Goal: Task Accomplishment & Management: Manage account settings

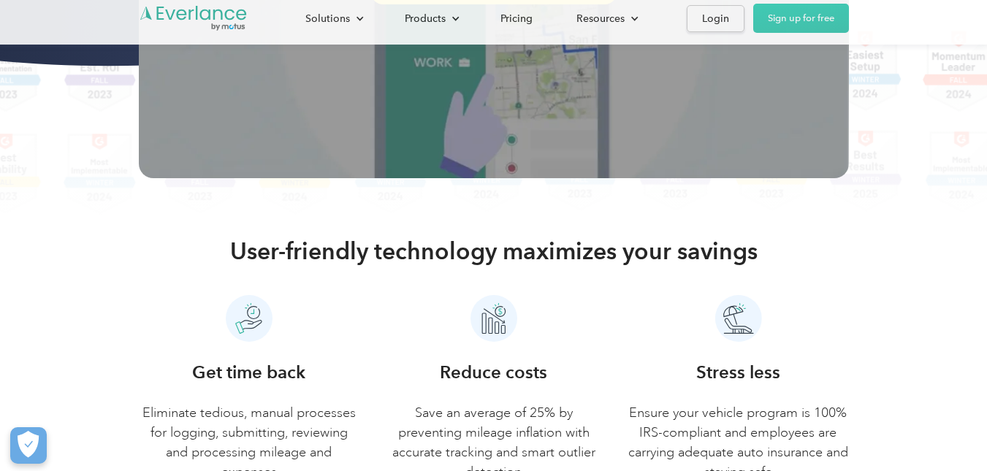
scroll to position [584, 0]
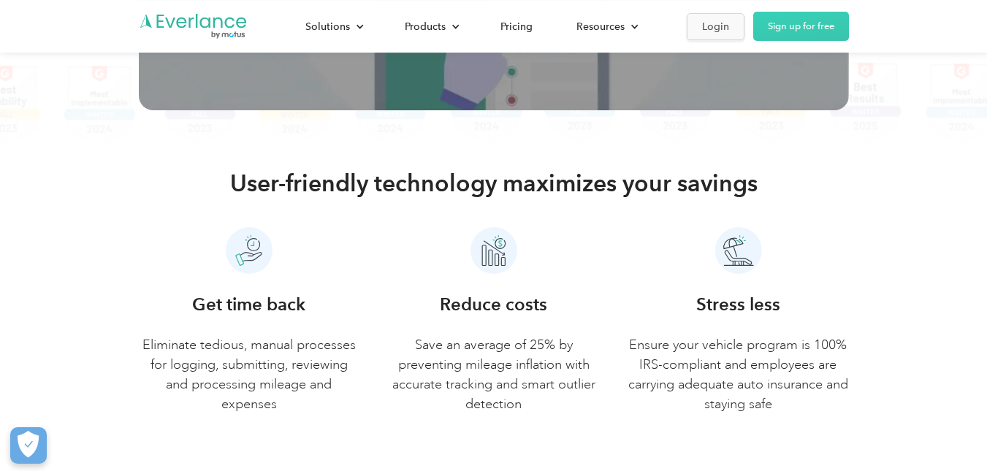
click at [724, 13] on link "Login" at bounding box center [715, 26] width 58 height 27
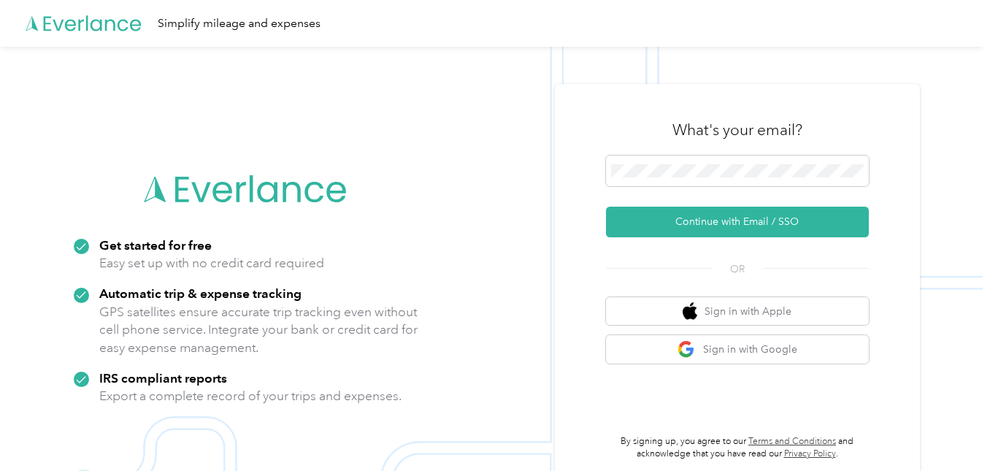
click at [462, 67] on img at bounding box center [491, 282] width 983 height 471
click at [727, 348] on button "Sign in with Google" at bounding box center [737, 349] width 263 height 28
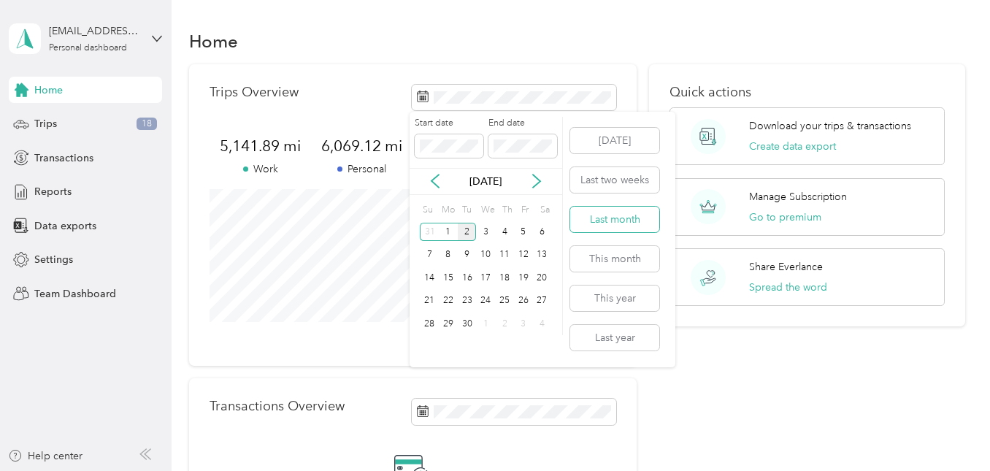
click at [622, 229] on button "Last month" at bounding box center [614, 220] width 89 height 26
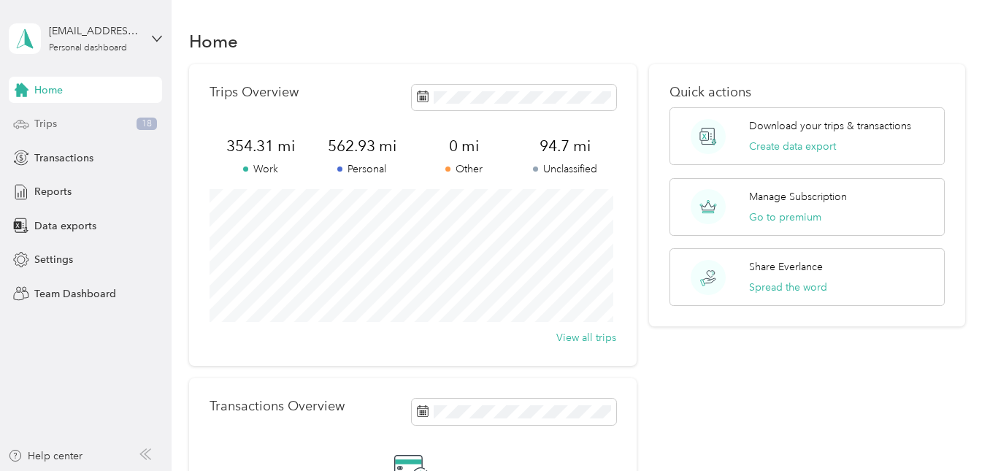
click at [62, 118] on div "Trips 18" at bounding box center [85, 124] width 153 height 26
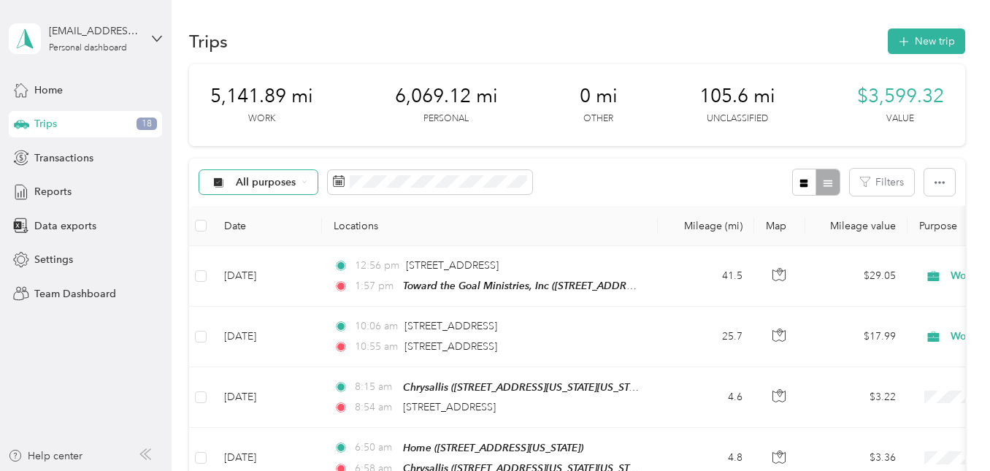
click at [283, 188] on span "All purposes" at bounding box center [266, 182] width 61 height 10
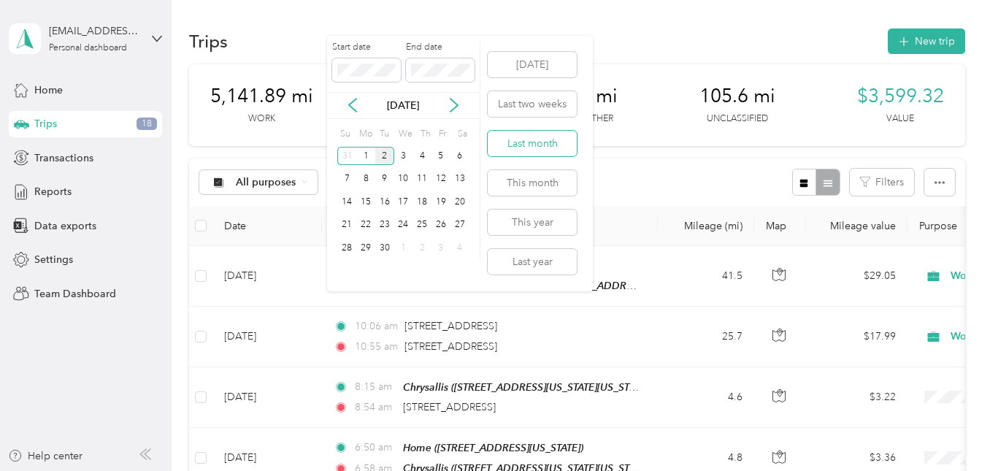
click at [529, 143] on button "Last month" at bounding box center [532, 144] width 89 height 26
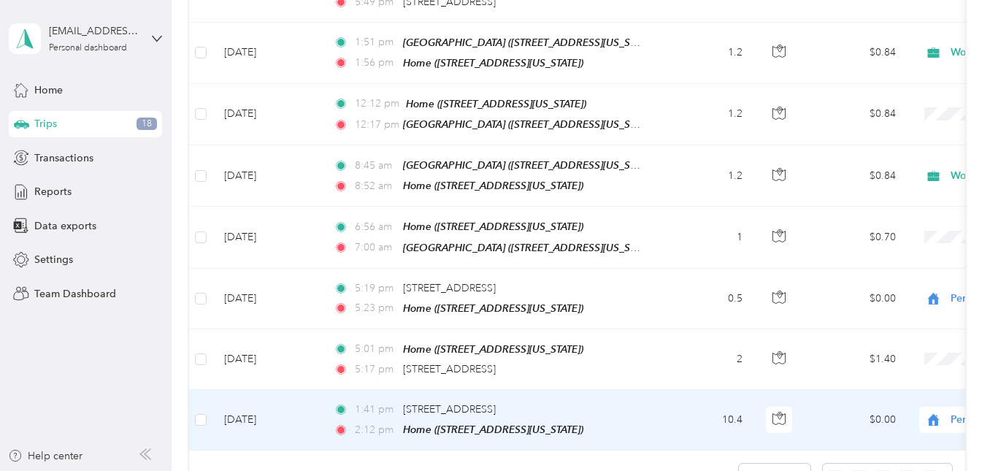
scroll to position [1541, 0]
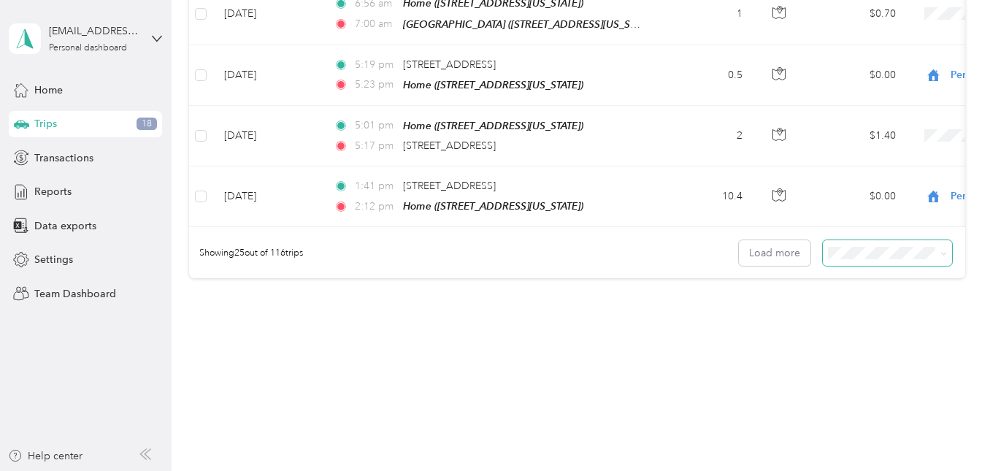
click at [862, 250] on span at bounding box center [887, 253] width 129 height 26
click at [864, 324] on div "100 per load" at bounding box center [884, 321] width 109 height 15
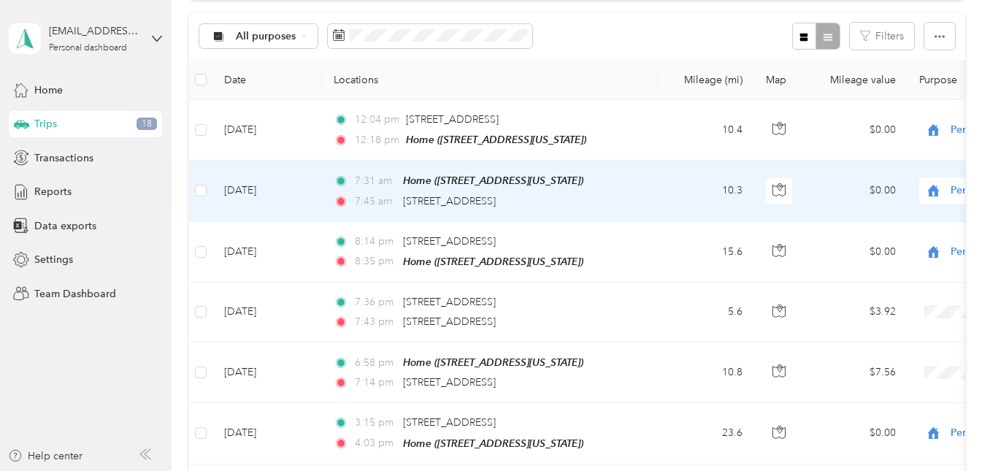
scroll to position [219, 0]
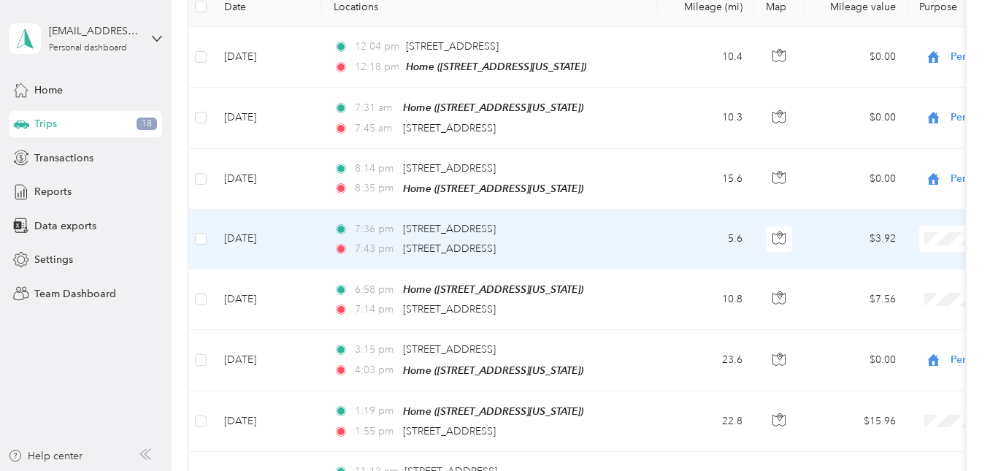
click at [877, 291] on span "Personal" at bounding box center [913, 287] width 135 height 15
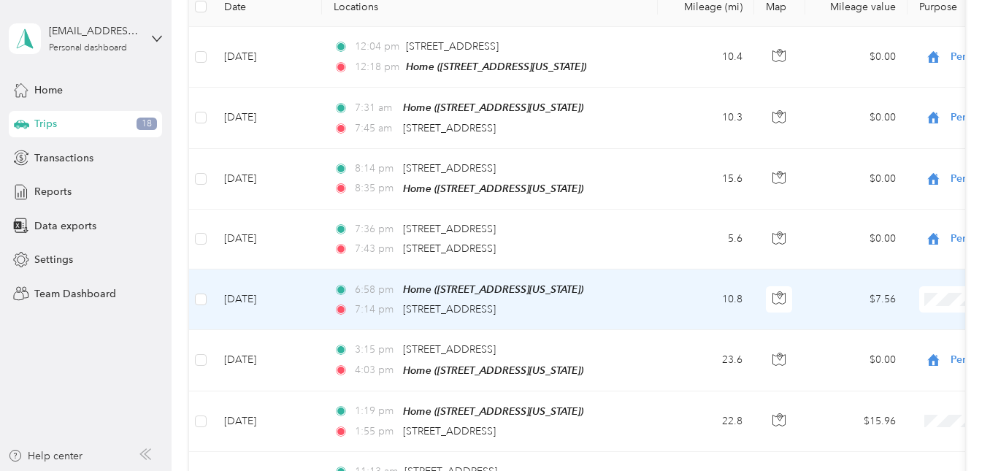
drag, startPoint x: 869, startPoint y: 143, endPoint x: 686, endPoint y: 250, distance: 212.0
click at [869, 144] on span "Personal" at bounding box center [913, 138] width 135 height 15
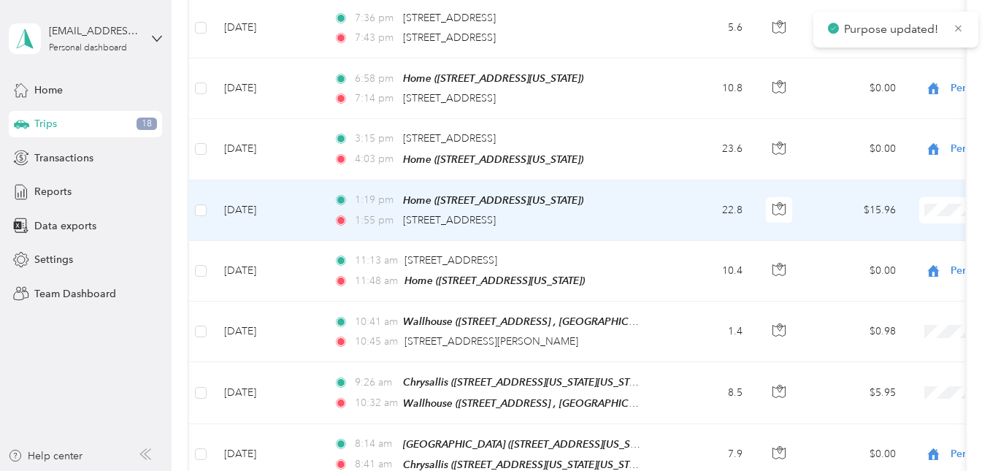
scroll to position [438, 0]
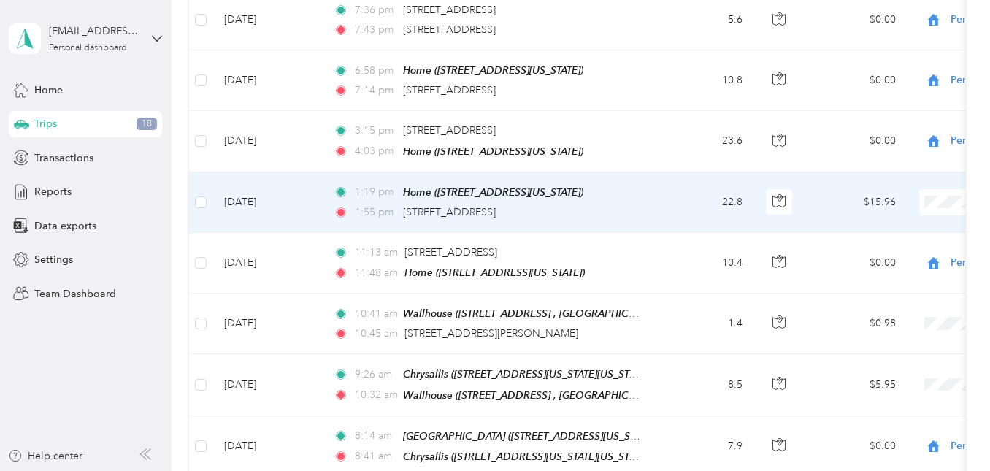
click at [852, 248] on span "Personal" at bounding box center [913, 250] width 135 height 15
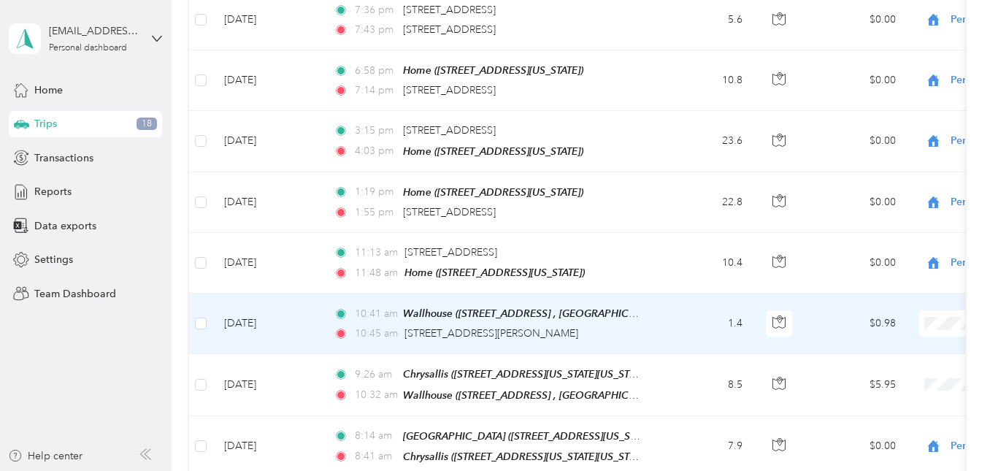
click at [854, 164] on span "Personal" at bounding box center [913, 158] width 135 height 15
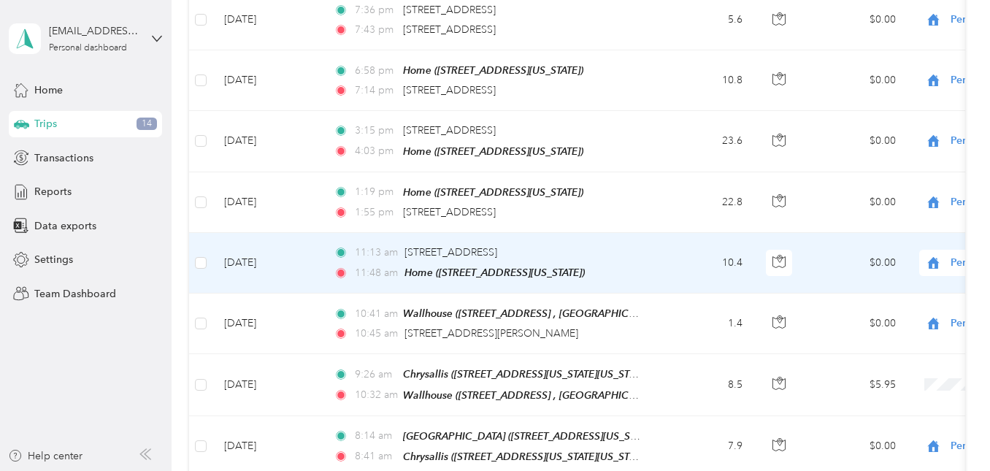
scroll to position [584, 0]
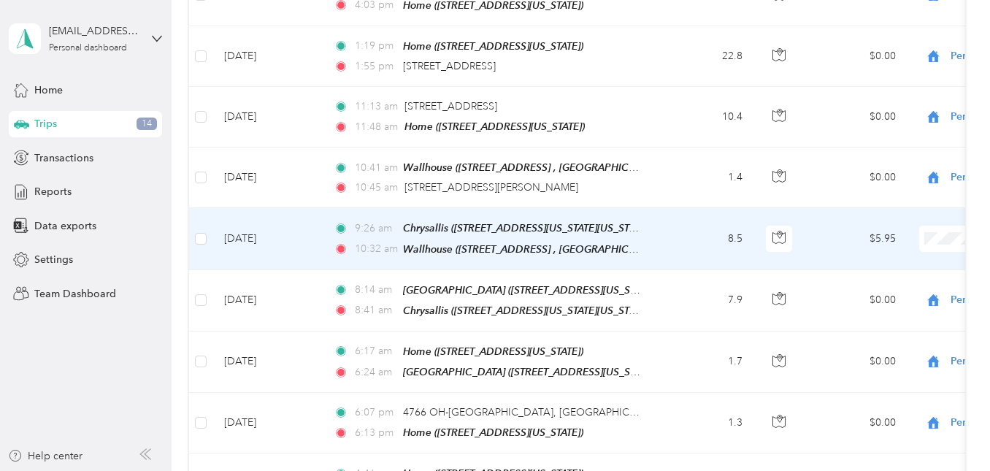
click at [868, 288] on span "Personal" at bounding box center [913, 284] width 135 height 15
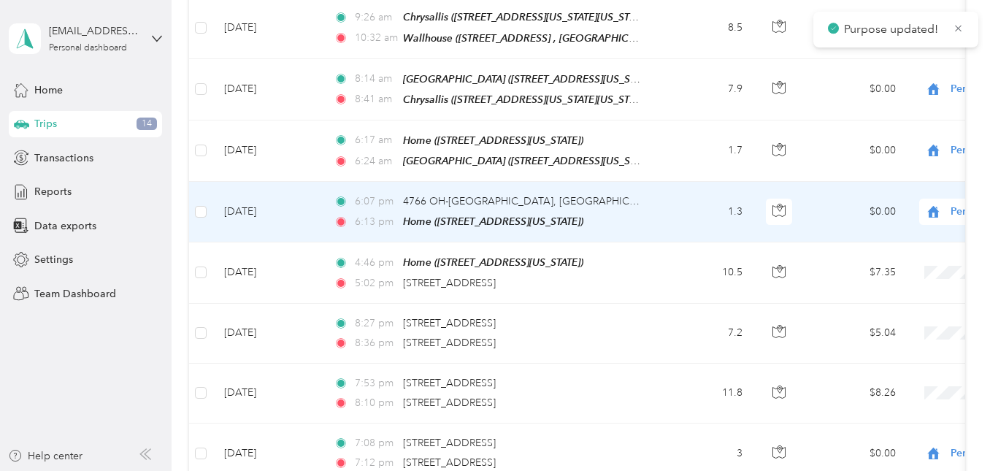
scroll to position [803, 0]
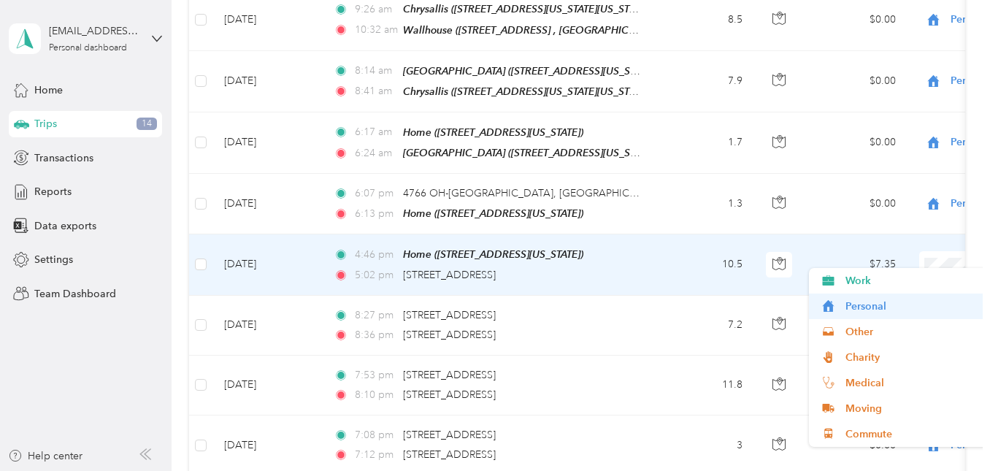
click at [868, 305] on span "Personal" at bounding box center [913, 306] width 135 height 15
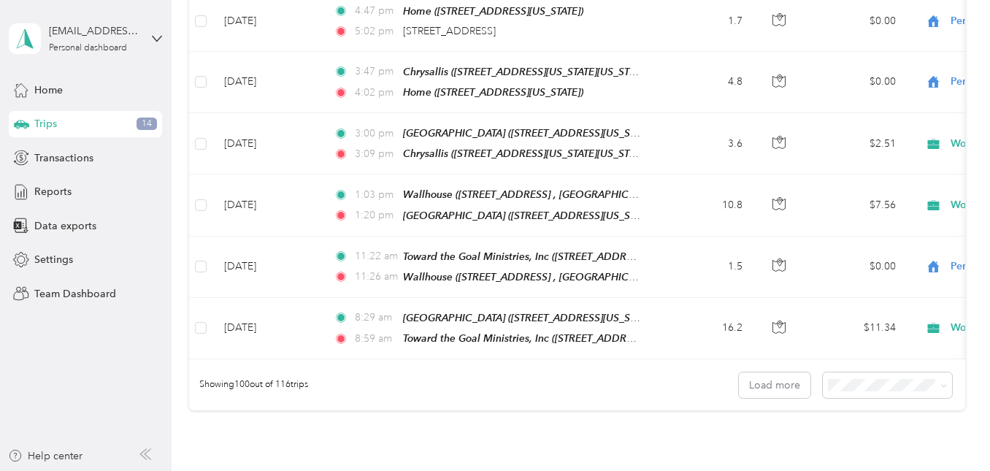
scroll to position [6046, 0]
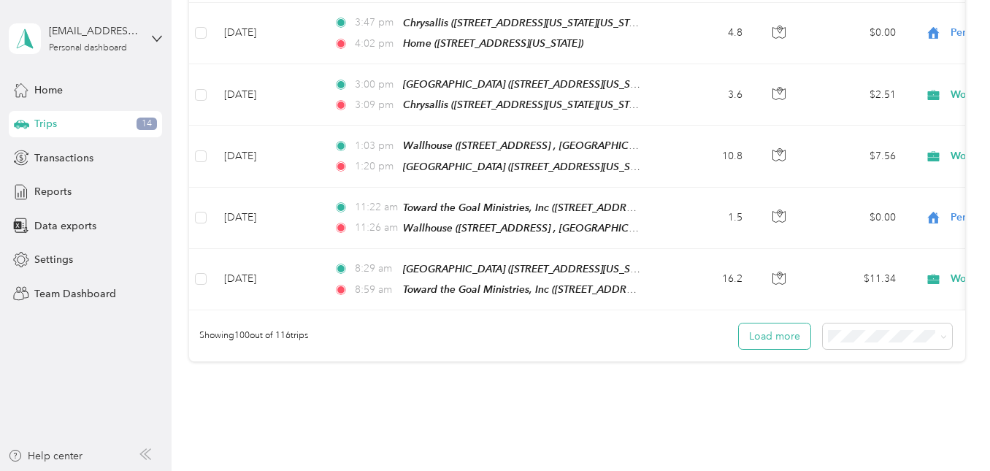
click at [806, 323] on button "Load more" at bounding box center [775, 336] width 72 height 26
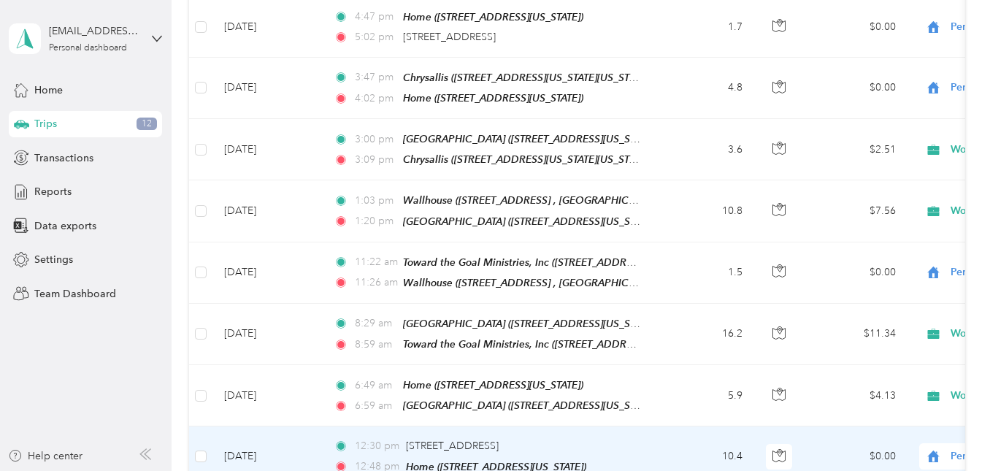
scroll to position [5973, 0]
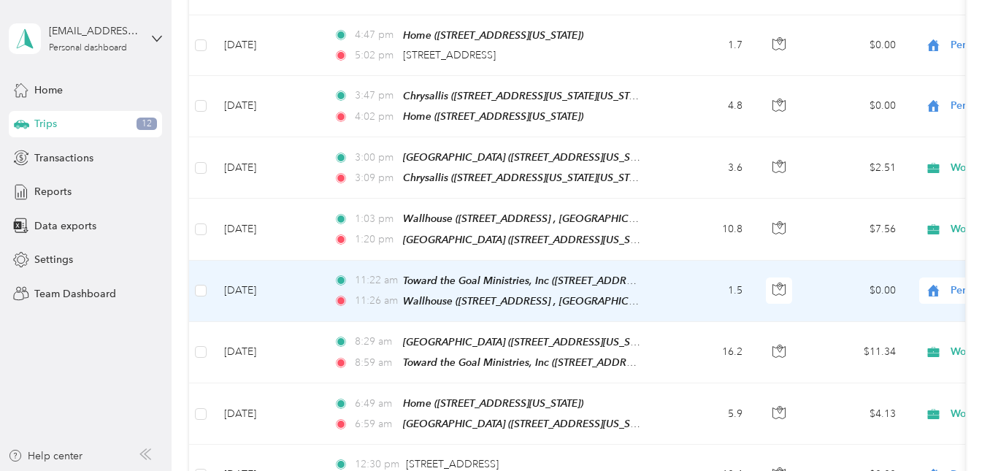
click at [948, 283] on span "Personal" at bounding box center [1003, 291] width 159 height 16
click at [849, 221] on li "Work" at bounding box center [899, 217] width 181 height 26
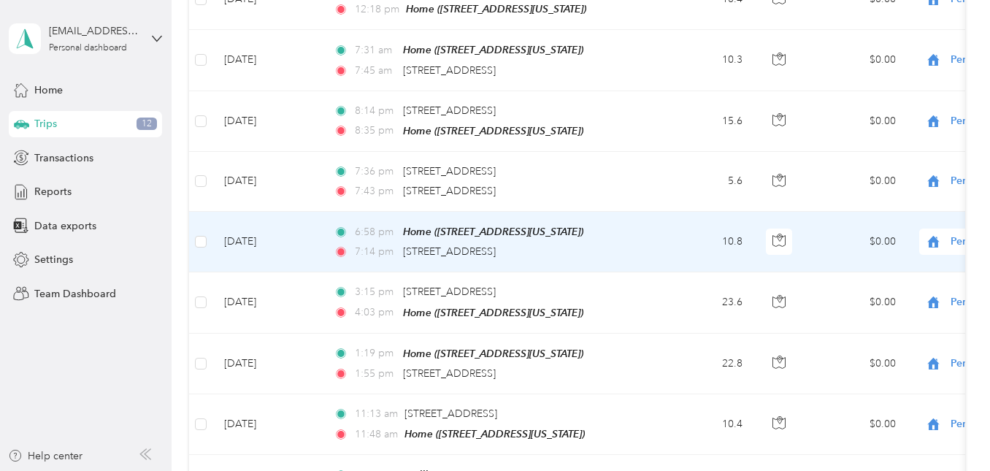
scroll to position [0, 0]
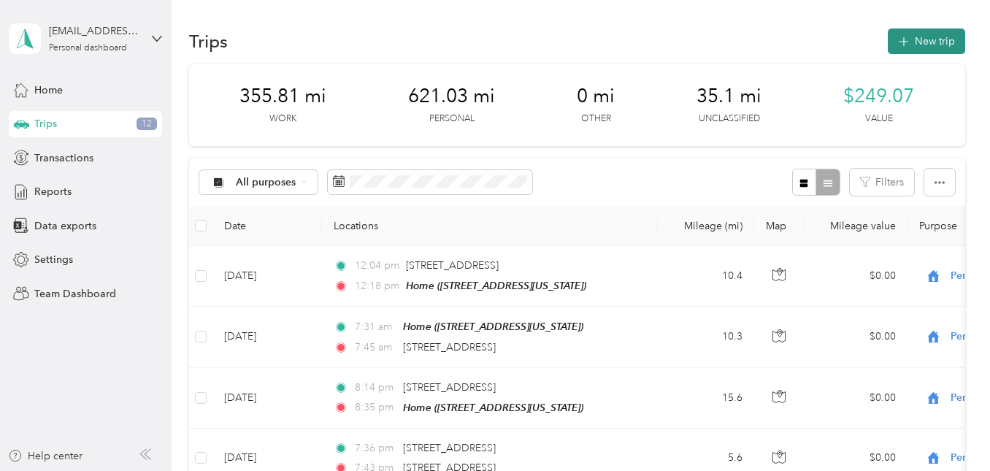
click at [912, 34] on button "New trip" at bounding box center [926, 41] width 77 height 26
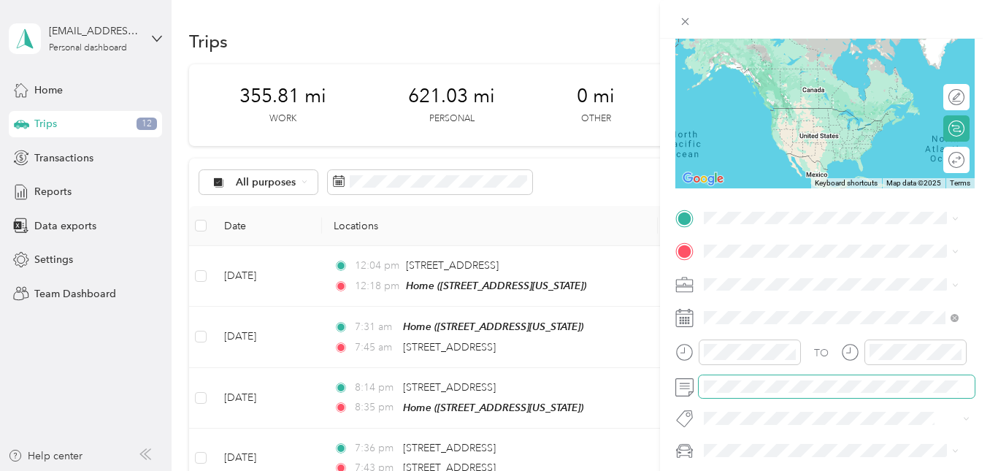
scroll to position [146, 0]
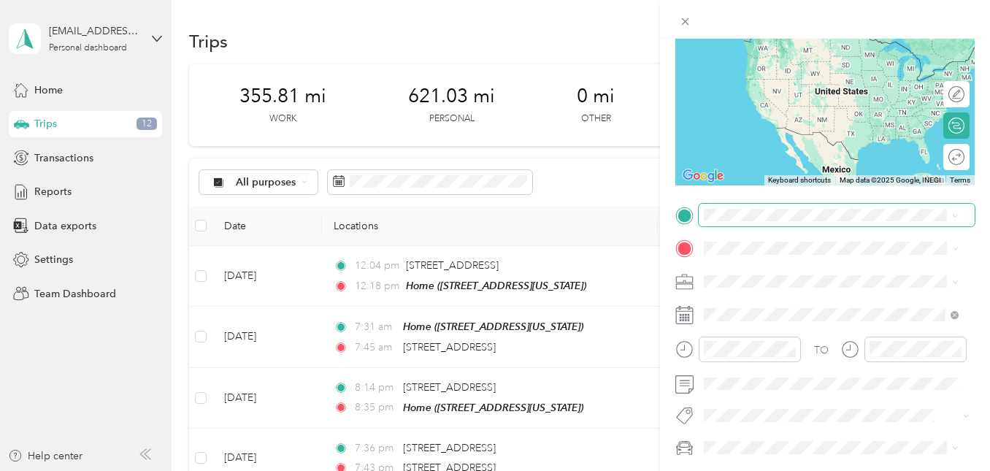
click at [773, 207] on span at bounding box center [837, 215] width 276 height 23
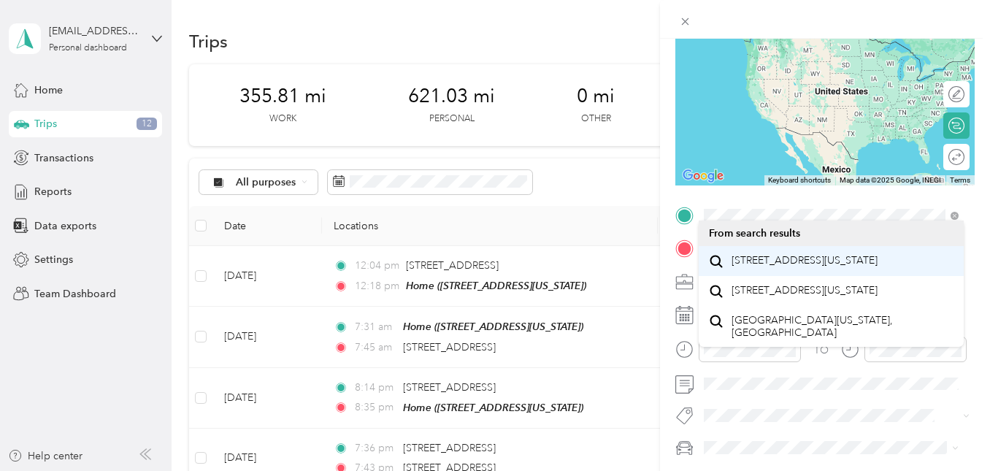
click at [824, 267] on span "4805 East Main Street Millersburg, Ohio 44654, United States" at bounding box center [805, 260] width 146 height 13
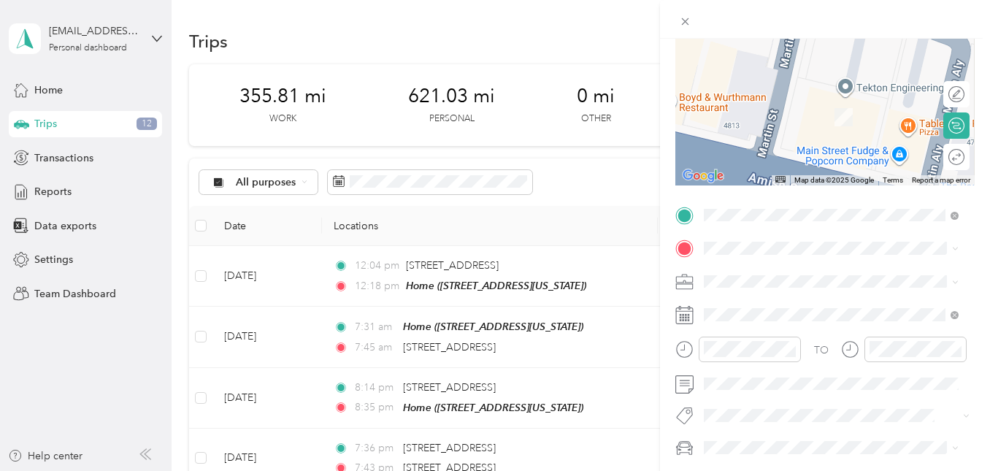
click at [872, 86] on div at bounding box center [824, 94] width 299 height 183
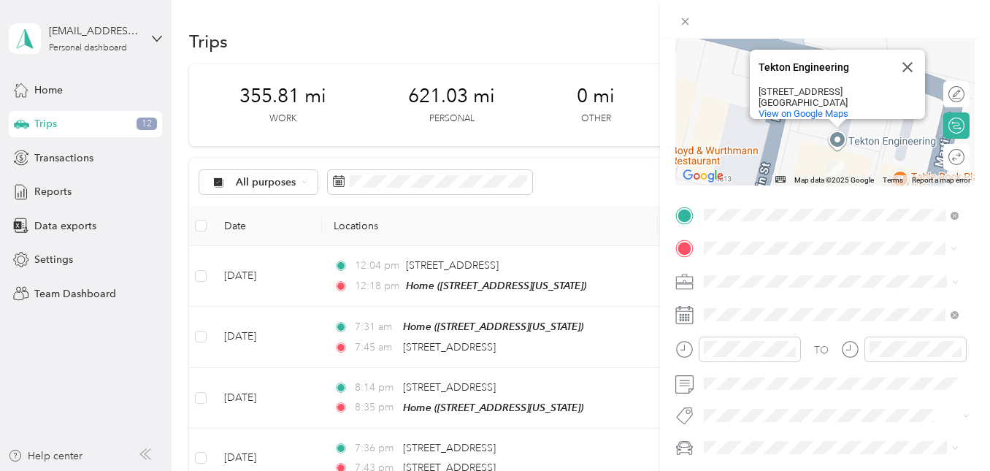
click at [797, 319] on span "7789 County Road 77, Millersburg, 44654, Millersburg, Ohio, United States" at bounding box center [805, 321] width 146 height 12
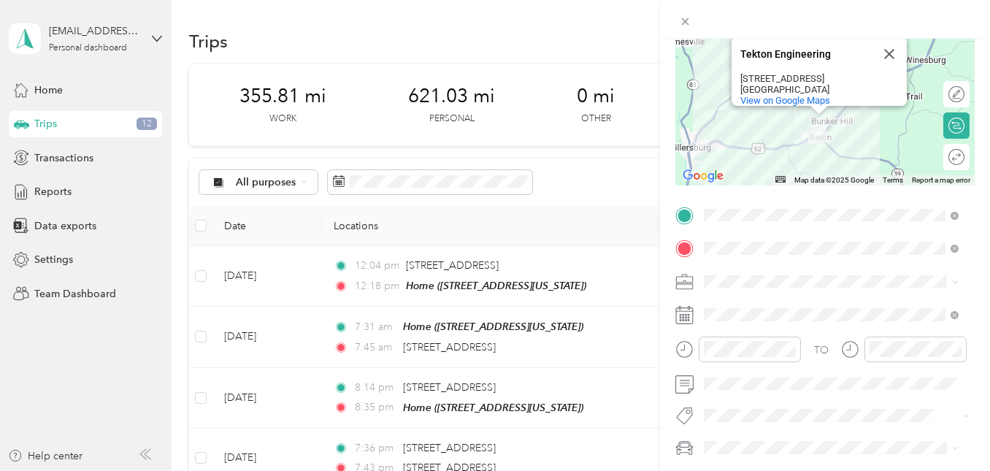
click at [729, 111] on ol "Work Personal Other Charity Medical Moving Commute" at bounding box center [831, 176] width 265 height 179
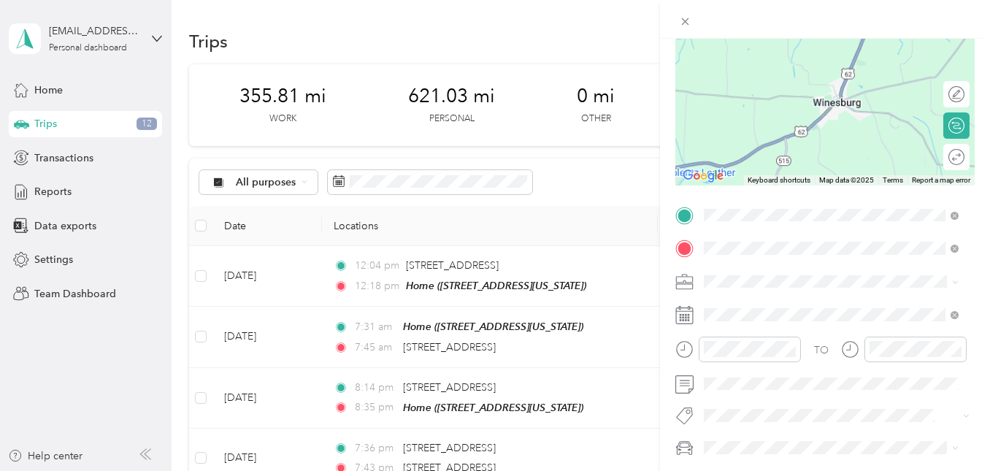
scroll to position [0, 0]
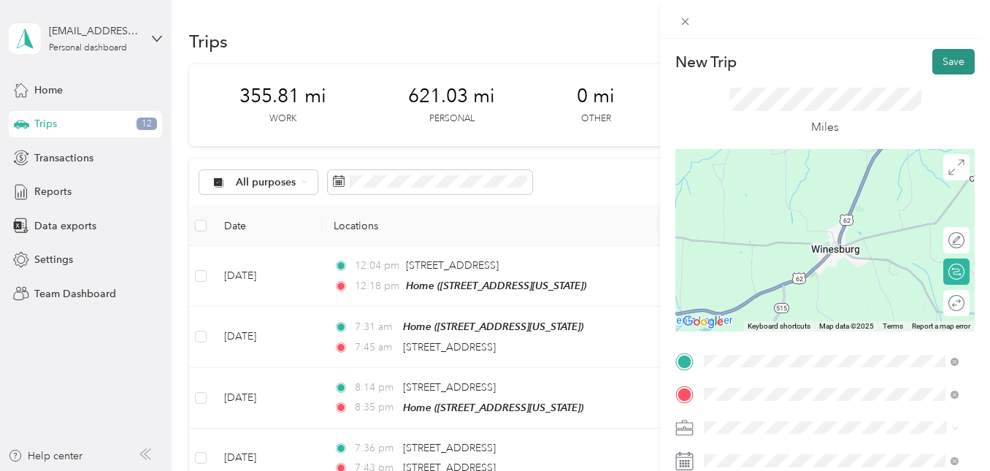
click at [960, 61] on button "Save" at bounding box center [954, 62] width 42 height 26
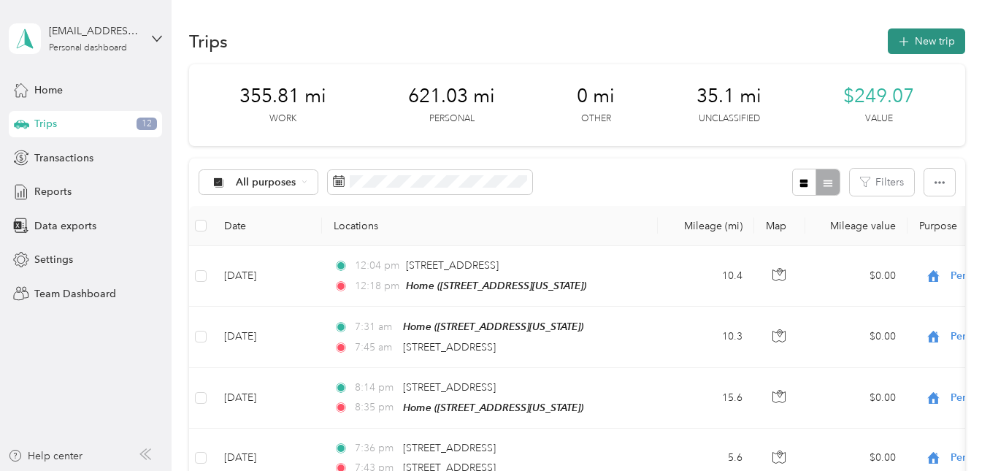
click at [938, 37] on button "New trip" at bounding box center [926, 41] width 77 height 26
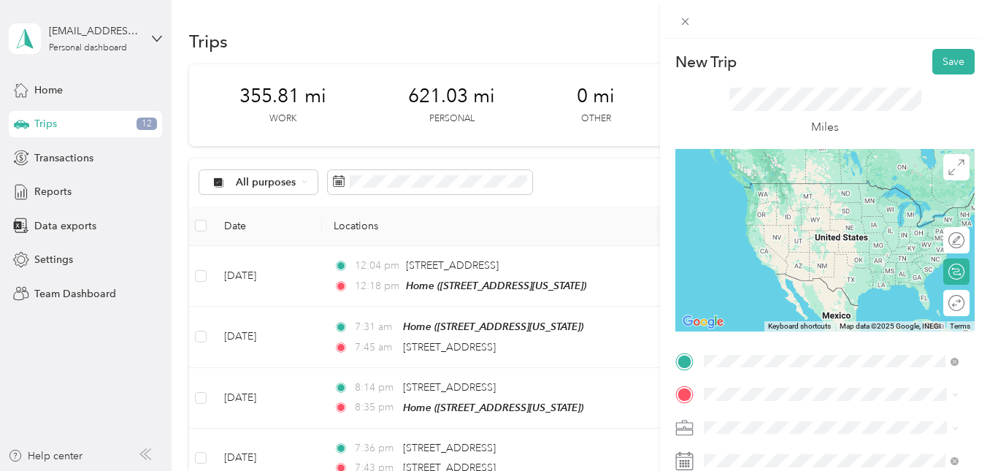
click at [792, 199] on span "7789 County Road 77, Millersburg, 44654, Millersburg, Ohio, United States" at bounding box center [805, 205] width 146 height 12
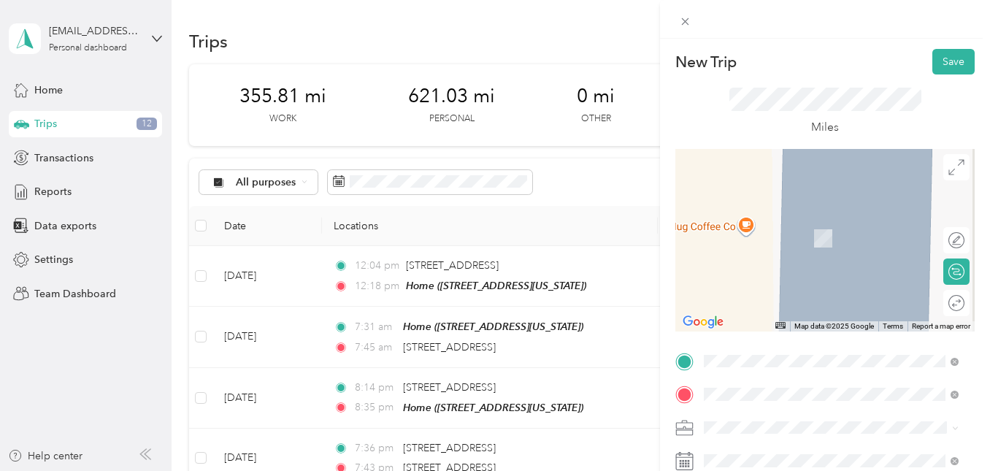
click at [761, 245] on div "Beacon 2157 Co Rd 160, Dundee, OH 44624, USA , 44624, Holmes County, Ohio, Unit…" at bounding box center [843, 245] width 223 height 61
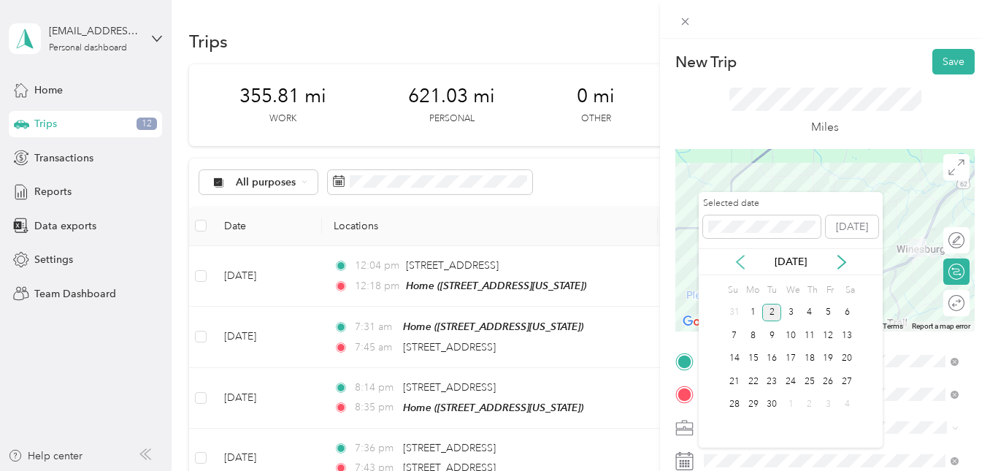
click at [740, 265] on icon at bounding box center [740, 262] width 7 height 13
click at [828, 357] on div "15" at bounding box center [828, 359] width 19 height 18
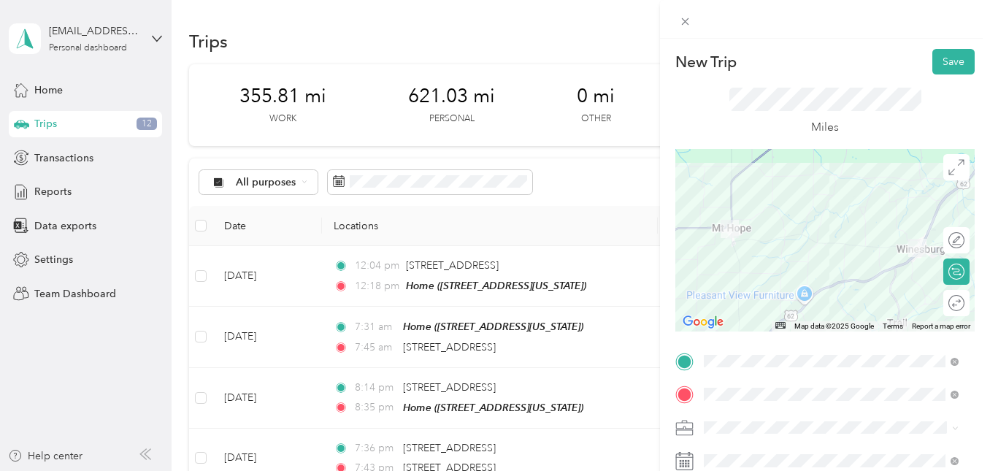
click at [724, 252] on li "Work" at bounding box center [831, 247] width 265 height 26
click at [948, 59] on button "Save" at bounding box center [954, 62] width 42 height 26
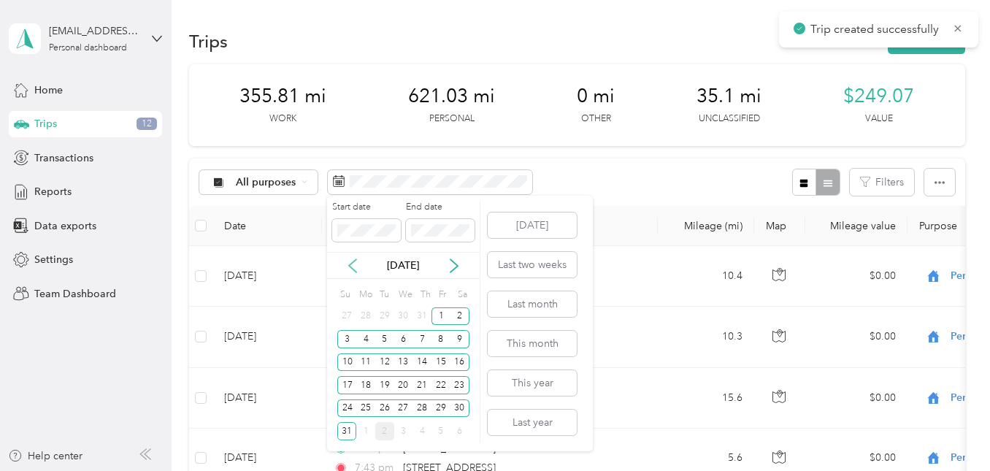
click at [350, 269] on icon at bounding box center [352, 266] width 15 height 15
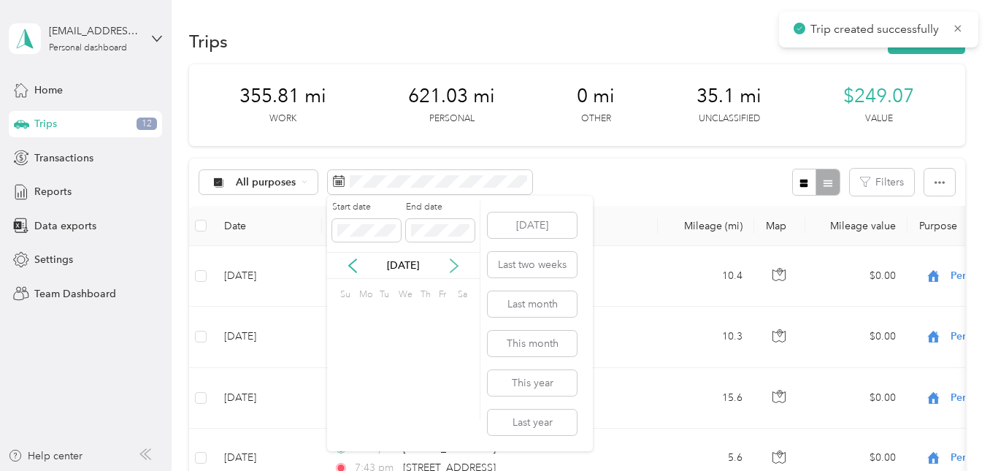
click at [459, 268] on icon at bounding box center [454, 266] width 15 height 15
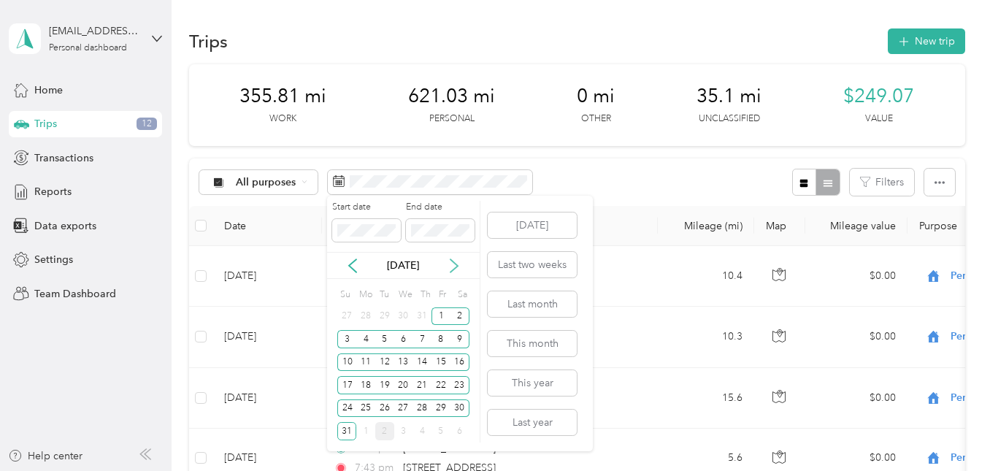
click at [459, 268] on icon at bounding box center [454, 266] width 15 height 15
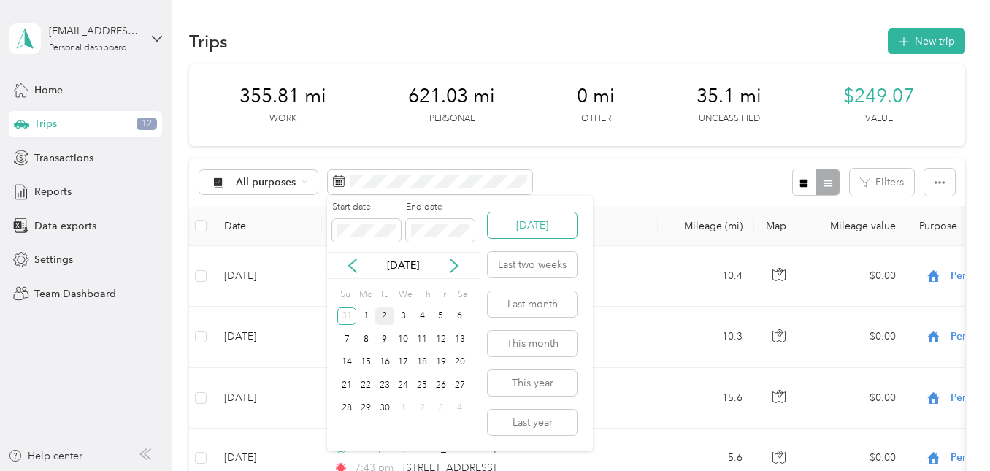
click at [513, 231] on button "Today" at bounding box center [532, 225] width 89 height 26
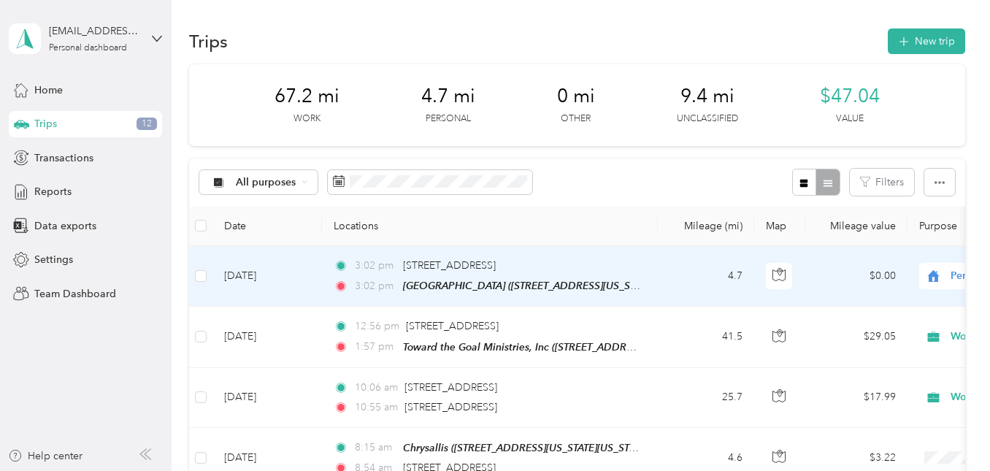
click at [938, 283] on span "Personal" at bounding box center [1003, 276] width 159 height 16
click at [854, 306] on li "Work" at bounding box center [899, 299] width 181 height 26
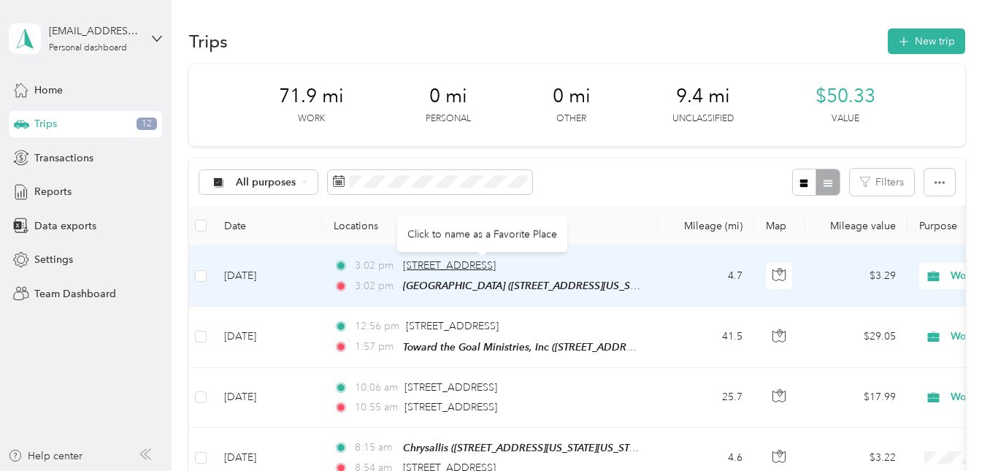
click at [486, 263] on span "4805 East Main Street, Millersburg" at bounding box center [449, 265] width 93 height 12
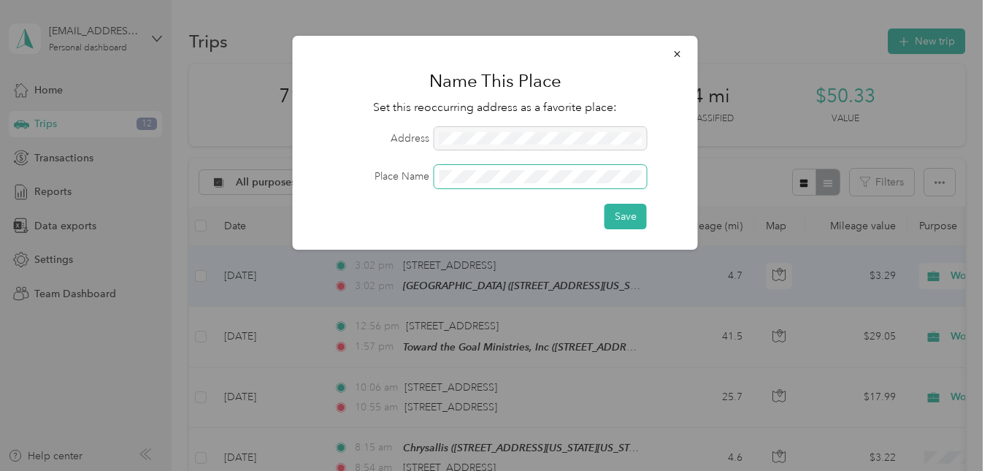
click at [466, 184] on span at bounding box center [540, 176] width 212 height 23
click at [639, 209] on button "Save" at bounding box center [626, 217] width 42 height 26
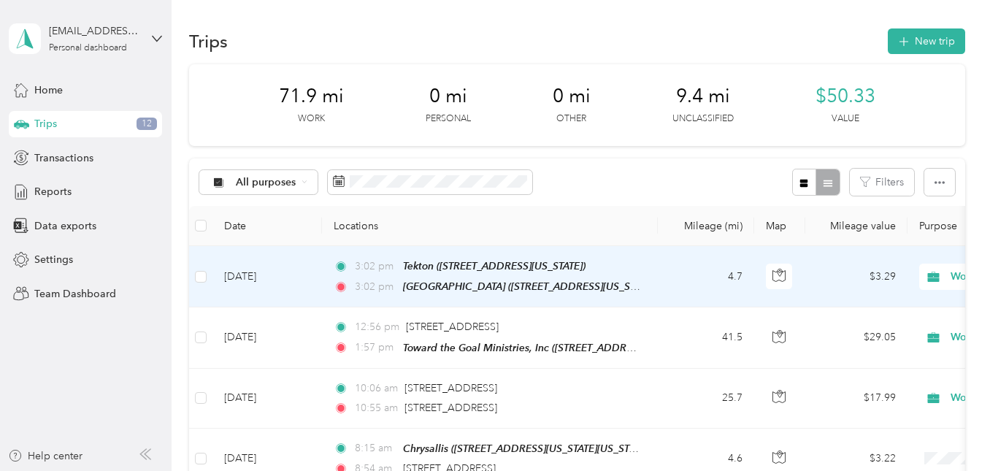
click at [253, 271] on td "Sep 2, 2025" at bounding box center [267, 276] width 110 height 61
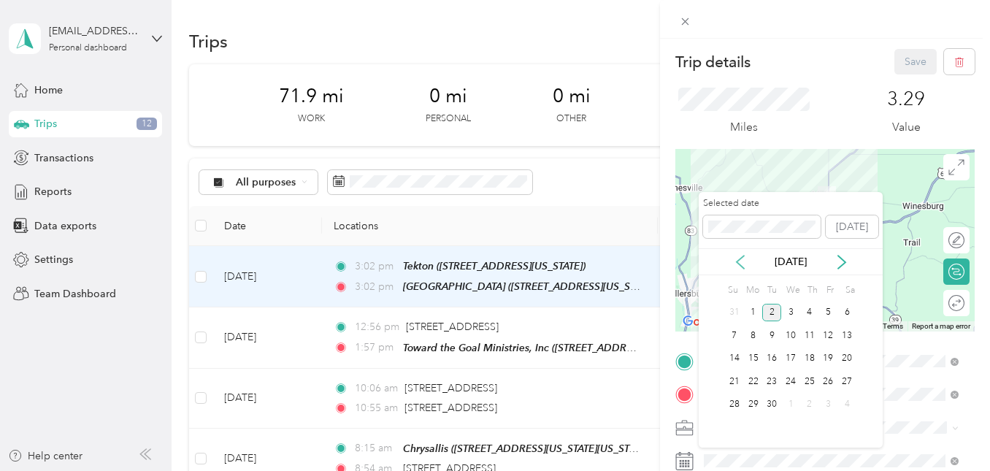
click at [743, 264] on icon at bounding box center [740, 262] width 15 height 15
click at [824, 355] on div "15" at bounding box center [828, 359] width 19 height 18
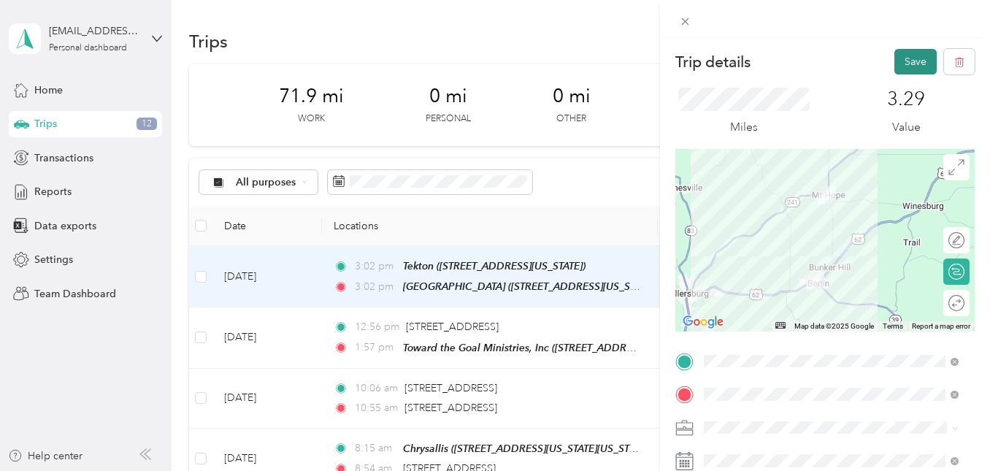
click at [909, 64] on button "Save" at bounding box center [916, 62] width 42 height 26
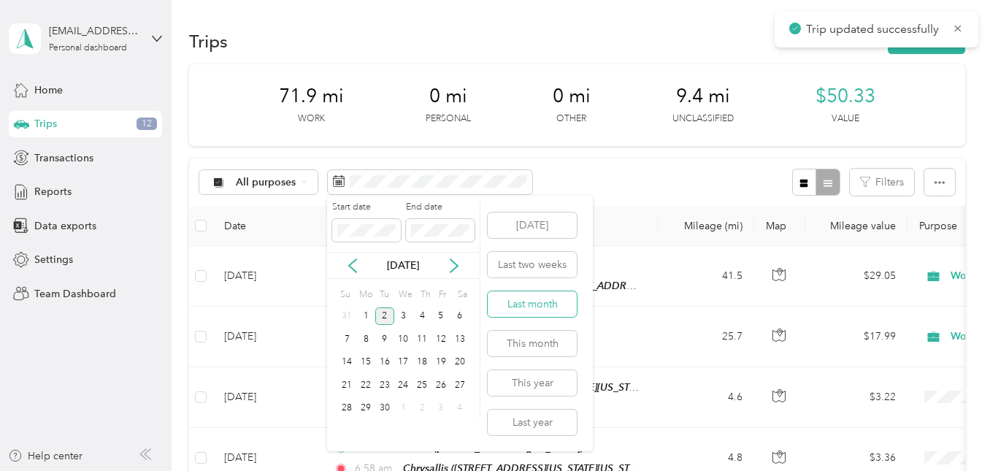
click at [529, 307] on button "Last month" at bounding box center [532, 304] width 89 height 26
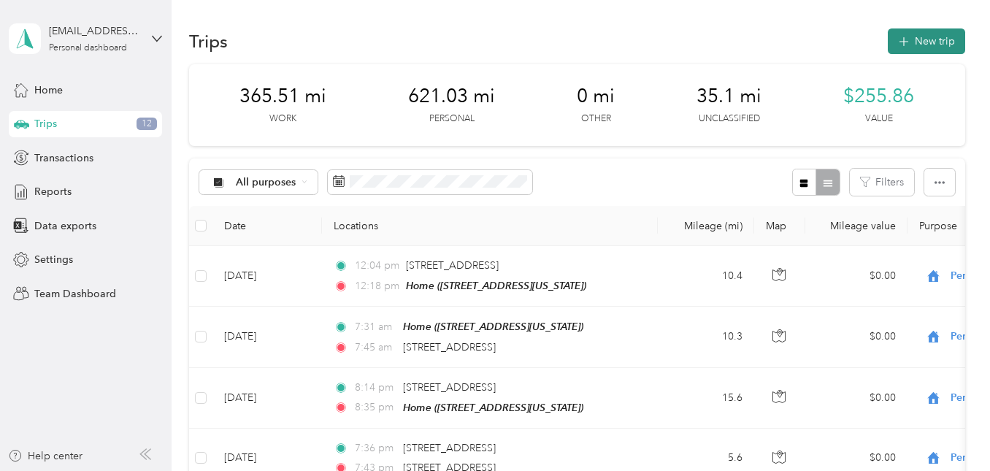
click at [891, 37] on button "New trip" at bounding box center [926, 41] width 77 height 26
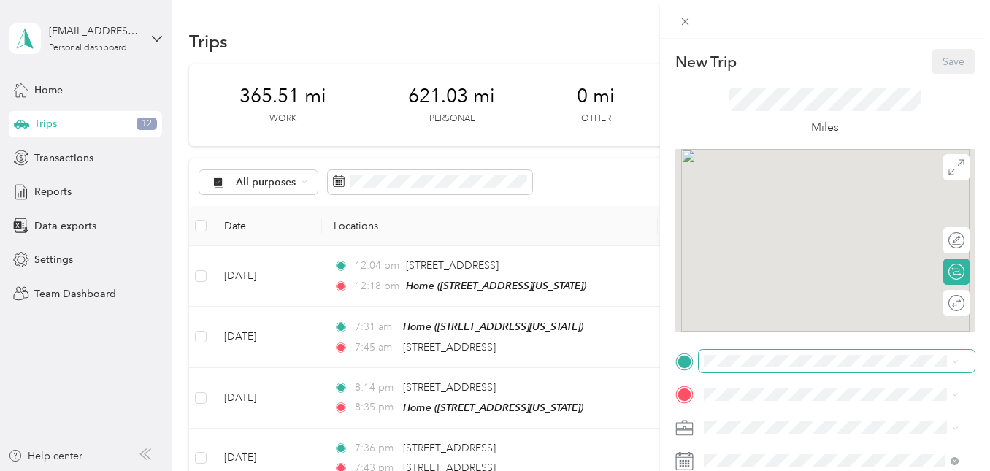
click at [748, 369] on span at bounding box center [837, 361] width 276 height 23
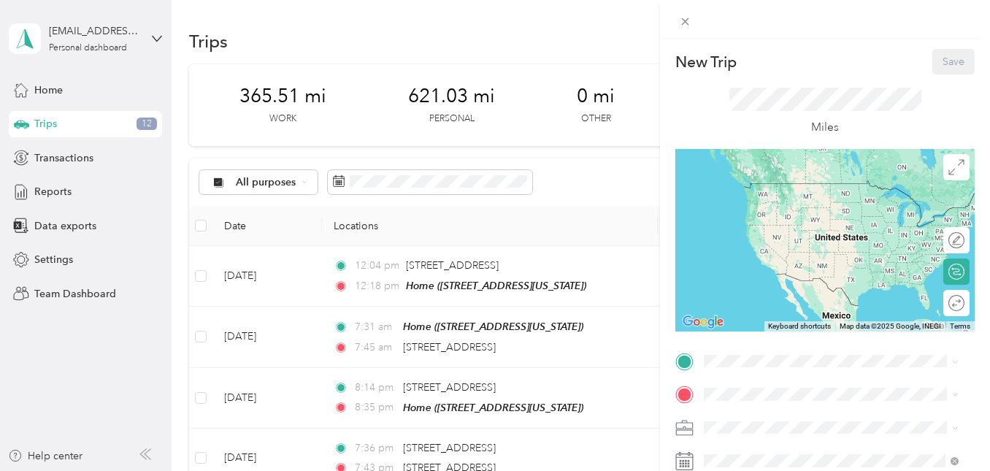
scroll to position [262, 0]
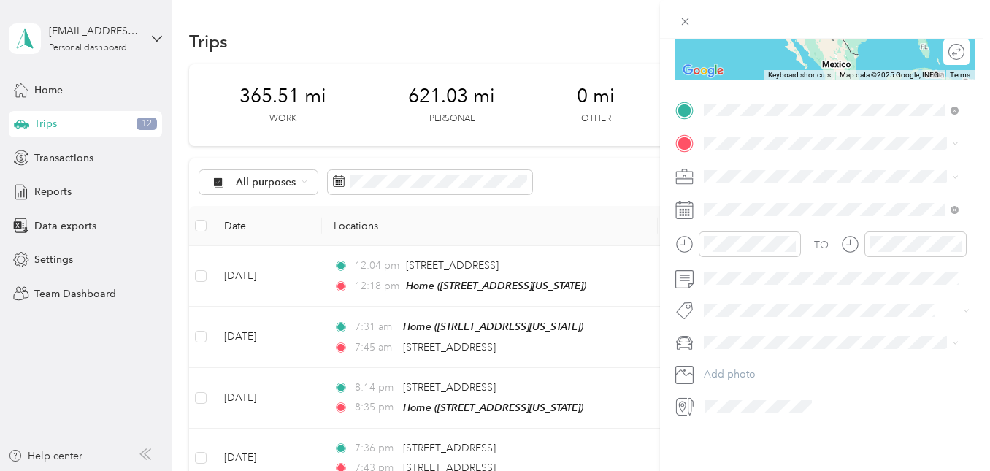
click at [769, 238] on div "D Yoder Hardwoods 2135 Co Rd 70, Sugarcreek, OH 44681, USA, 44681, Holmes Count…" at bounding box center [843, 257] width 223 height 61
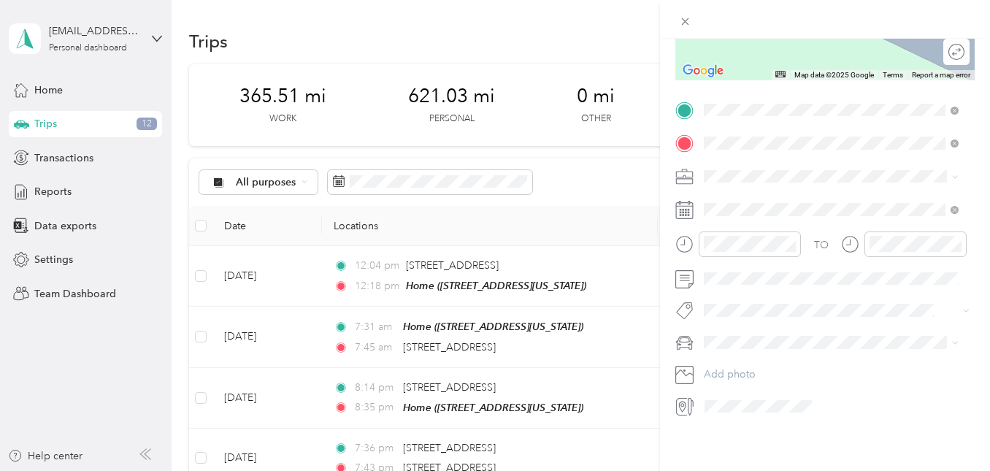
click at [767, 242] on strong "Ginger House" at bounding box center [765, 235] width 66 height 13
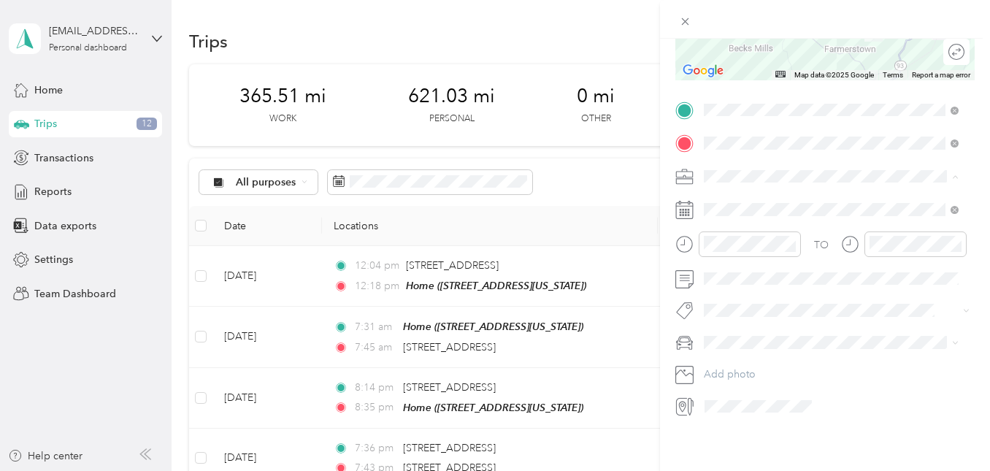
click at [734, 191] on div "Work" at bounding box center [831, 190] width 245 height 15
click at [741, 283] on icon at bounding box center [740, 281] width 15 height 15
click at [759, 396] on div "18" at bounding box center [753, 401] width 19 height 18
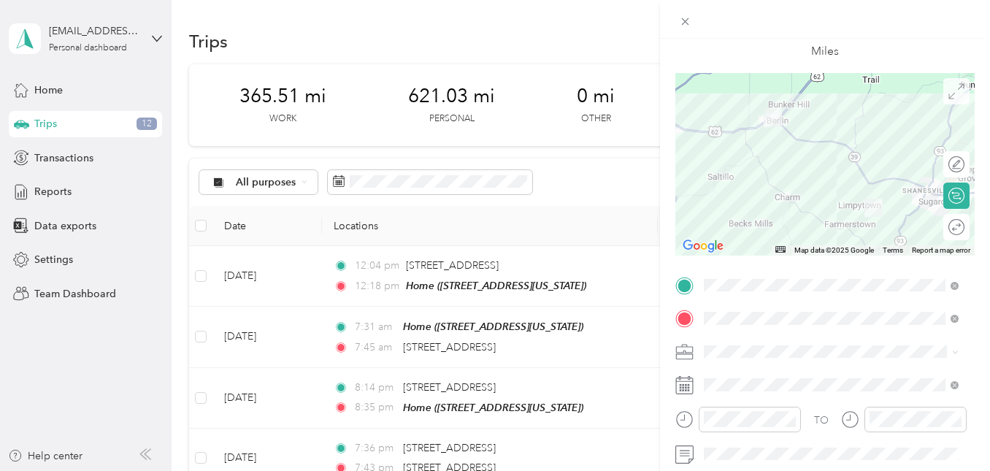
scroll to position [0, 0]
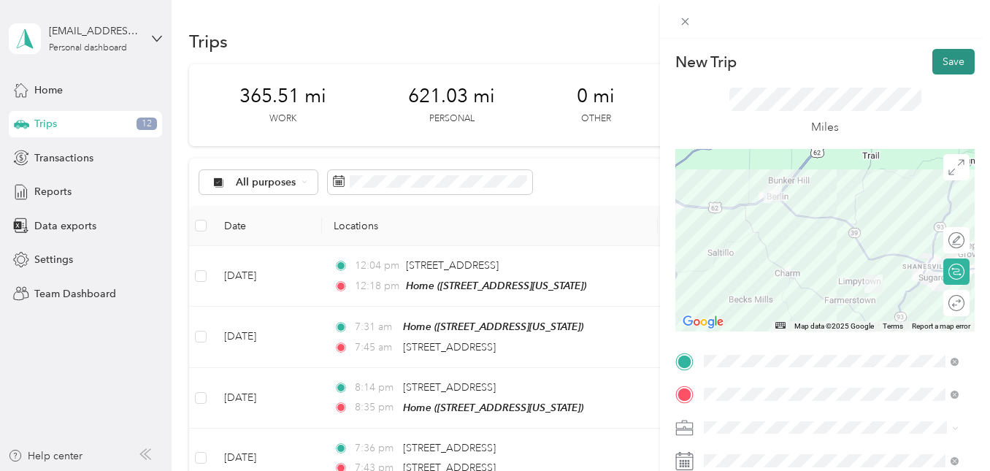
click at [945, 70] on button "Save" at bounding box center [954, 62] width 42 height 26
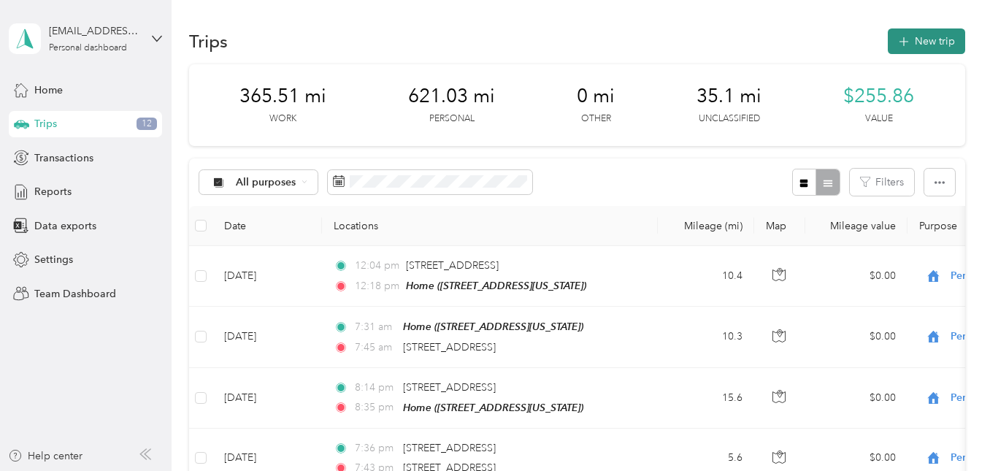
click at [935, 53] on button "New trip" at bounding box center [926, 41] width 77 height 26
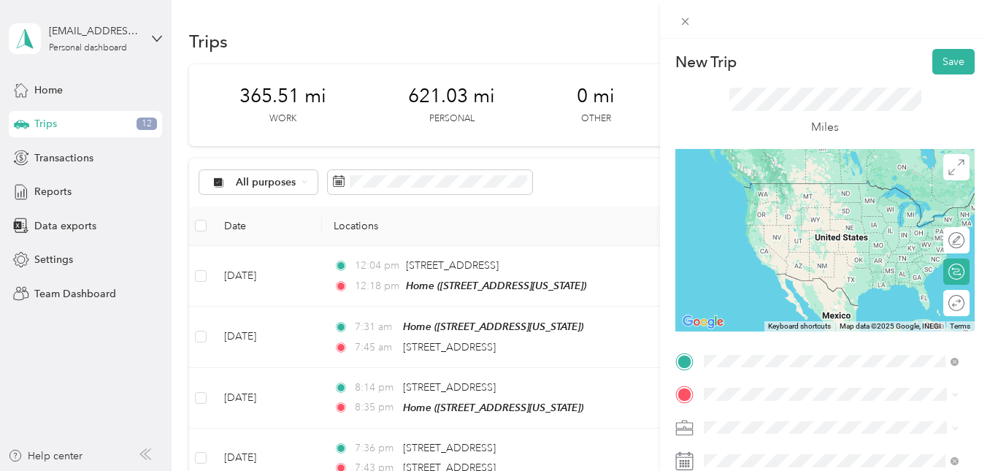
click at [776, 211] on div "Ginger House 4860 E Main St, 44654, Millersburg, Ohio, United States" at bounding box center [805, 197] width 146 height 31
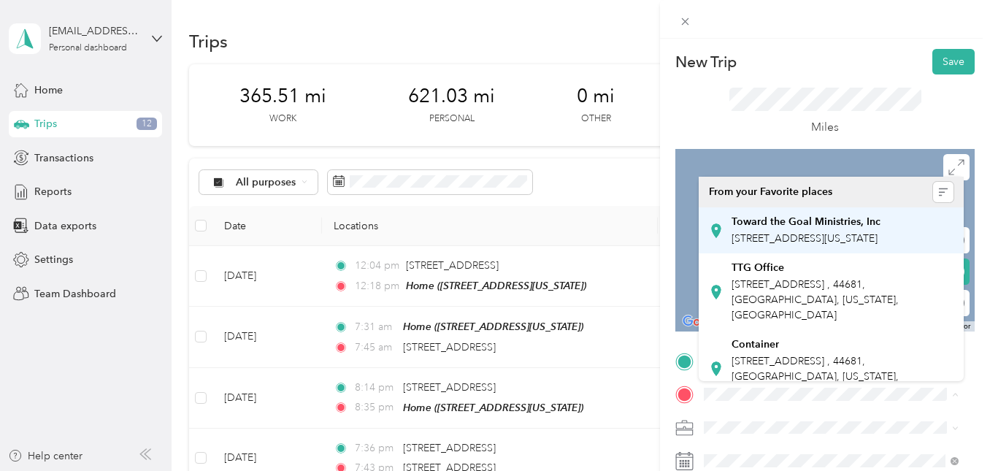
click at [785, 245] on span "7352 Old Route 39 Northwest, Sugarcreek, 44681, Sugarcreek, Ohio, United States" at bounding box center [805, 238] width 146 height 12
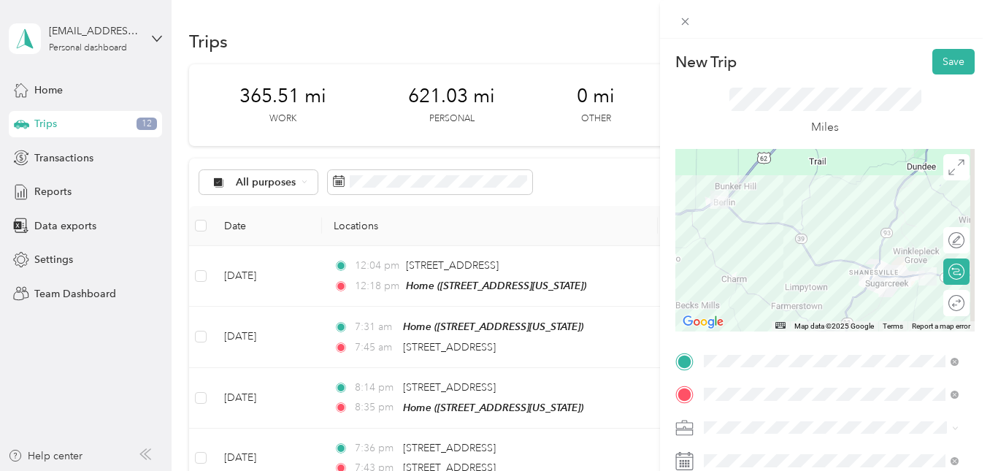
click at [729, 252] on div "Work" at bounding box center [831, 246] width 245 height 15
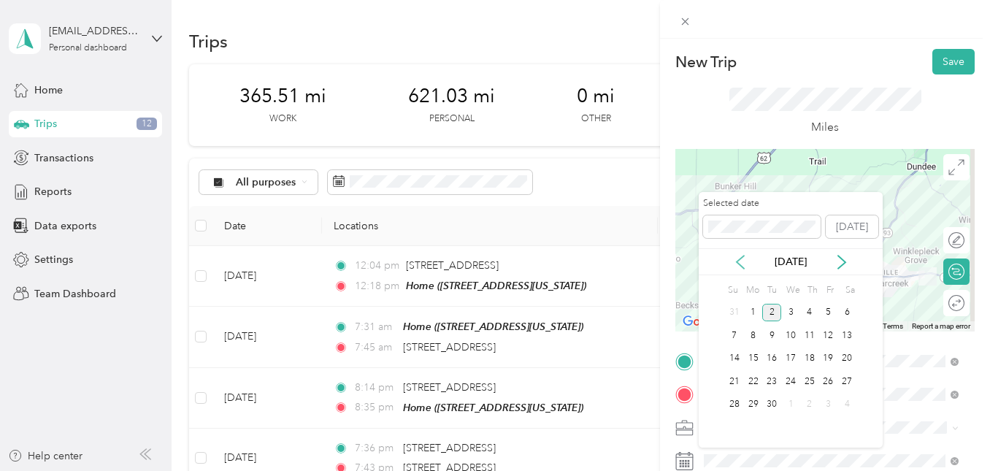
click at [740, 266] on icon at bounding box center [740, 262] width 15 height 15
click at [757, 377] on div "18" at bounding box center [753, 381] width 19 height 18
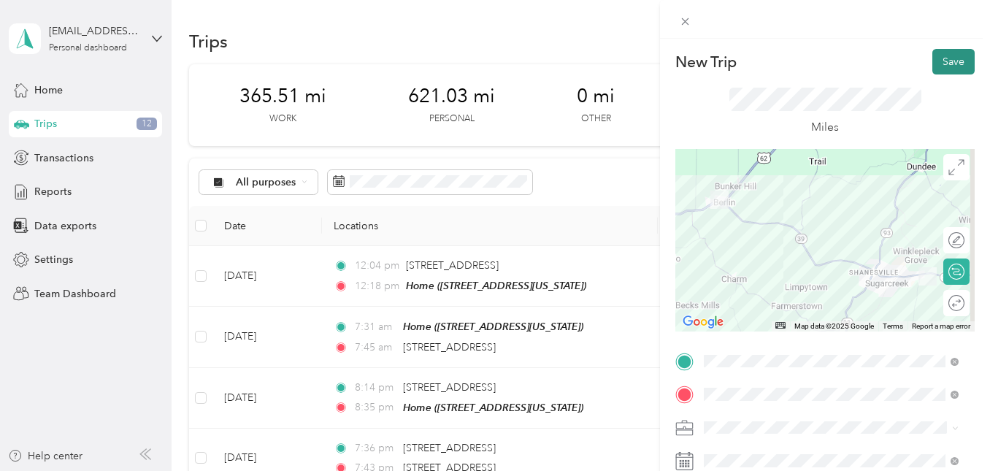
click at [935, 69] on button "Save" at bounding box center [954, 62] width 42 height 26
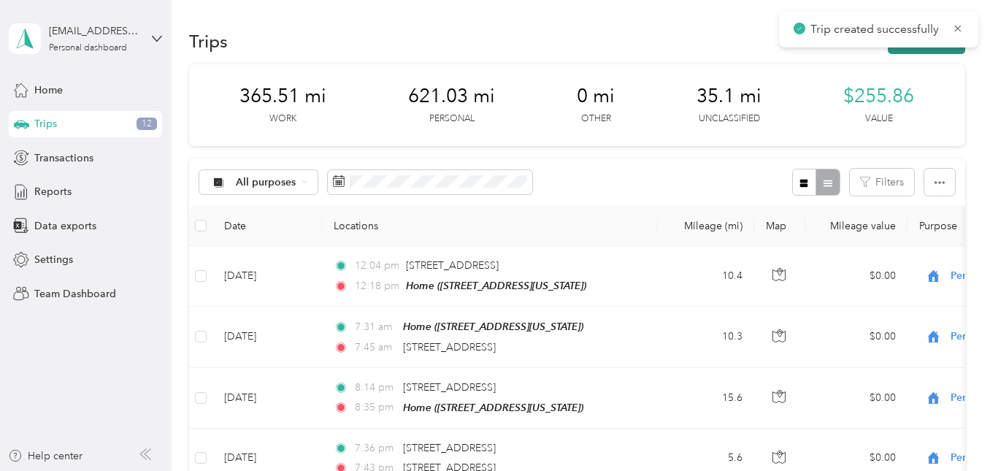
click at [920, 53] on button "New trip" at bounding box center [926, 41] width 77 height 26
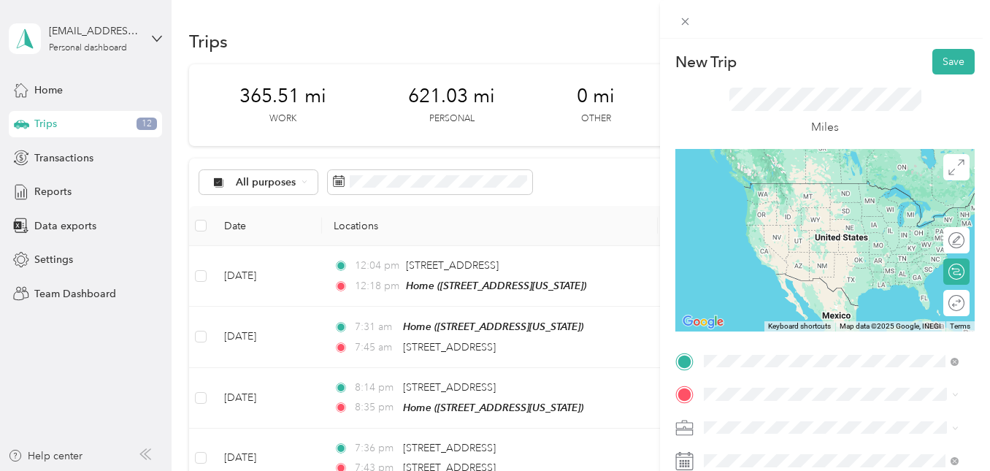
click at [795, 207] on span "7352 Old Route 39 Northwest, Sugarcreek, 44681, Sugarcreek, Ohio, United States" at bounding box center [805, 205] width 146 height 12
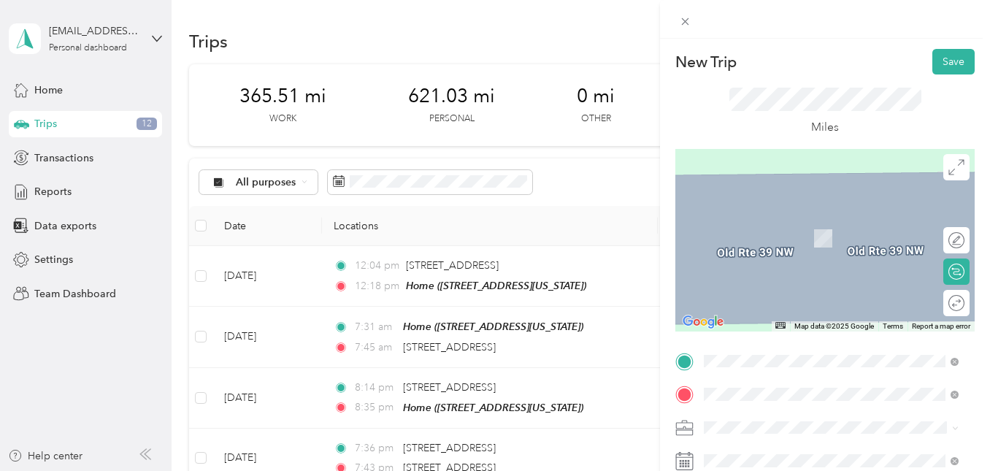
click at [773, 240] on span "5329 County Road 626, Berlin, Ohio, United States" at bounding box center [805, 238] width 146 height 12
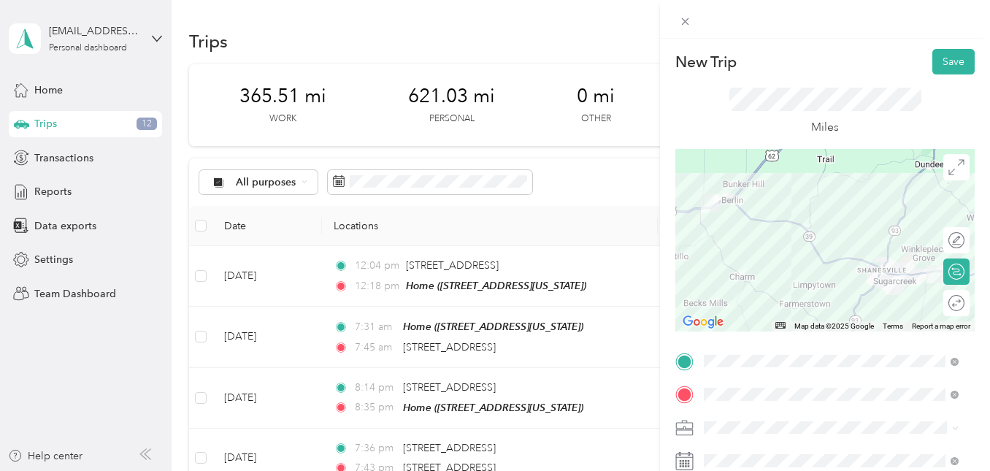
click at [727, 251] on div "Work" at bounding box center [831, 245] width 245 height 15
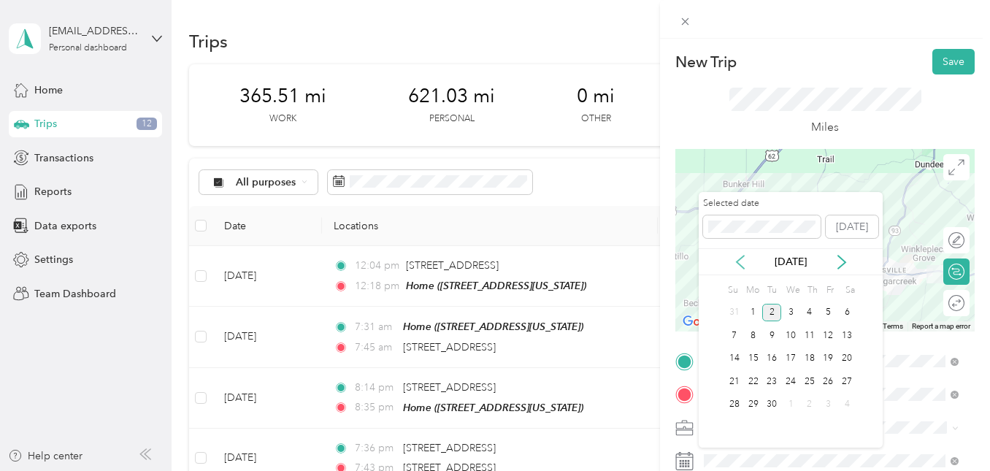
click at [739, 264] on icon at bounding box center [740, 262] width 7 height 13
click at [753, 378] on div "18" at bounding box center [753, 381] width 19 height 18
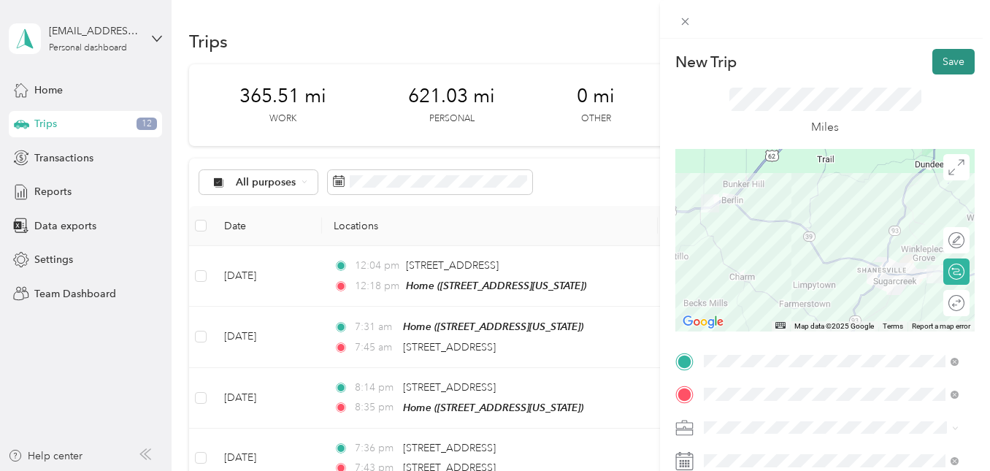
click at [938, 65] on button "Save" at bounding box center [954, 62] width 42 height 26
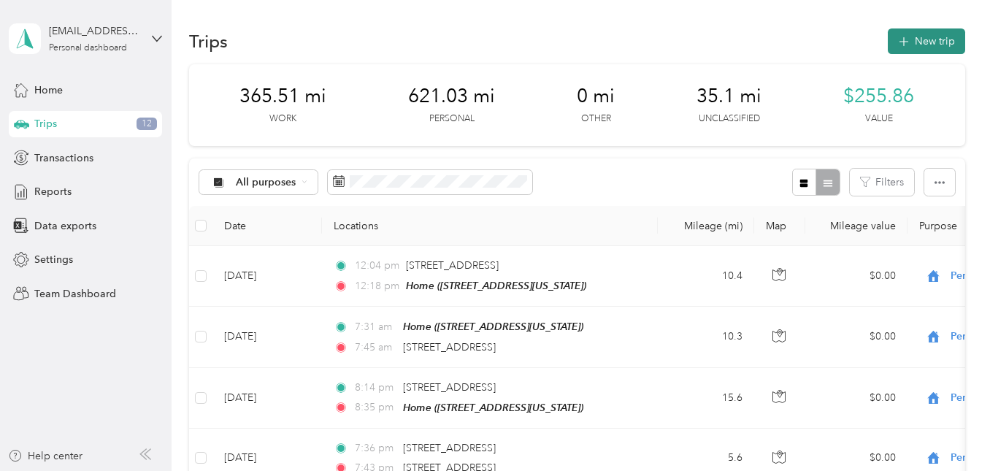
click at [905, 45] on icon "button" at bounding box center [903, 42] width 17 height 17
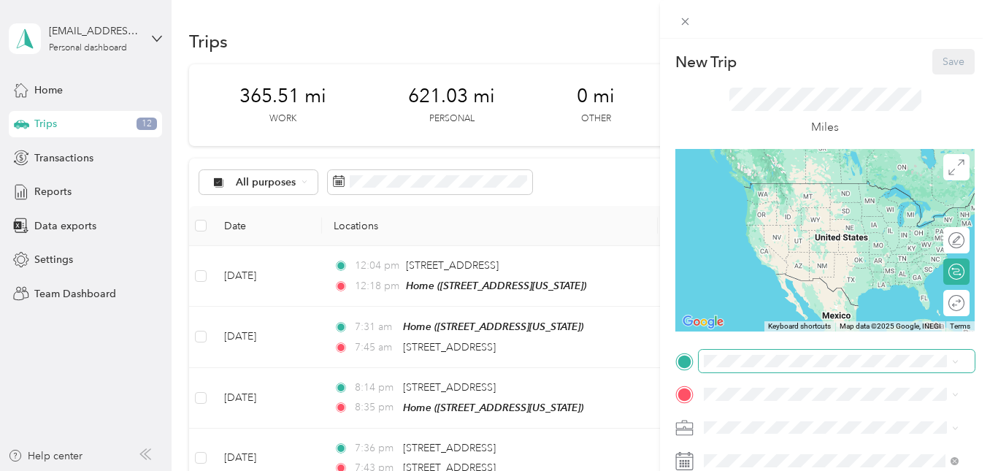
click at [754, 353] on span at bounding box center [837, 361] width 276 height 23
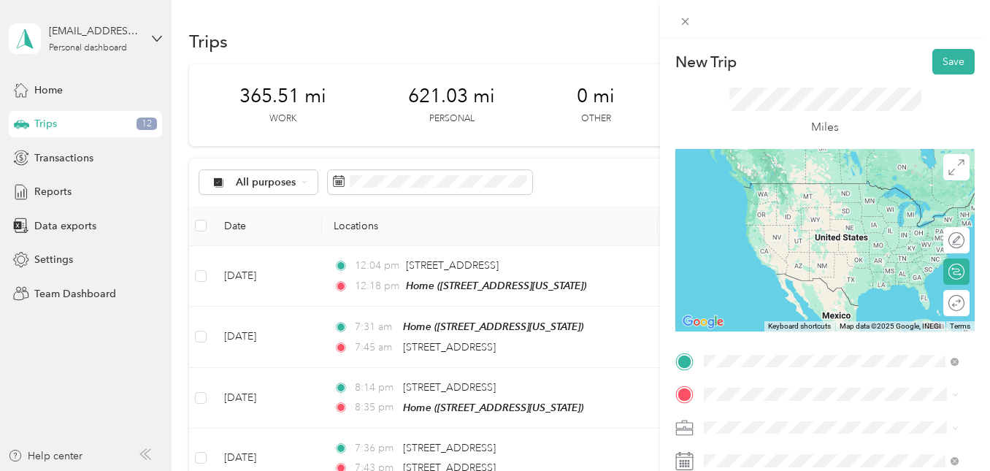
click at [817, 194] on div "Kings Street Cafe 120 High Street, Wadsworth, 44281, Wadsworth, Ohio, United St…" at bounding box center [843, 205] width 223 height 46
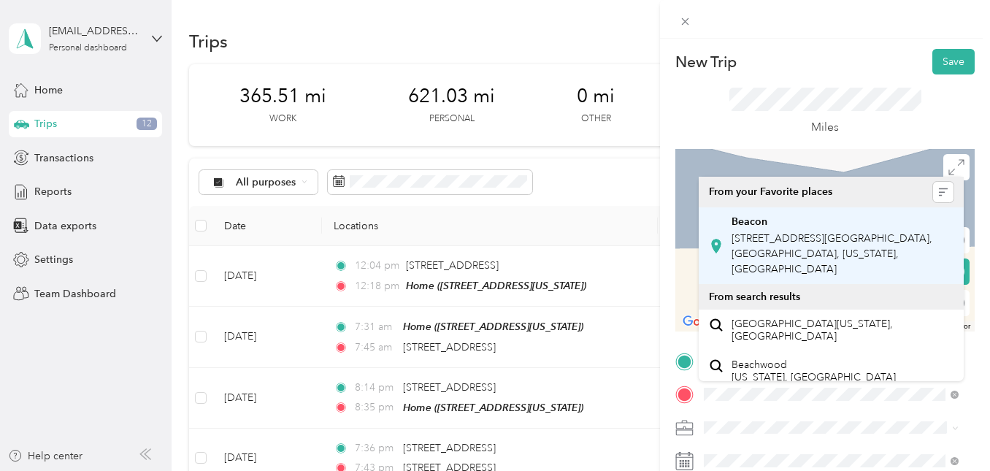
click at [820, 230] on div "Beacon 2157 Co Rd 160, Dundee, OH 44624, USA , 44624, Holmes County, Ohio, Unit…" at bounding box center [843, 245] width 223 height 61
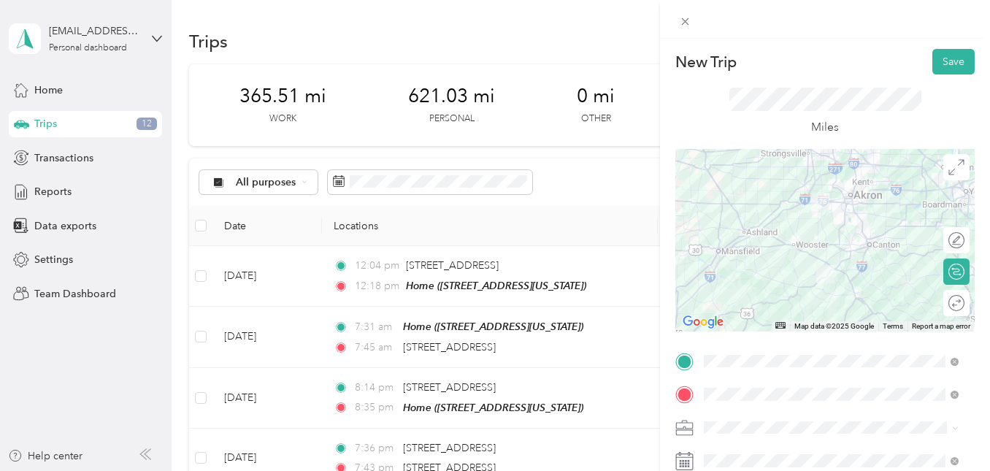
click at [721, 250] on span "Work" at bounding box center [721, 246] width 25 height 12
click at [732, 453] on span at bounding box center [837, 460] width 276 height 23
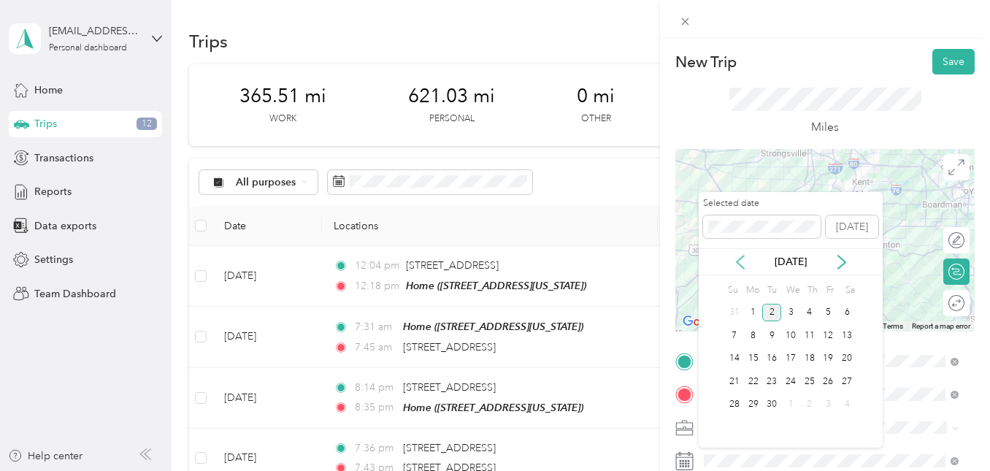
click at [739, 260] on icon at bounding box center [740, 262] width 7 height 13
click at [767, 380] on div "19" at bounding box center [771, 381] width 19 height 18
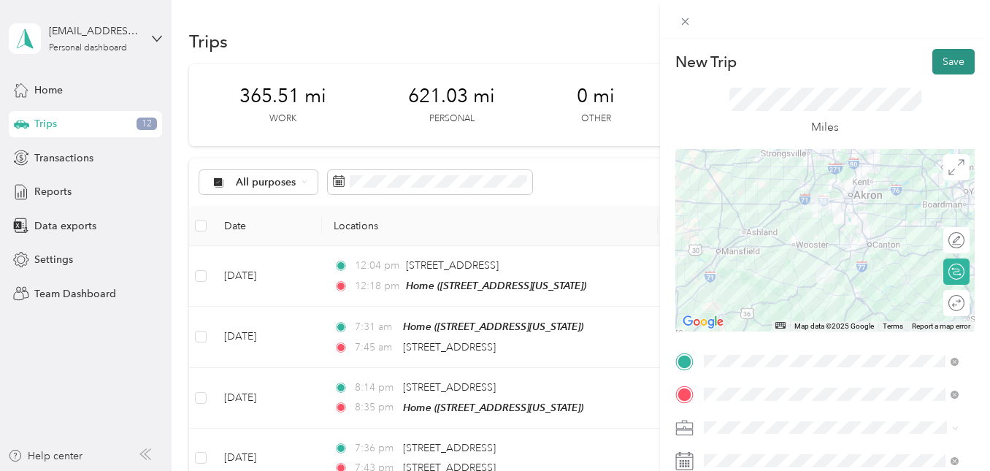
click at [941, 60] on button "Save" at bounding box center [954, 62] width 42 height 26
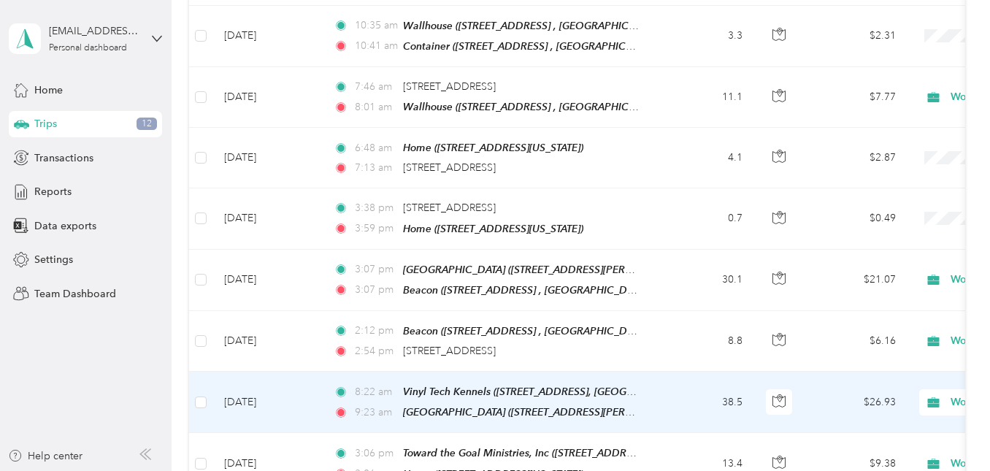
scroll to position [1826, 0]
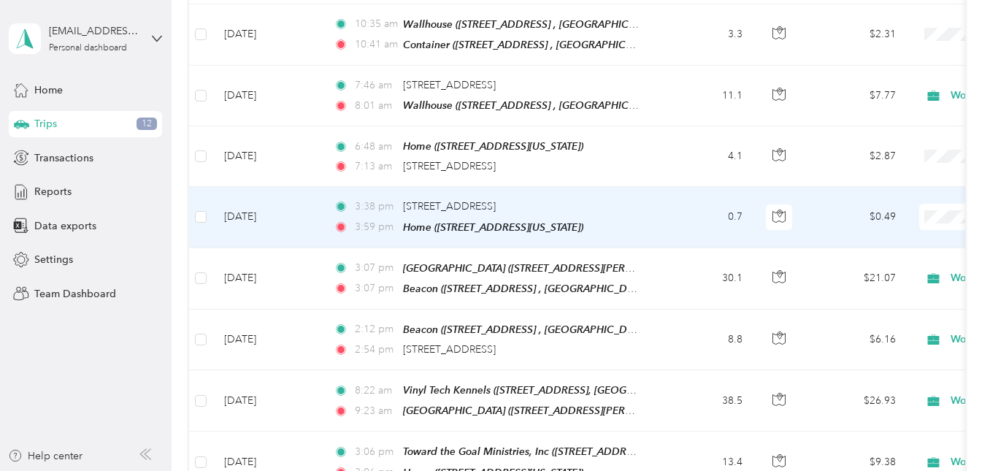
click at [856, 223] on li "Work" at bounding box center [899, 220] width 181 height 26
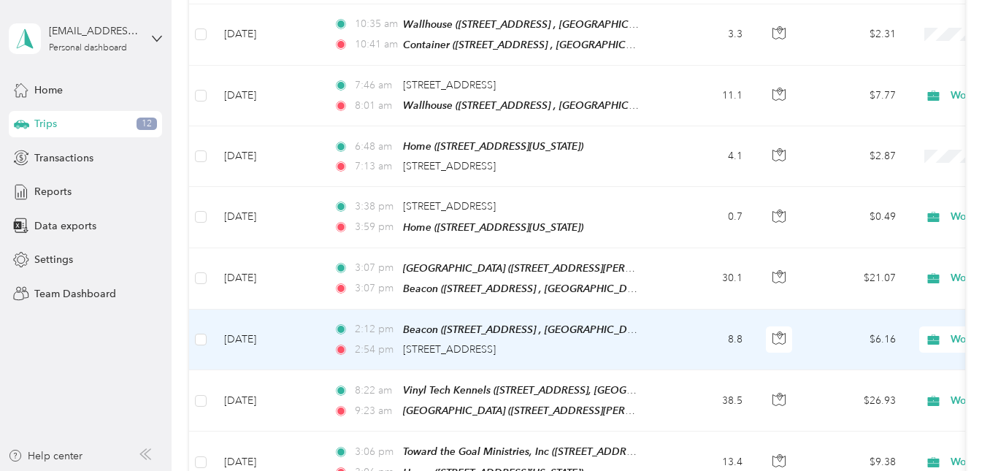
click at [662, 313] on td "8.8" at bounding box center [706, 340] width 96 height 61
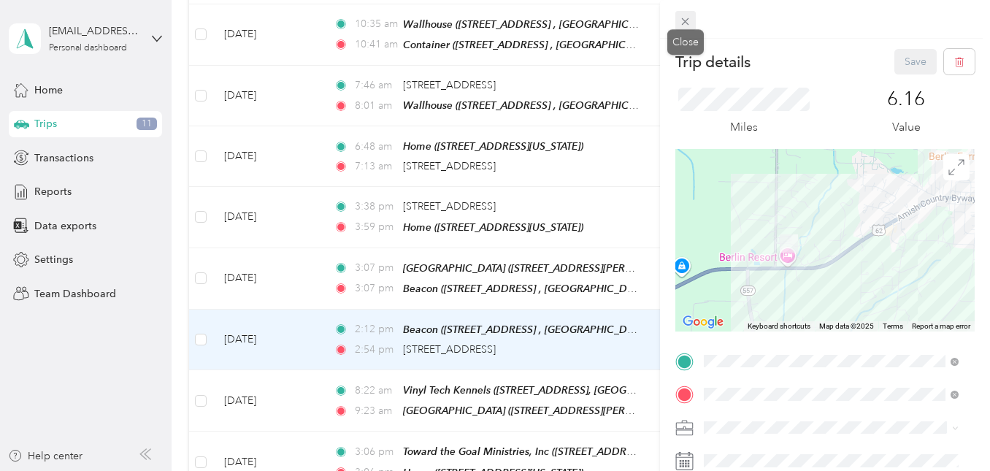
click at [685, 24] on icon at bounding box center [685, 21] width 12 height 12
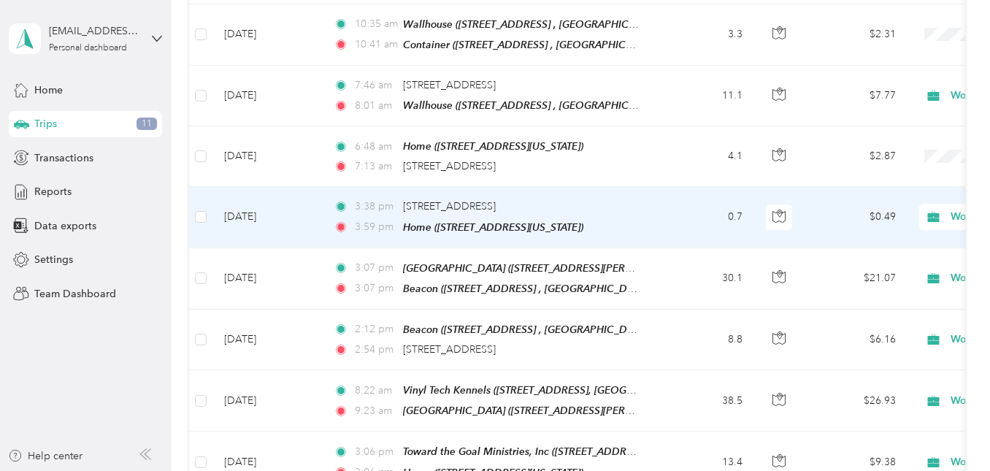
click at [933, 212] on icon at bounding box center [934, 217] width 12 height 10
click at [870, 242] on span "Personal" at bounding box center [913, 244] width 135 height 15
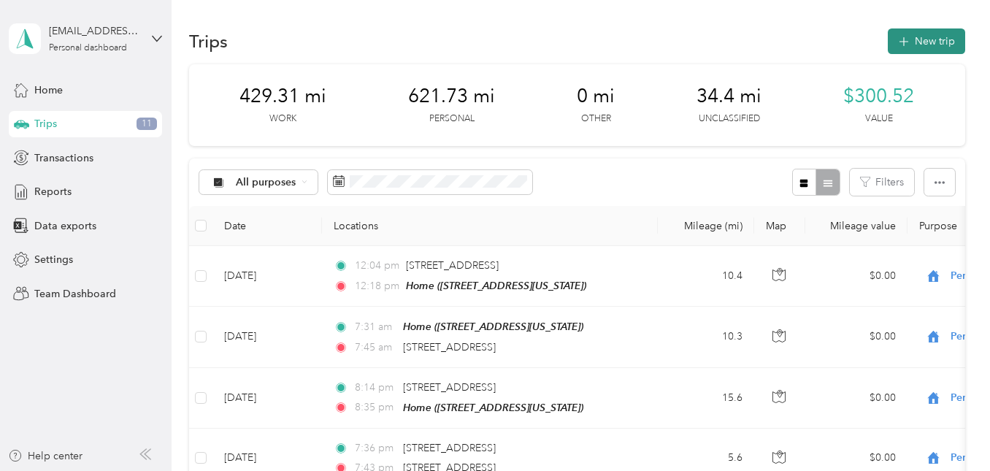
click at [935, 46] on button "New trip" at bounding box center [926, 41] width 77 height 26
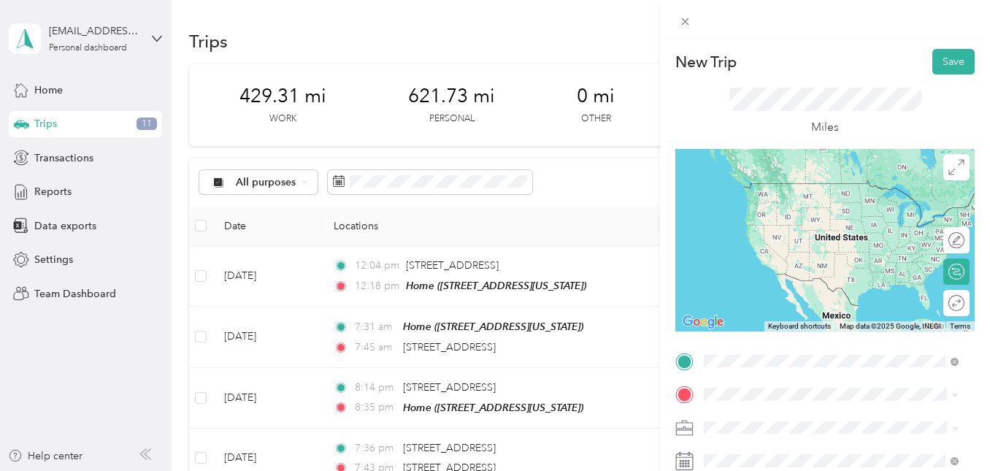
click at [771, 204] on span "5329 County Road 626, Berlin, Ohio, United States" at bounding box center [805, 205] width 146 height 12
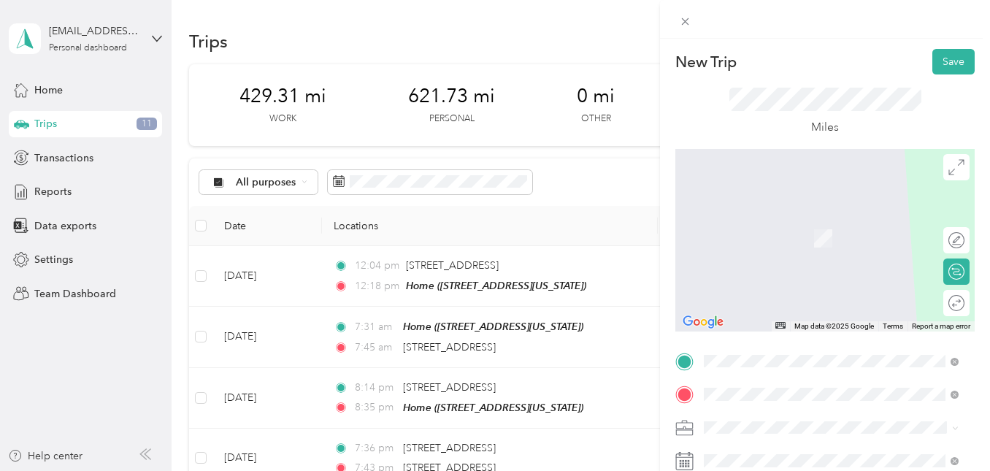
click at [749, 250] on span "2871 US-62, Dundee, OH 44624, USA , Millersburg, Ohio, United States" at bounding box center [843, 253] width 222 height 43
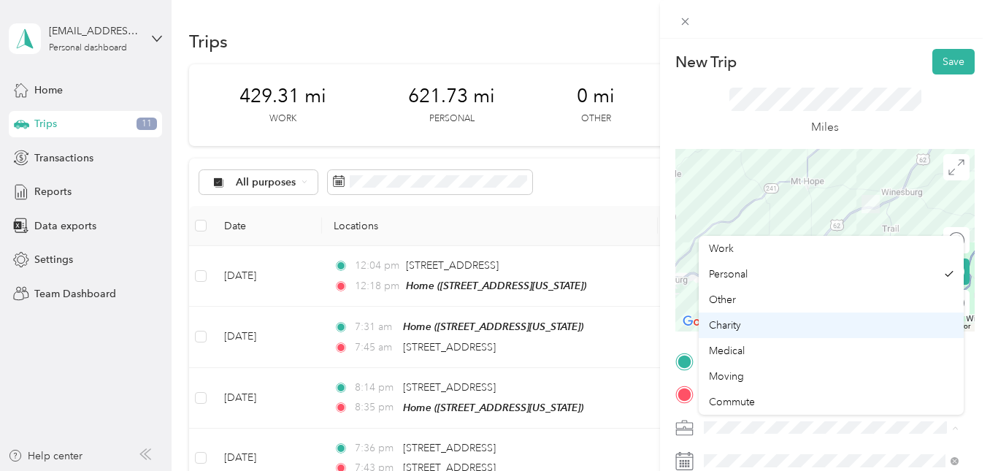
click at [732, 256] on div "Work" at bounding box center [831, 248] width 245 height 15
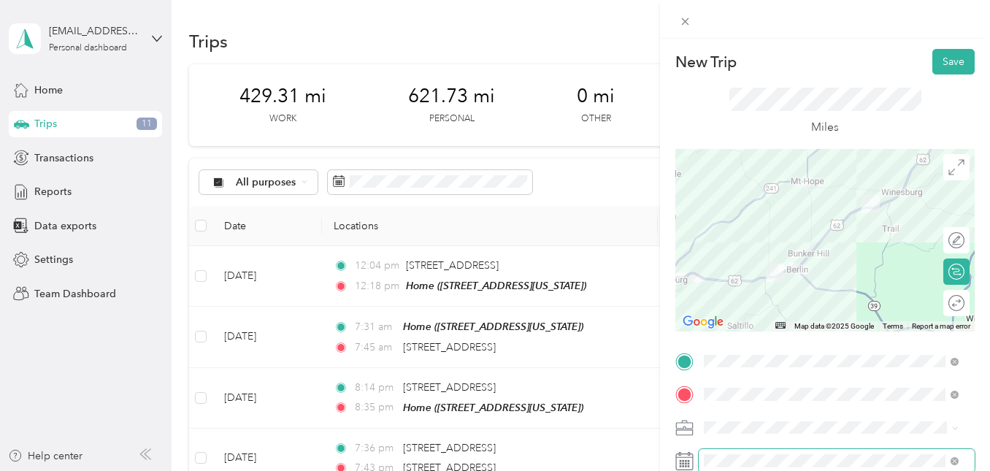
click at [738, 453] on span at bounding box center [837, 460] width 276 height 23
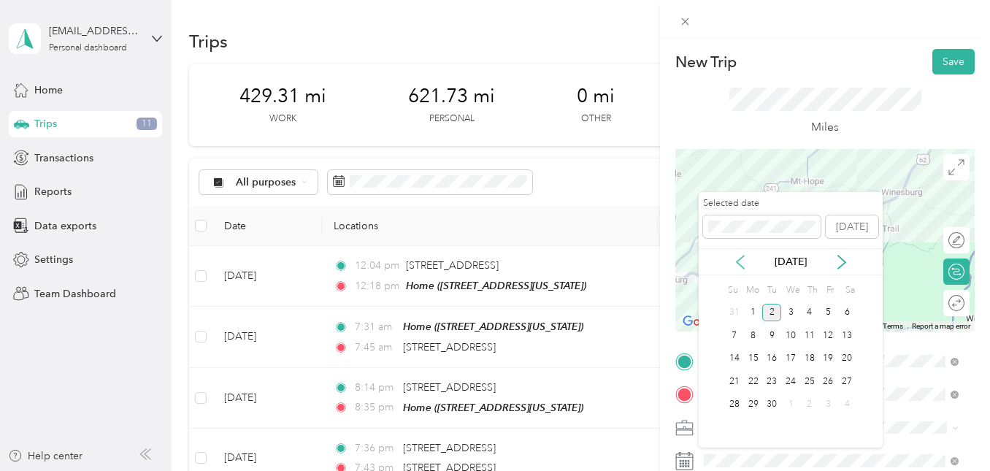
click at [735, 263] on icon at bounding box center [740, 262] width 15 height 15
click at [794, 383] on div "20" at bounding box center [790, 381] width 19 height 18
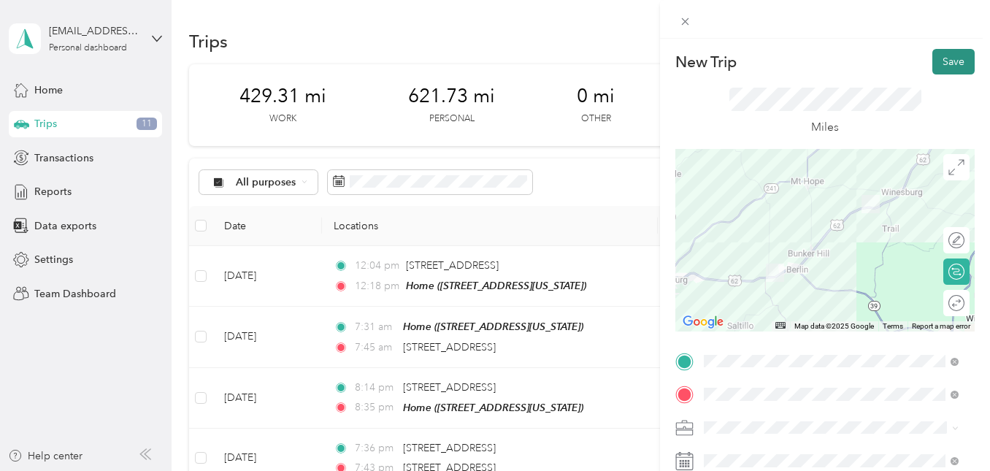
click at [941, 56] on button "Save" at bounding box center [954, 62] width 42 height 26
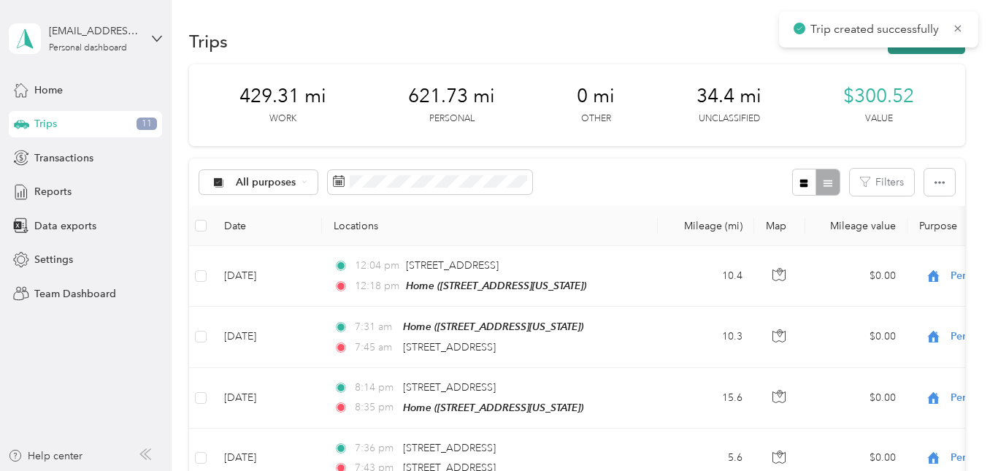
click at [921, 50] on button "New trip" at bounding box center [926, 41] width 77 height 26
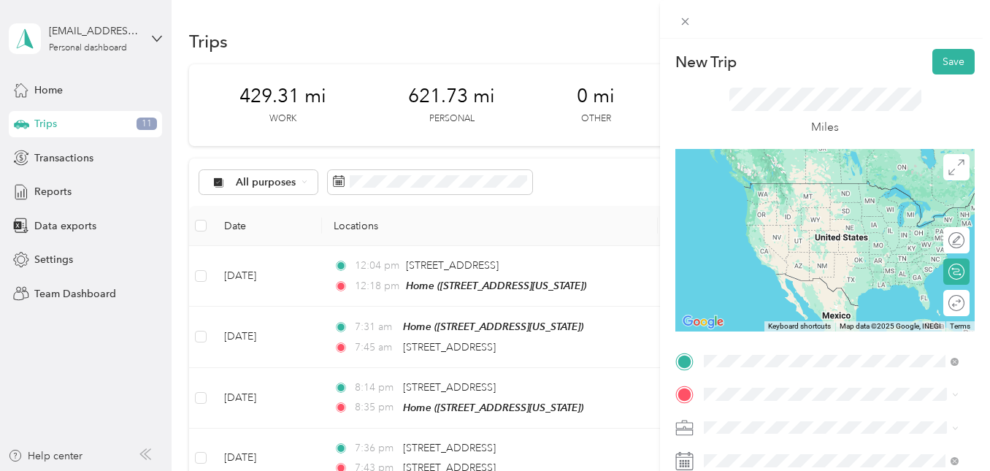
click at [772, 198] on div "Mavin 2871 US-62, Dundee, OH 44624, USA , Millersburg, Ohio, United States" at bounding box center [843, 212] width 223 height 61
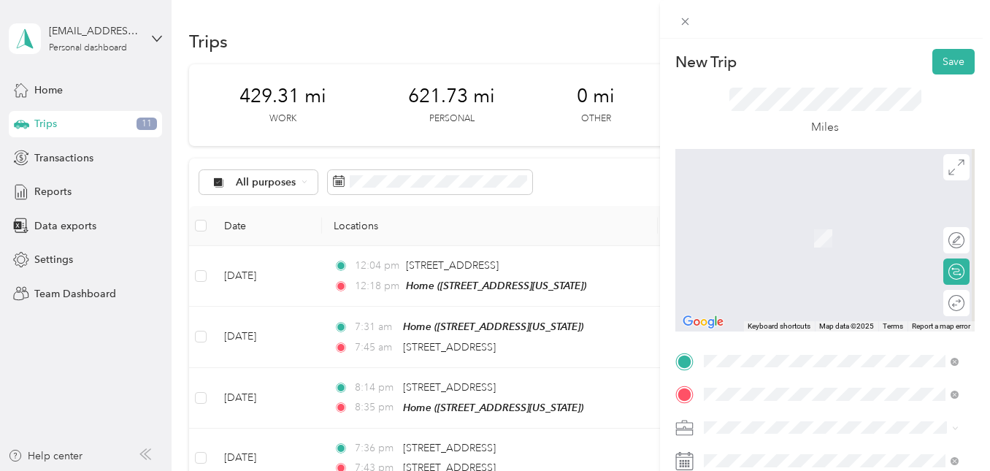
click at [792, 253] on span "751 Dover Rd NE, Sugarcreek, OH 44681, USA , 44681, Tuscarawas County, Ohio, Un…" at bounding box center [815, 253] width 167 height 43
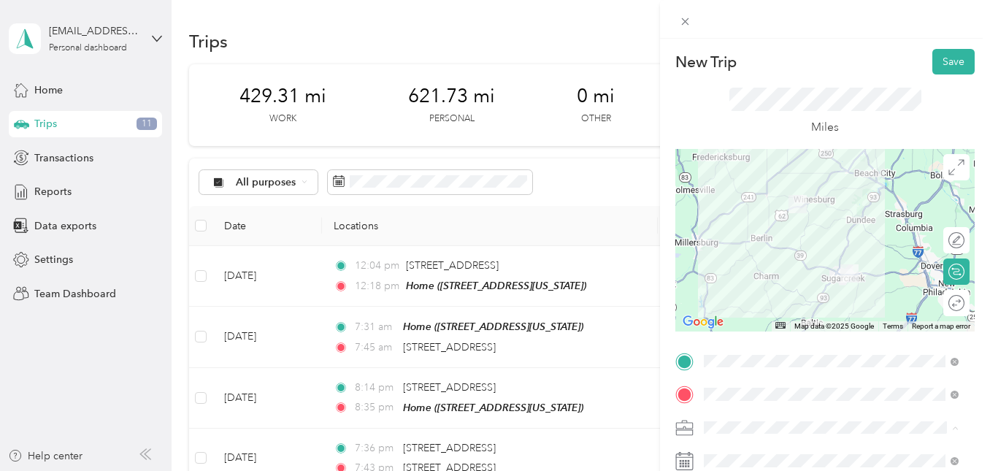
click at [716, 255] on li "Work" at bounding box center [831, 249] width 265 height 26
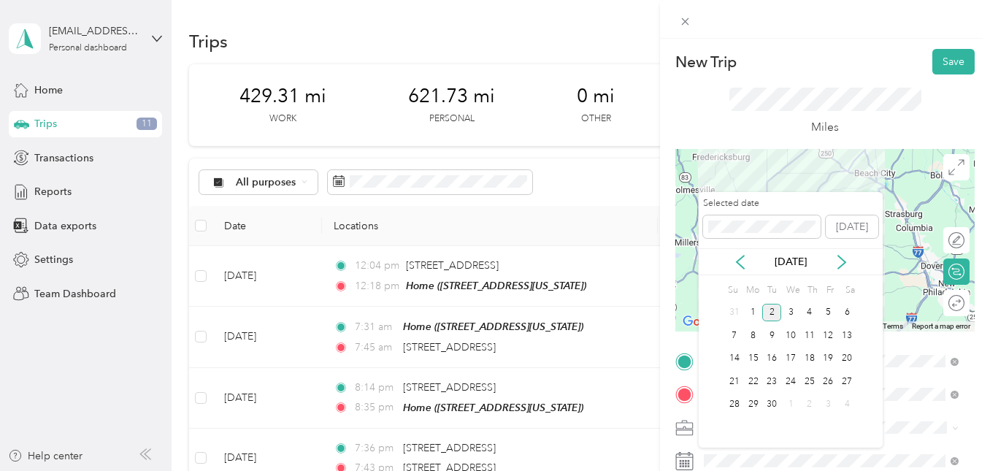
click at [735, 251] on div "Sep 2025" at bounding box center [791, 261] width 184 height 27
click at [738, 257] on icon at bounding box center [740, 262] width 15 height 15
click at [789, 382] on div "20" at bounding box center [790, 381] width 19 height 18
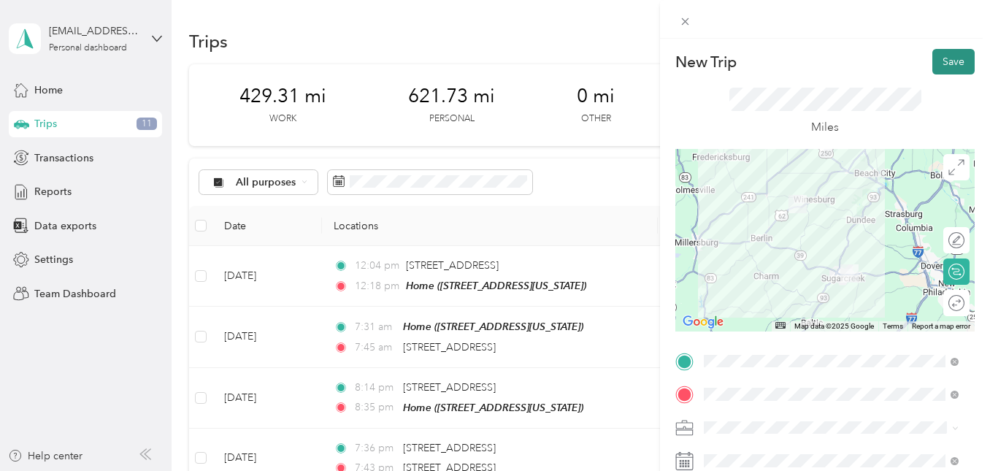
click at [942, 72] on button "Save" at bounding box center [954, 62] width 42 height 26
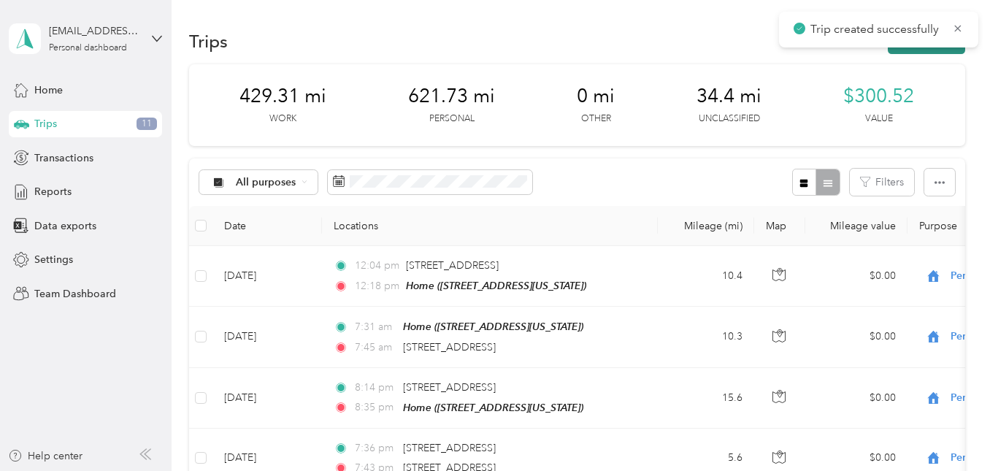
click at [909, 52] on button "New trip" at bounding box center [926, 41] width 77 height 26
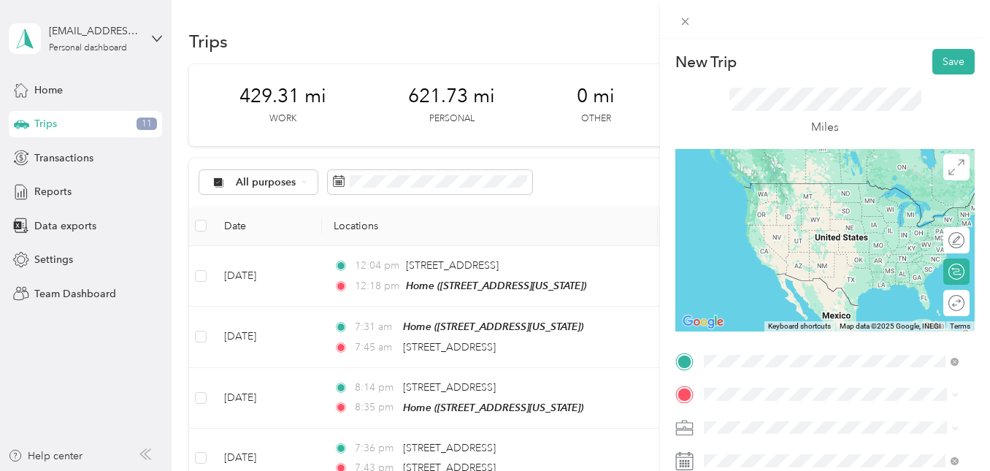
click at [791, 191] on div "Wallhouse" at bounding box center [843, 188] width 223 height 13
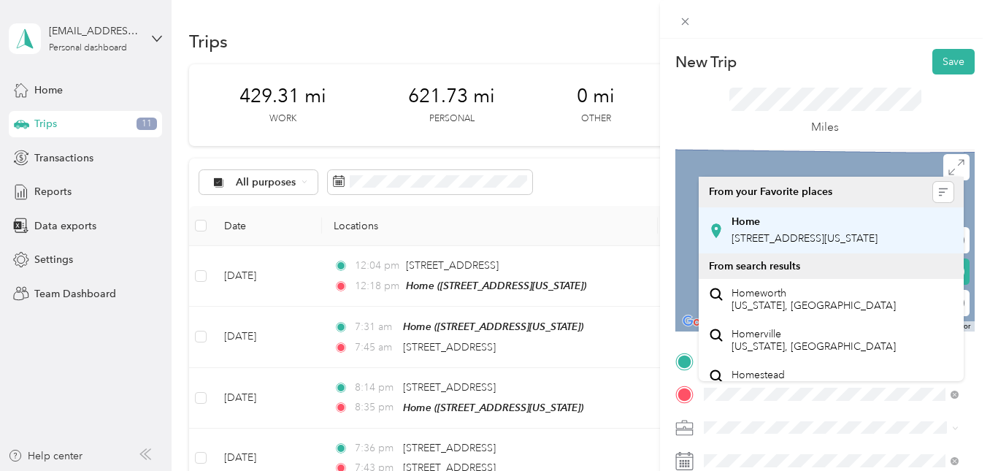
click at [782, 246] on div "Home 5329 County Road 626, Berlin, Ohio, United States" at bounding box center [805, 230] width 146 height 31
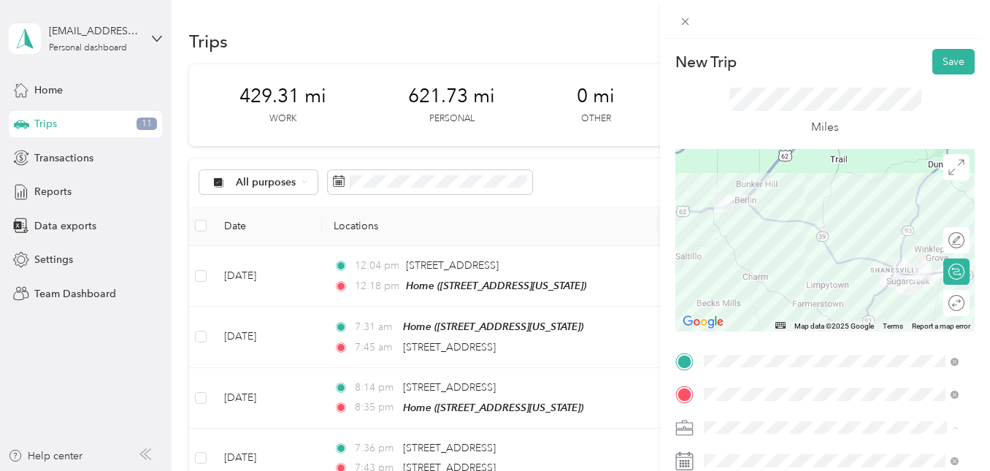
click at [730, 251] on li "Work" at bounding box center [831, 249] width 265 height 26
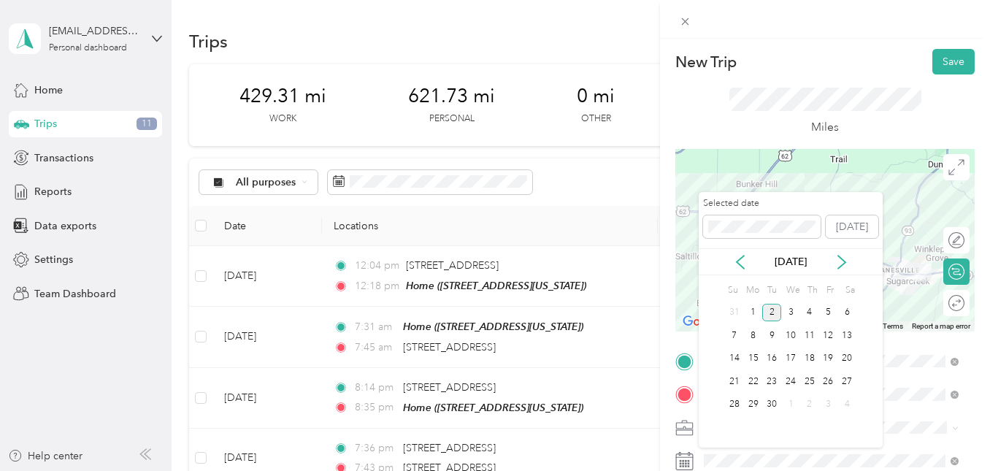
drag, startPoint x: 738, startPoint y: 264, endPoint x: 750, endPoint y: 286, distance: 24.8
click at [738, 265] on icon at bounding box center [740, 262] width 15 height 15
click at [794, 383] on div "20" at bounding box center [790, 381] width 19 height 18
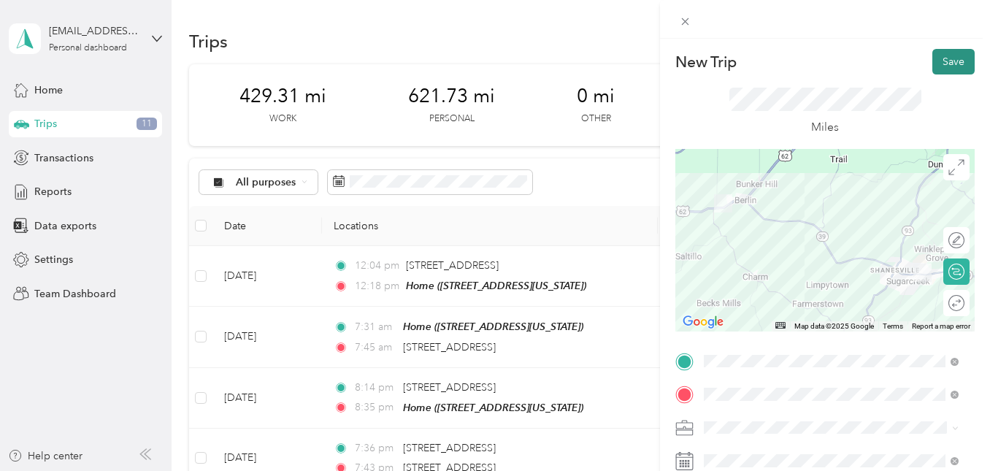
click at [942, 69] on button "Save" at bounding box center [954, 62] width 42 height 26
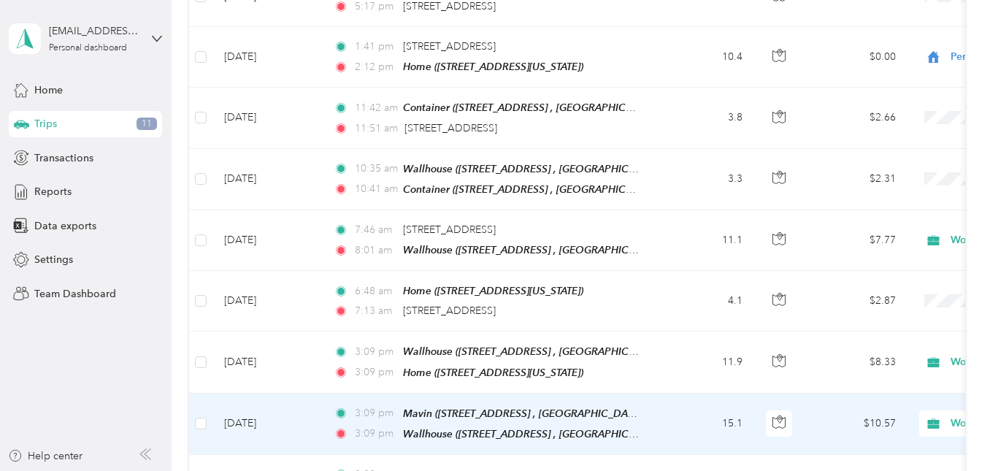
scroll to position [1680, 0]
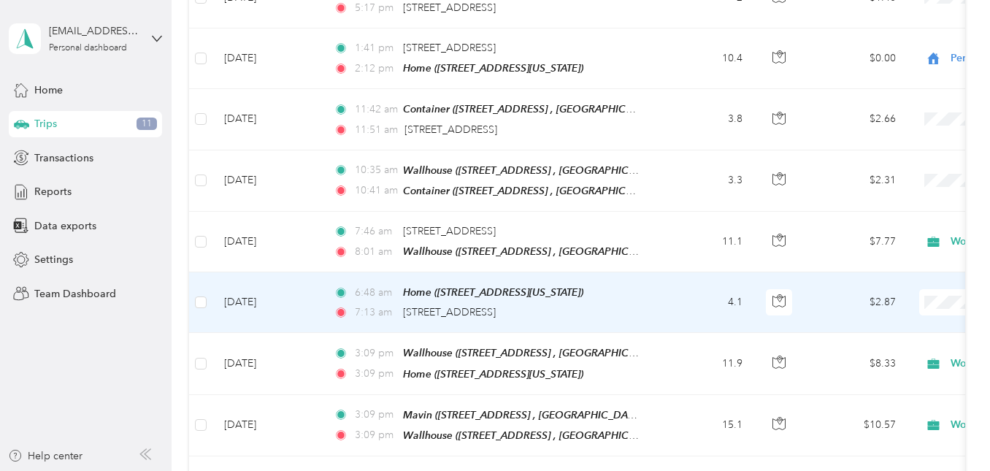
click at [861, 101] on li "Work" at bounding box center [899, 98] width 181 height 26
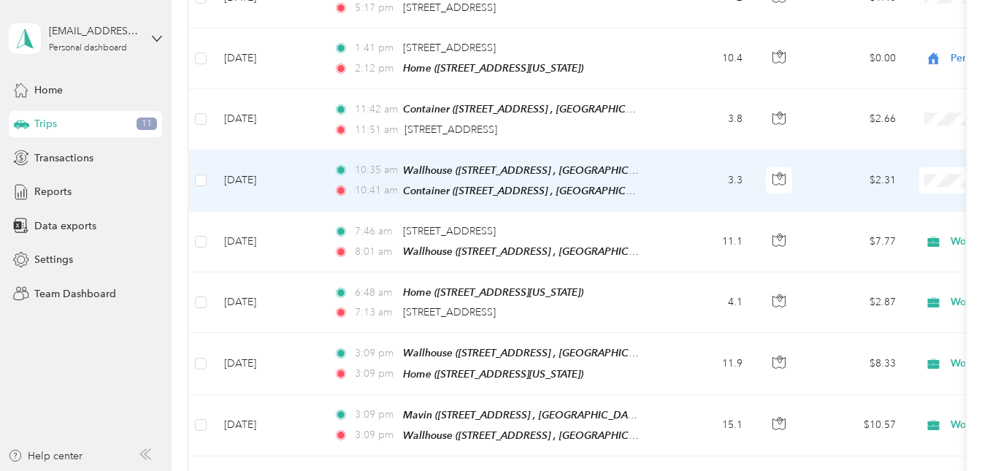
click at [888, 210] on span "Personal" at bounding box center [913, 208] width 135 height 15
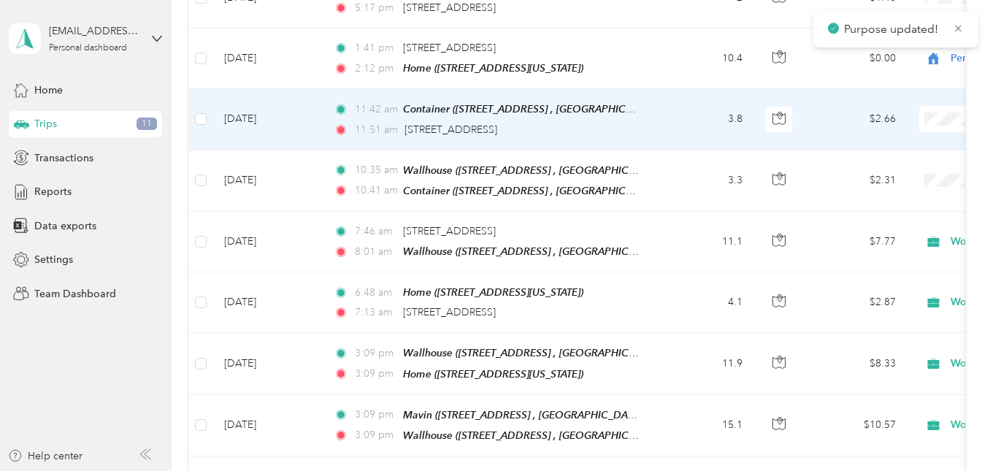
click at [878, 150] on span "Personal" at bounding box center [913, 150] width 135 height 15
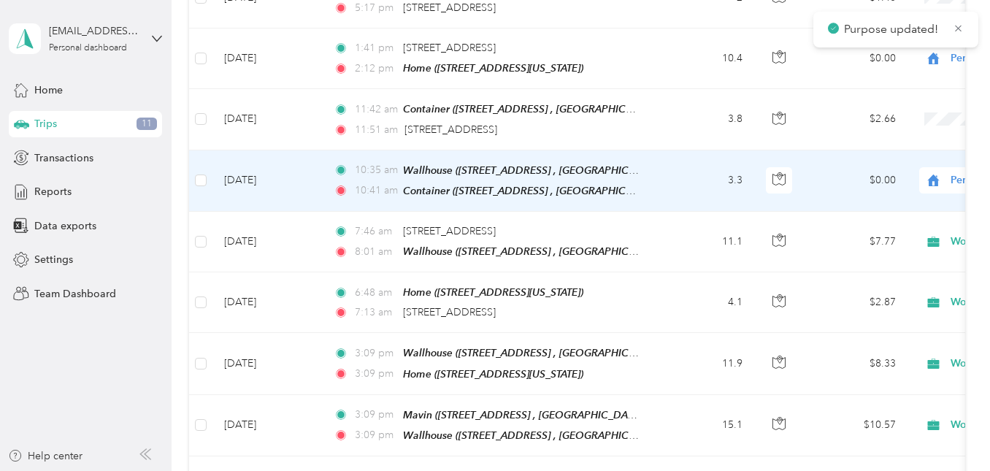
scroll to position [1533, 0]
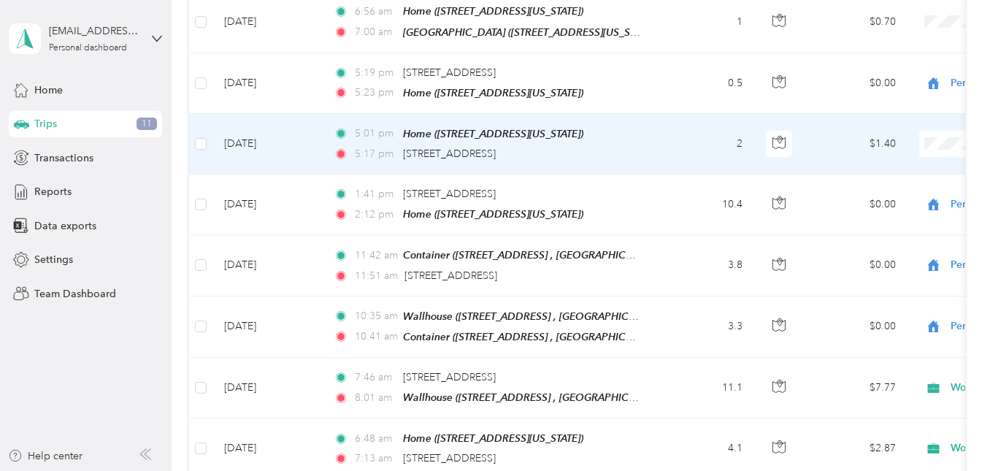
click at [853, 170] on span "Personal" at bounding box center [913, 176] width 135 height 15
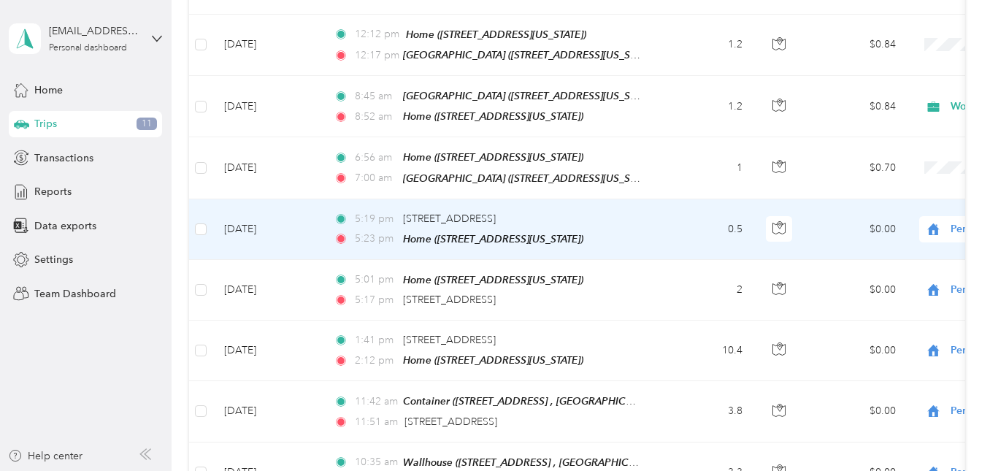
scroll to position [1314, 0]
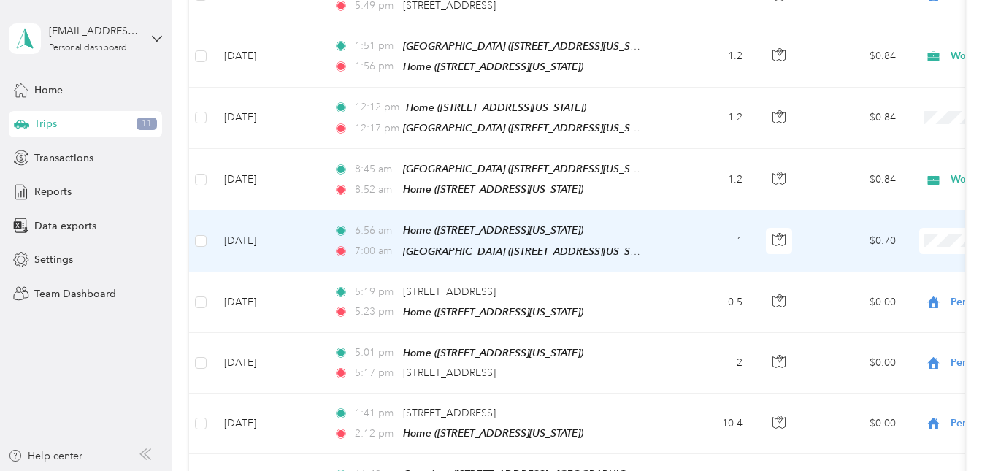
click at [863, 250] on span "Work" at bounding box center [913, 247] width 135 height 15
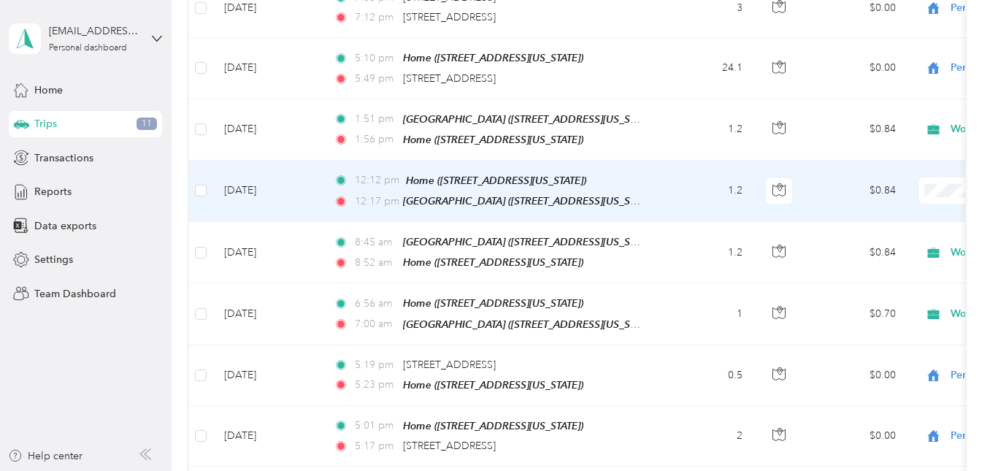
scroll to position [1168, 0]
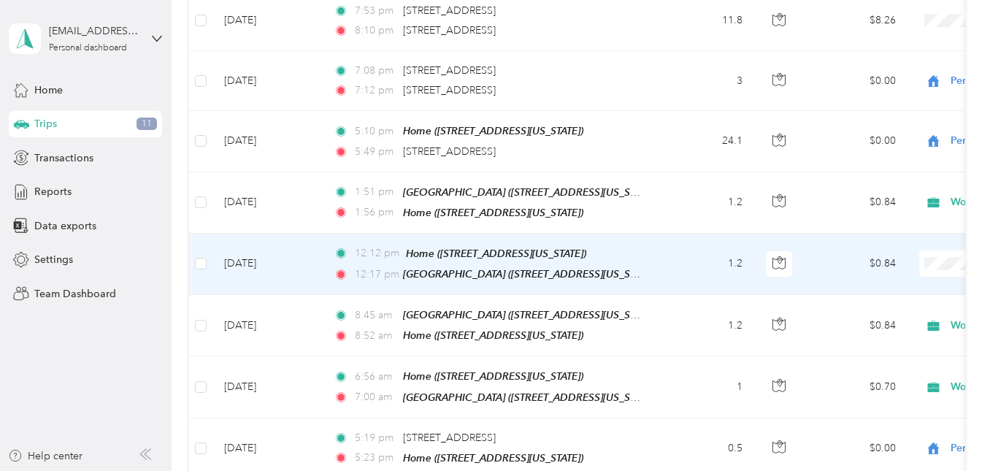
click at [876, 280] on span "Work" at bounding box center [913, 275] width 135 height 15
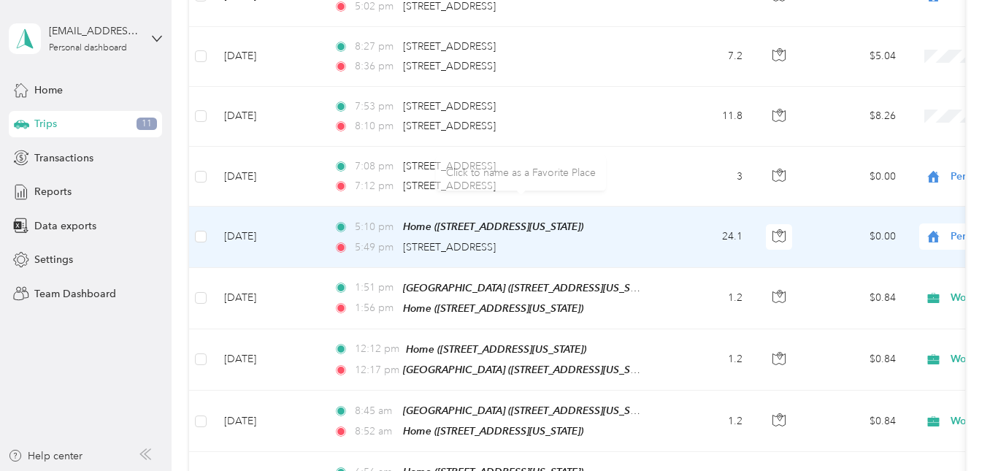
scroll to position [1022, 0]
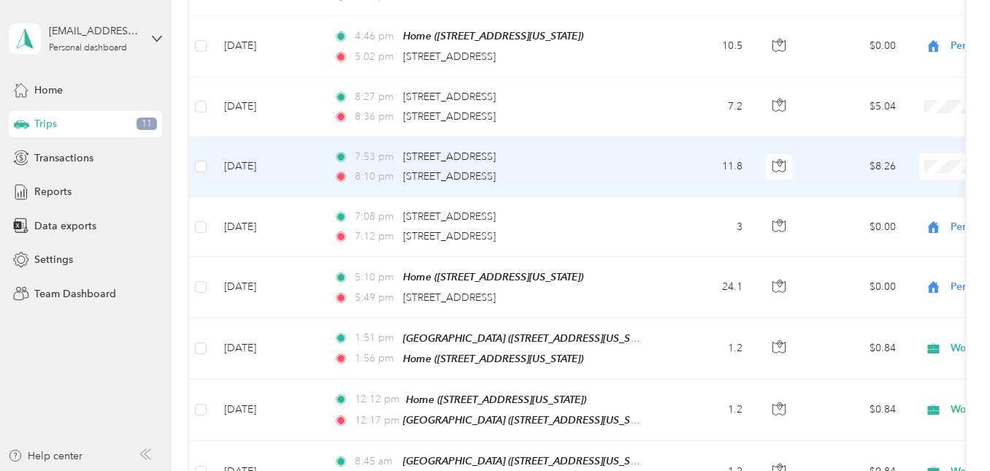
click at [859, 207] on span "Personal" at bounding box center [913, 203] width 135 height 15
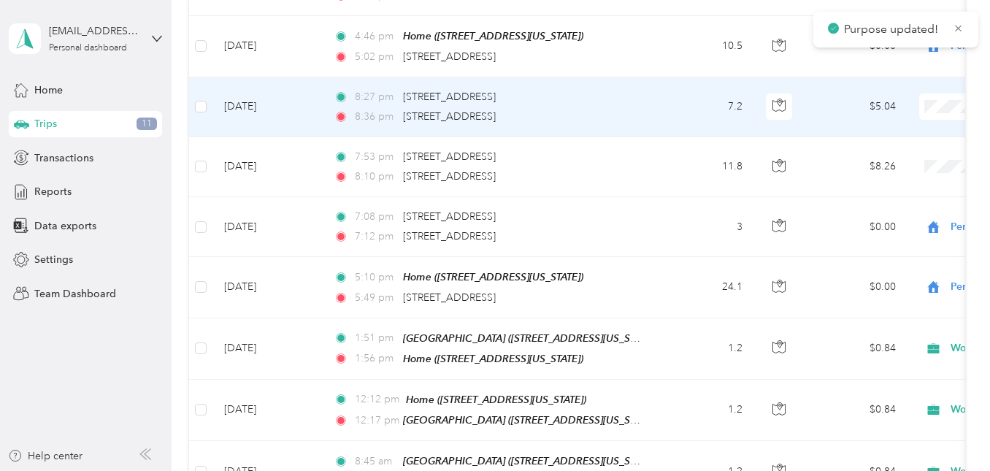
click at [870, 153] on span "Personal" at bounding box center [913, 146] width 135 height 15
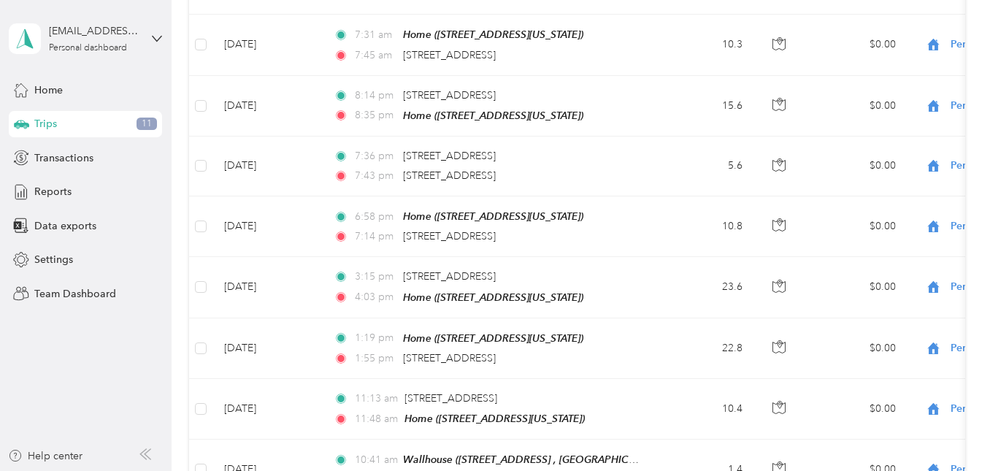
scroll to position [0, 0]
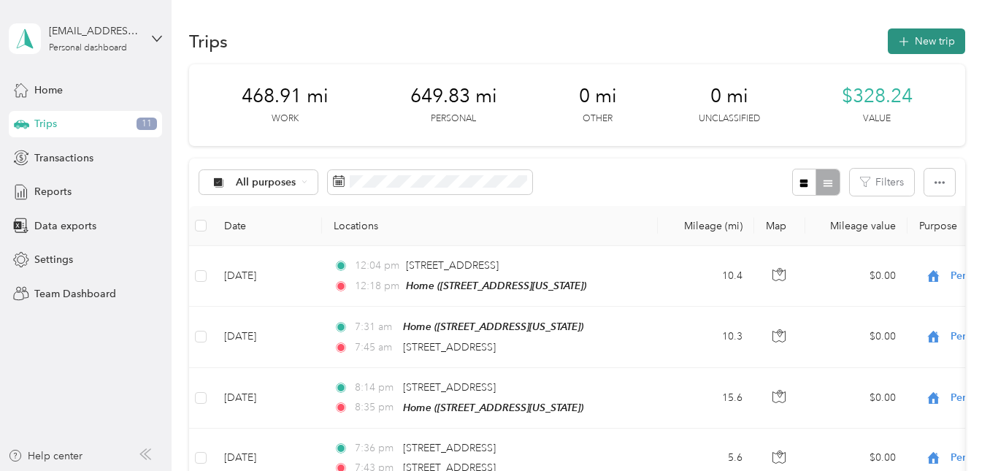
click at [919, 44] on button "New trip" at bounding box center [926, 41] width 77 height 26
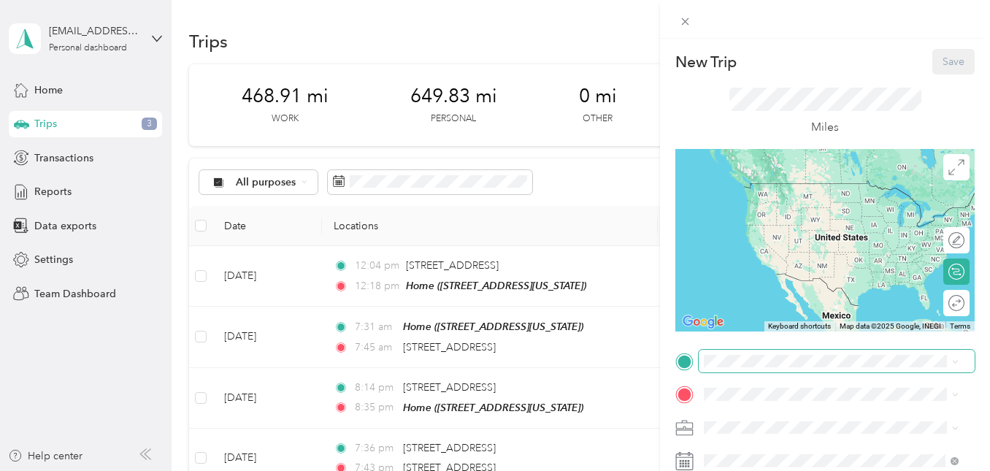
click at [761, 367] on span at bounding box center [837, 361] width 276 height 23
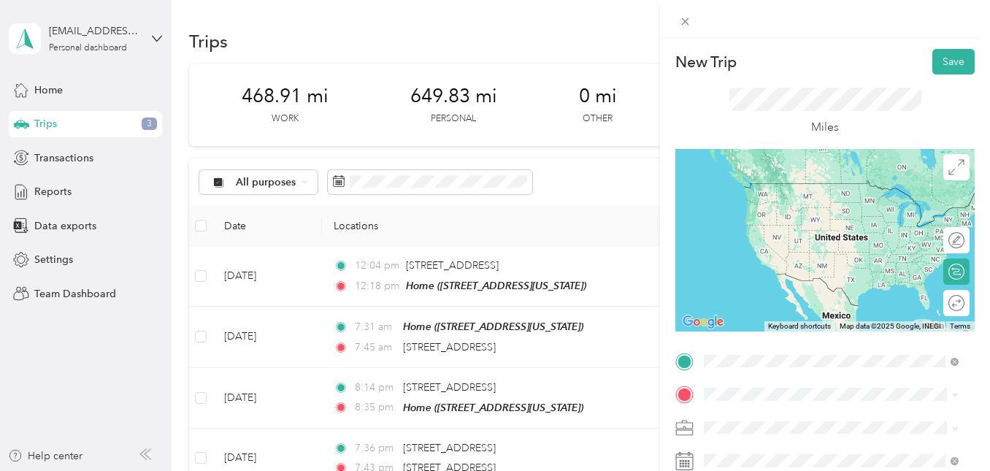
click at [792, 212] on div "Ginger House 4860 E Main St, 44654, Millersburg, Ohio, United States" at bounding box center [805, 197] width 146 height 31
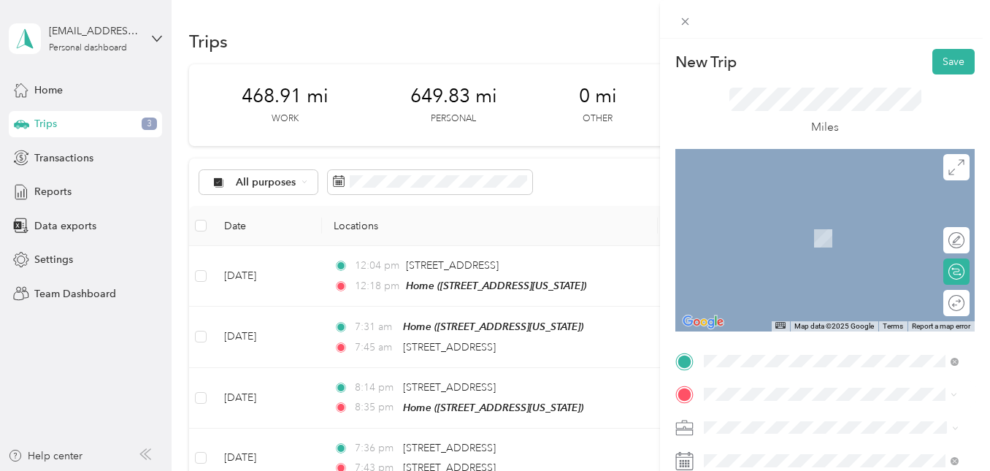
click at [797, 220] on div "Mexican Grill" at bounding box center [805, 221] width 146 height 13
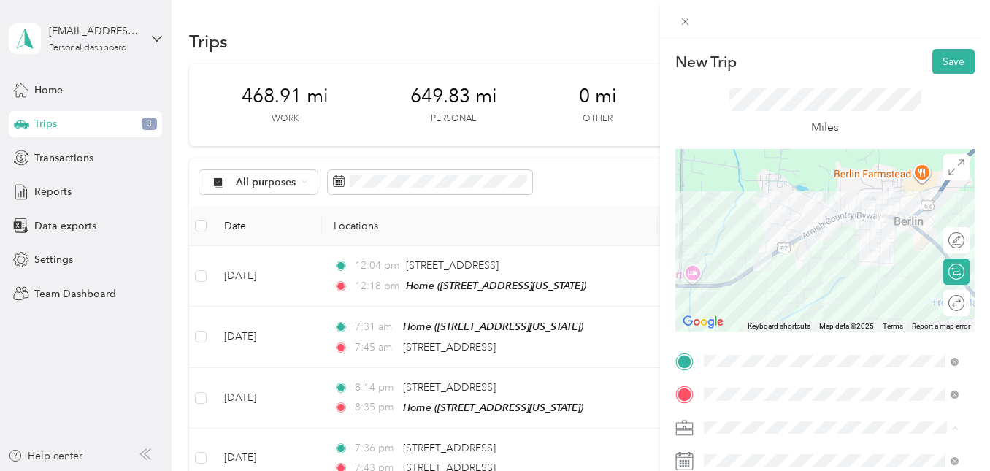
click at [720, 246] on span "Work" at bounding box center [721, 248] width 25 height 12
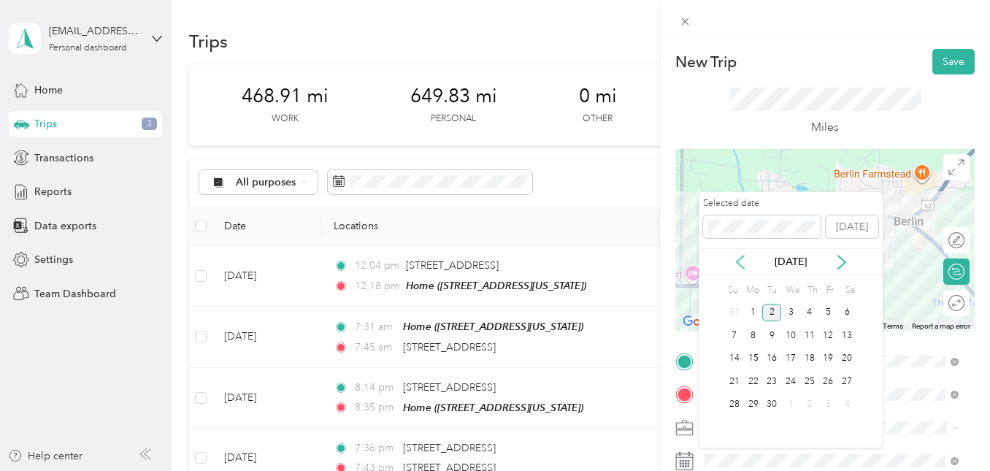
click at [738, 260] on icon at bounding box center [740, 262] width 7 height 13
click at [752, 405] on div "25" at bounding box center [753, 405] width 19 height 18
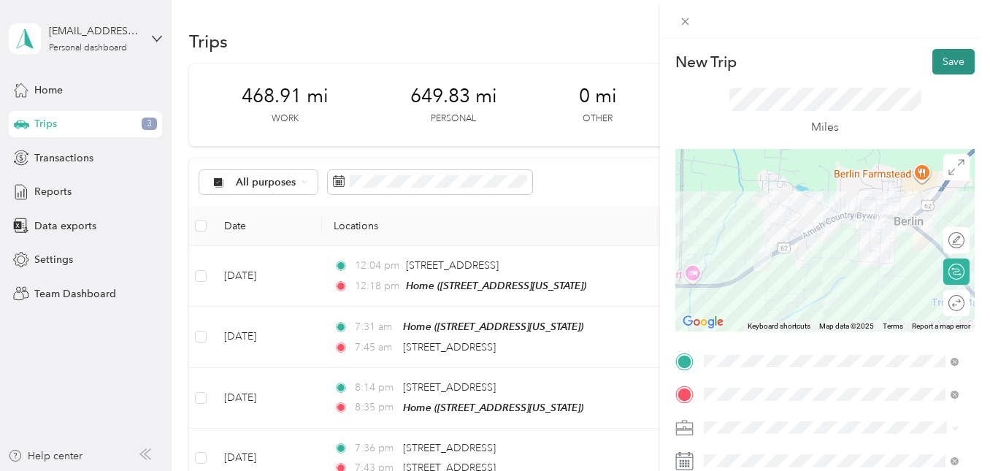
click at [941, 64] on button "Save" at bounding box center [954, 62] width 42 height 26
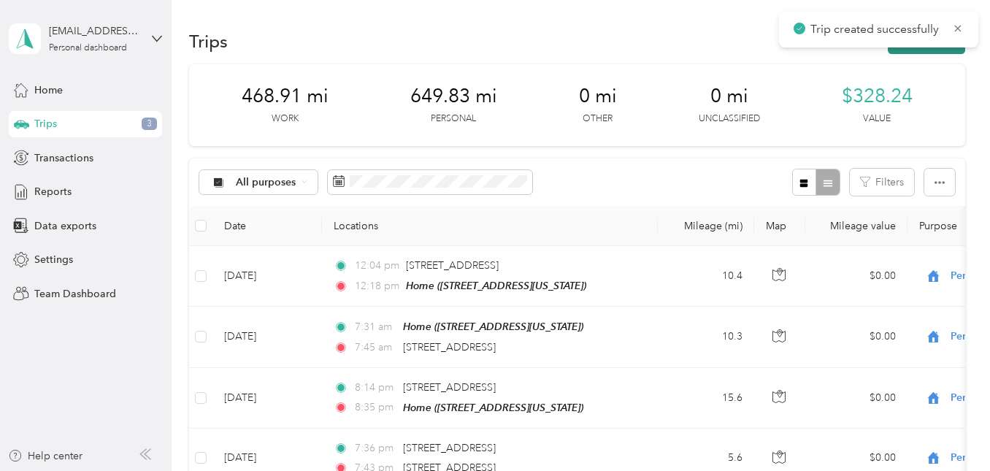
click at [914, 51] on button "New trip" at bounding box center [926, 41] width 77 height 26
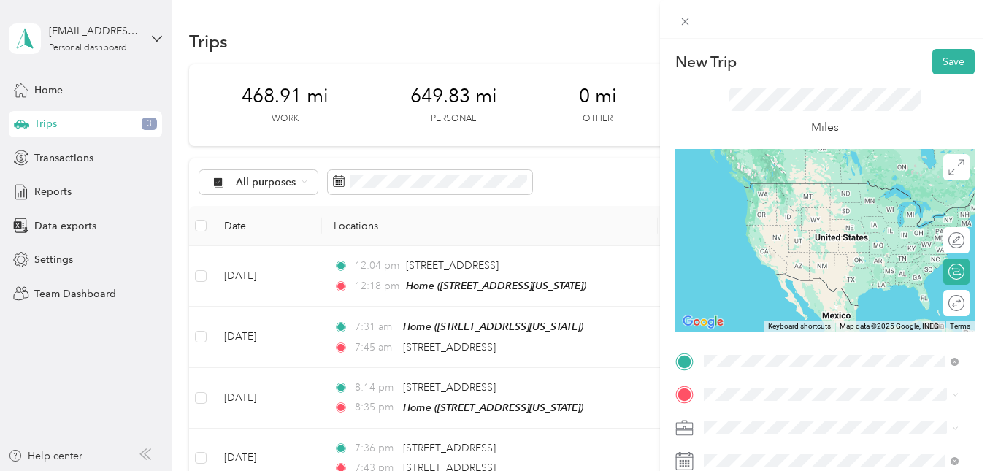
click at [777, 172] on li "From your Favorite places" at bounding box center [831, 159] width 265 height 31
click at [776, 209] on span "5252 US Route 62, Millersburg, 44654, Millersburg, Ohio, United States" at bounding box center [805, 205] width 146 height 12
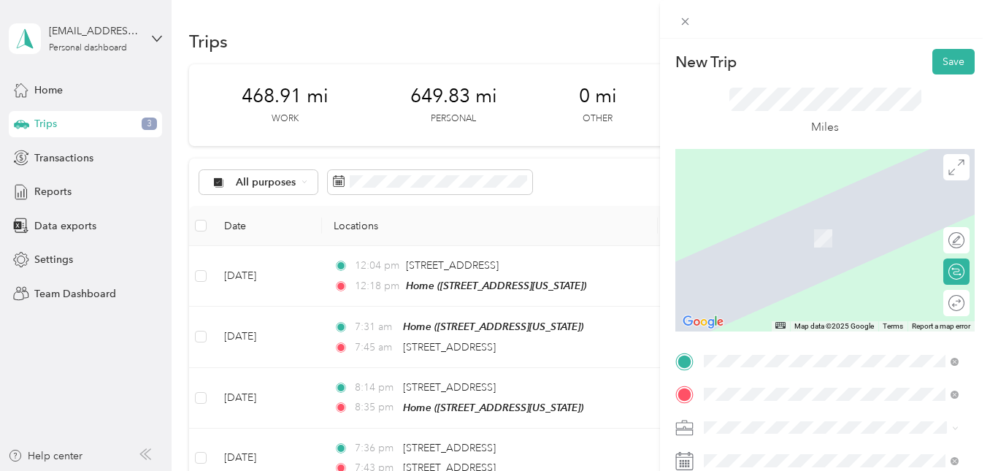
click at [779, 243] on span "111 North Mill Street, Fredericksburg, 44627, Fredericksburg, Ohio, United Stat…" at bounding box center [805, 238] width 146 height 12
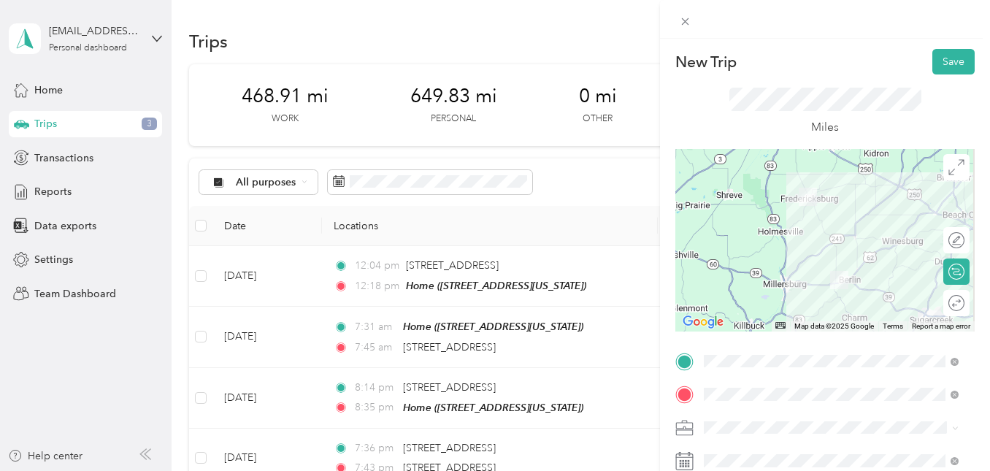
click at [732, 250] on span "Work" at bounding box center [721, 244] width 25 height 12
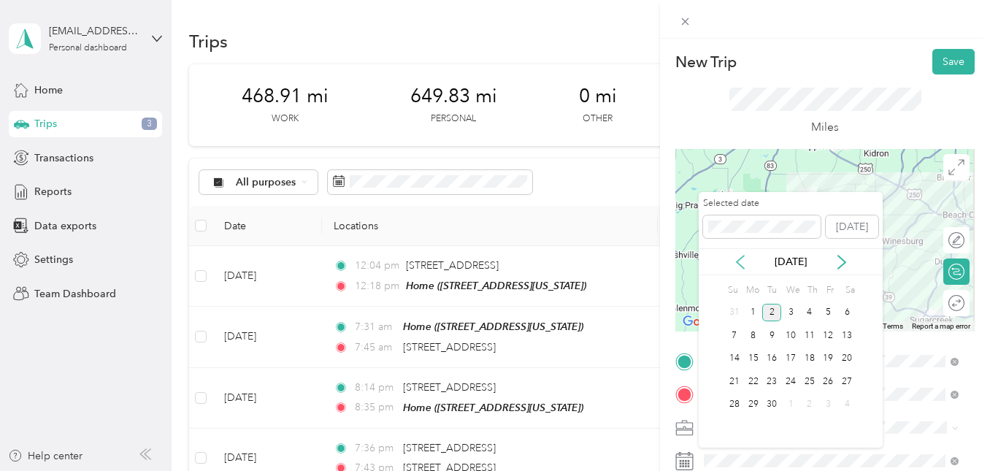
click at [742, 267] on icon at bounding box center [740, 262] width 7 height 13
click at [752, 404] on div "25" at bounding box center [753, 405] width 19 height 18
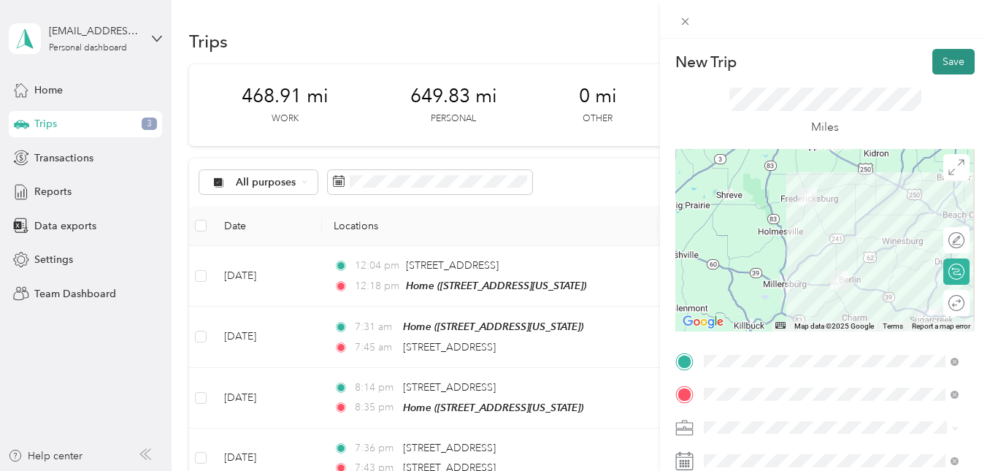
click at [934, 69] on button "Save" at bounding box center [954, 62] width 42 height 26
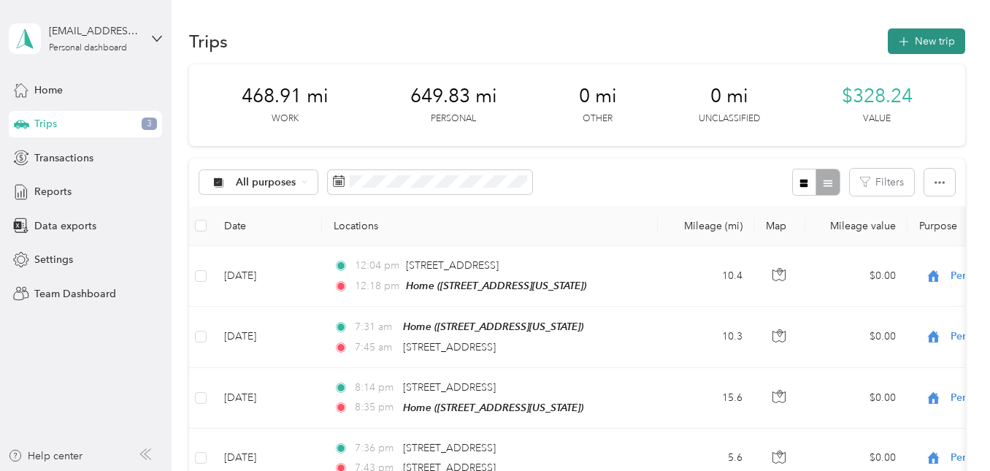
click at [920, 42] on button "New trip" at bounding box center [926, 41] width 77 height 26
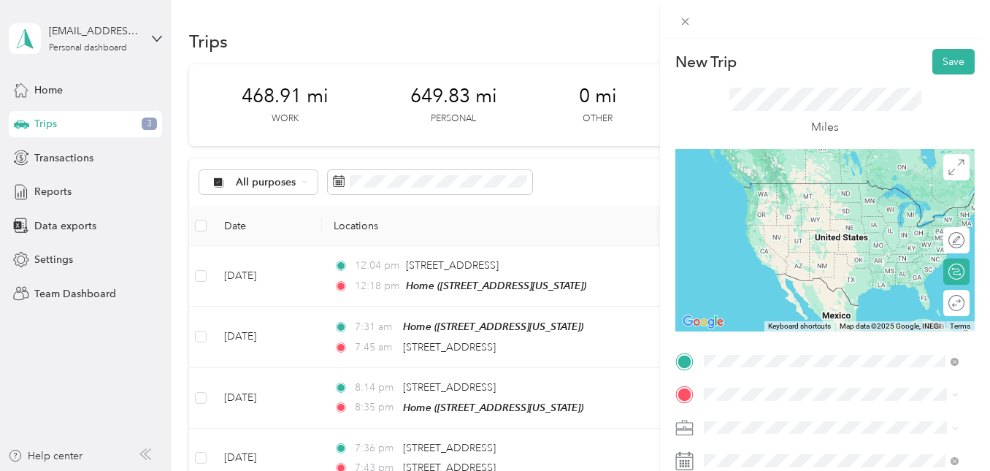
click at [796, 210] on span "5329 County Road 626, Berlin, Ohio, United States" at bounding box center [805, 205] width 146 height 12
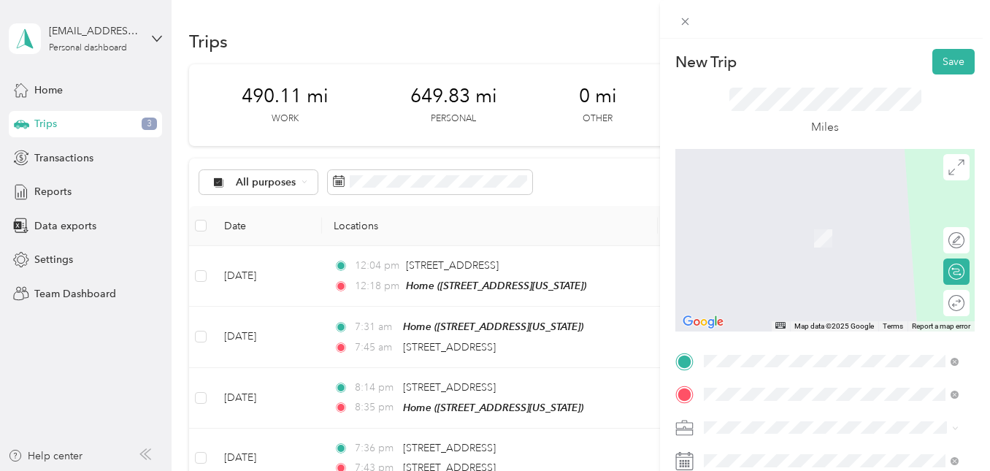
click at [810, 217] on span "4201 County Road 168 Millersburg, Ohio 44654, United States" at bounding box center [805, 216] width 146 height 13
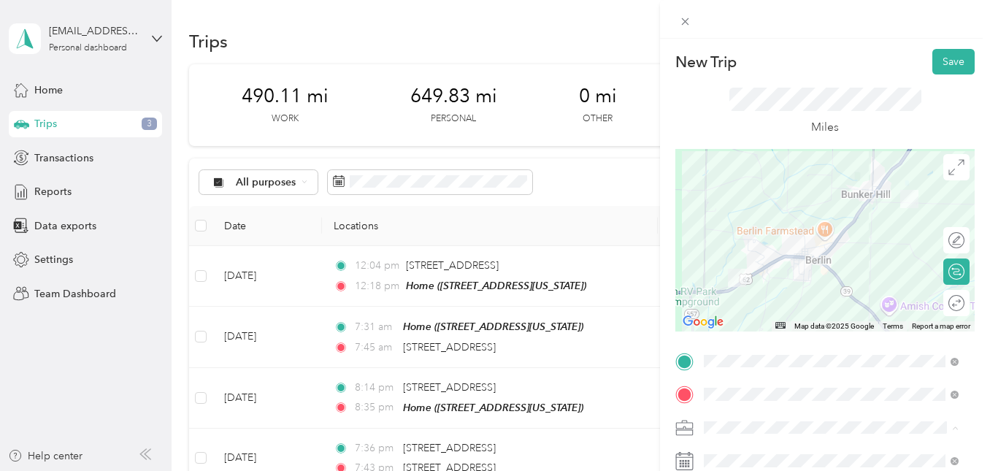
click at [719, 250] on span "Work" at bounding box center [721, 248] width 25 height 12
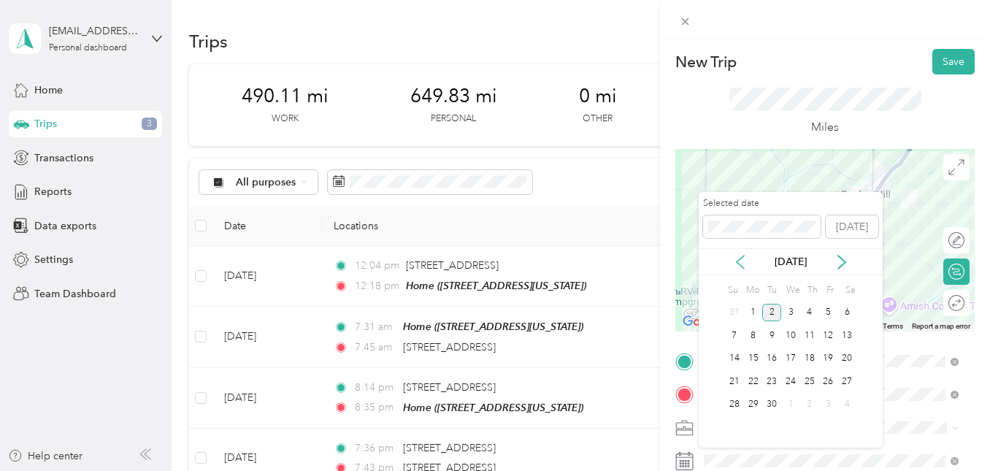
click at [740, 259] on icon at bounding box center [740, 262] width 7 height 13
click at [774, 403] on div "26" at bounding box center [771, 405] width 19 height 18
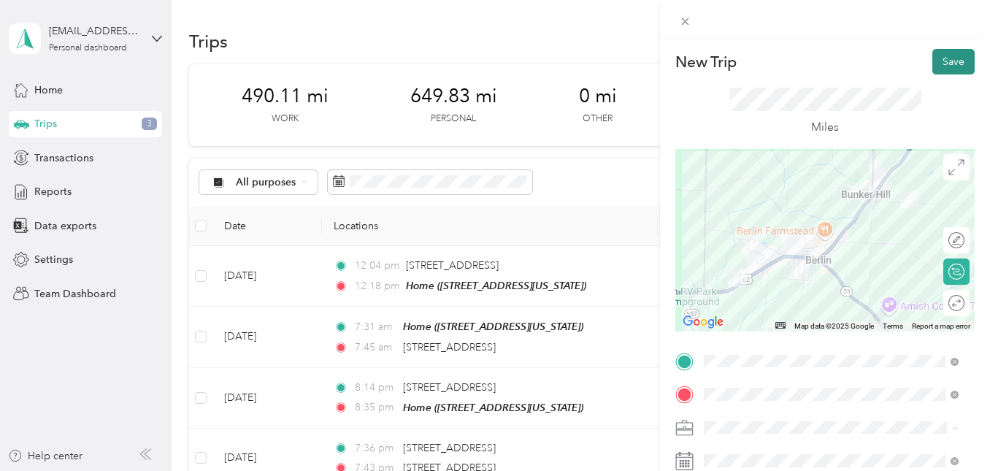
click at [951, 64] on button "Save" at bounding box center [954, 62] width 42 height 26
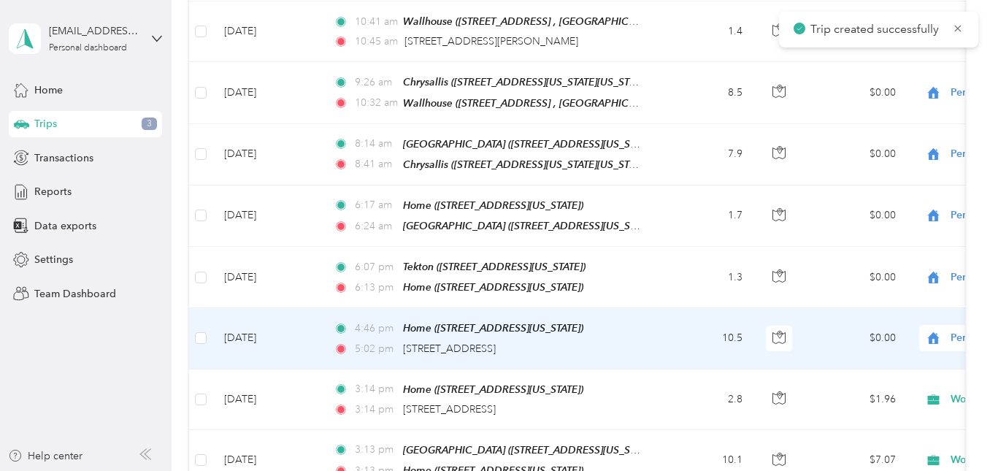
scroll to position [1022, 0]
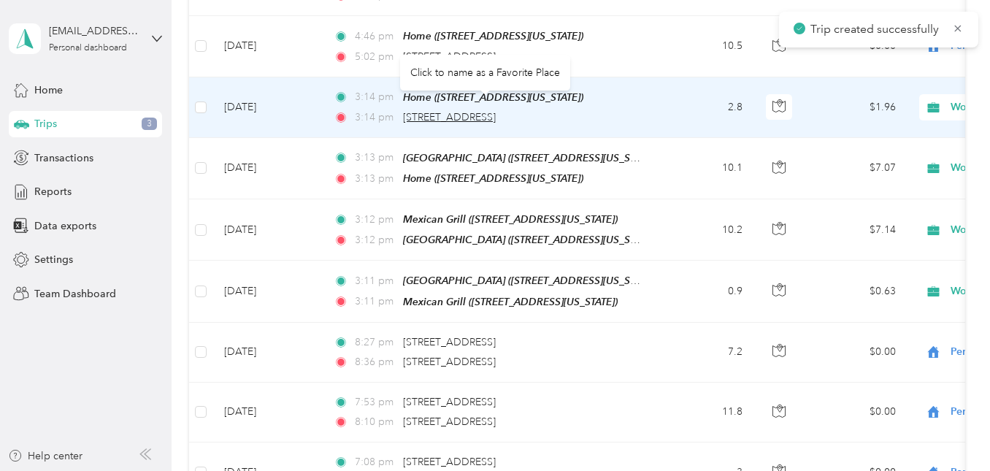
click at [452, 111] on span "4201 County Road 168, Millersburg" at bounding box center [449, 117] width 93 height 12
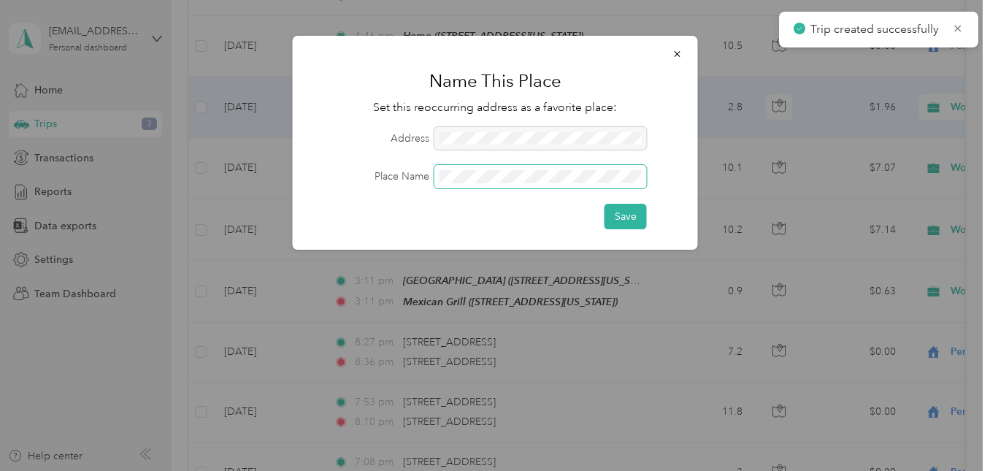
click at [605, 204] on button "Save" at bounding box center [626, 217] width 42 height 26
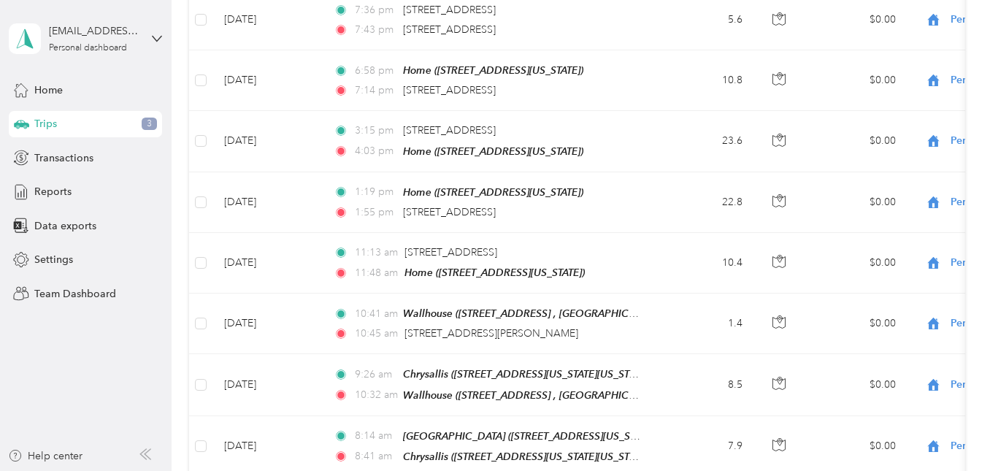
scroll to position [0, 0]
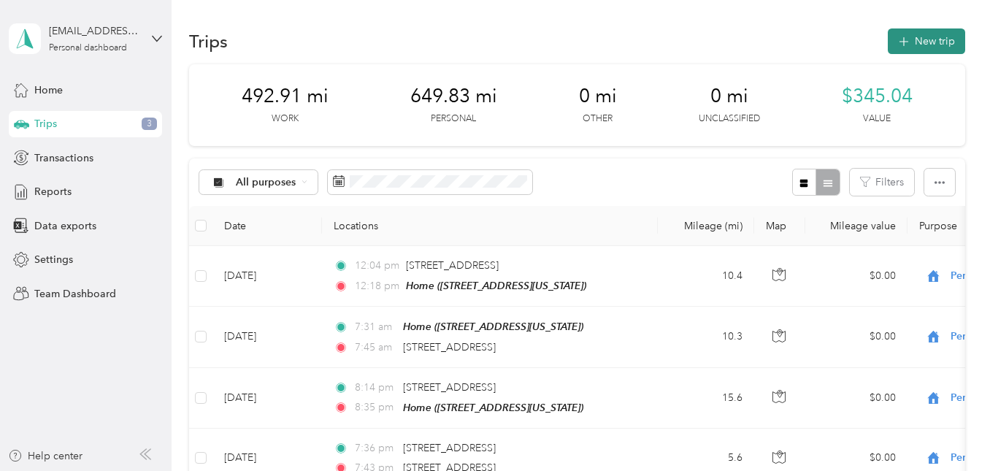
click at [900, 45] on icon "button" at bounding box center [903, 42] width 17 height 17
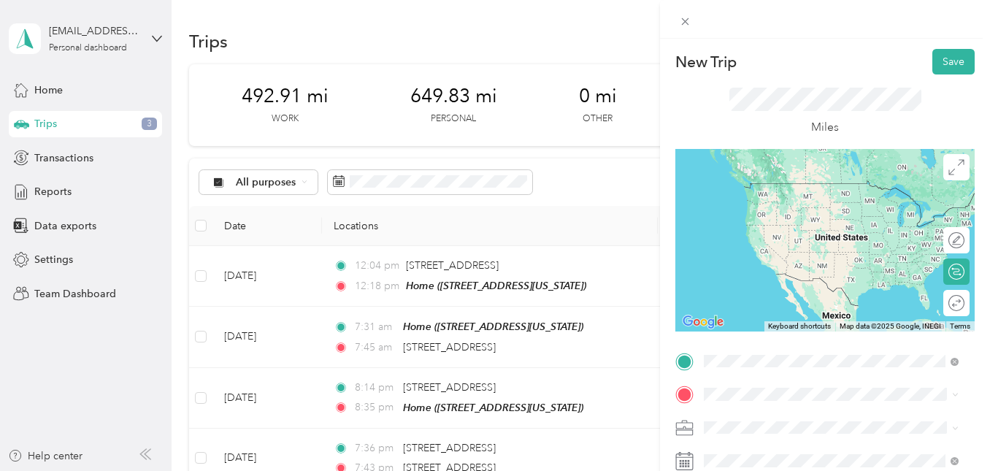
click at [762, 208] on span "4201 County Road 168, Millersburg, 44654, Millersburg, Ohio, United States" at bounding box center [805, 205] width 146 height 12
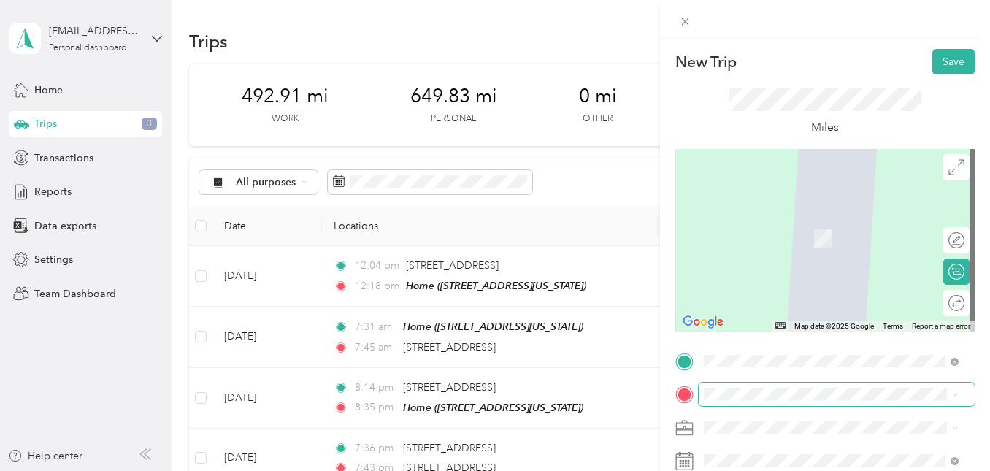
click at [738, 387] on span at bounding box center [837, 394] width 276 height 23
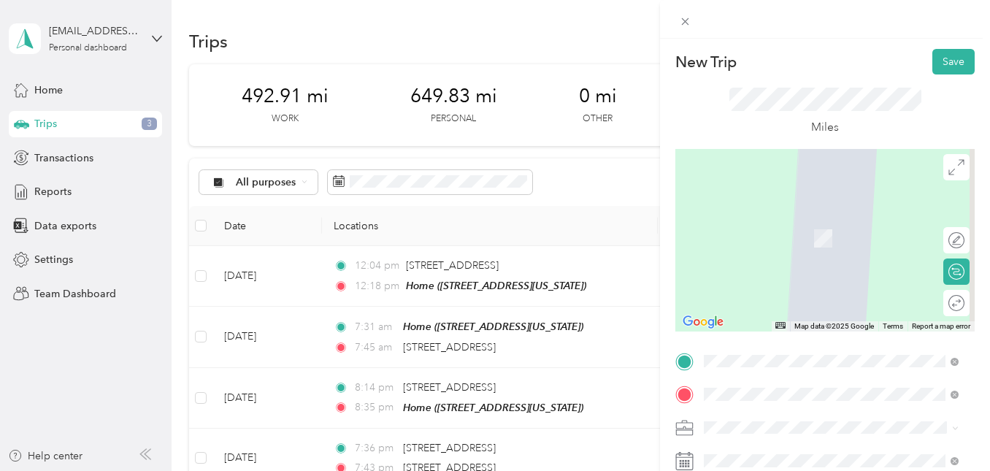
click at [841, 227] on div "12956 Lawnfield Street Southwest Beach City, Ohio 44608, United States" at bounding box center [831, 217] width 245 height 20
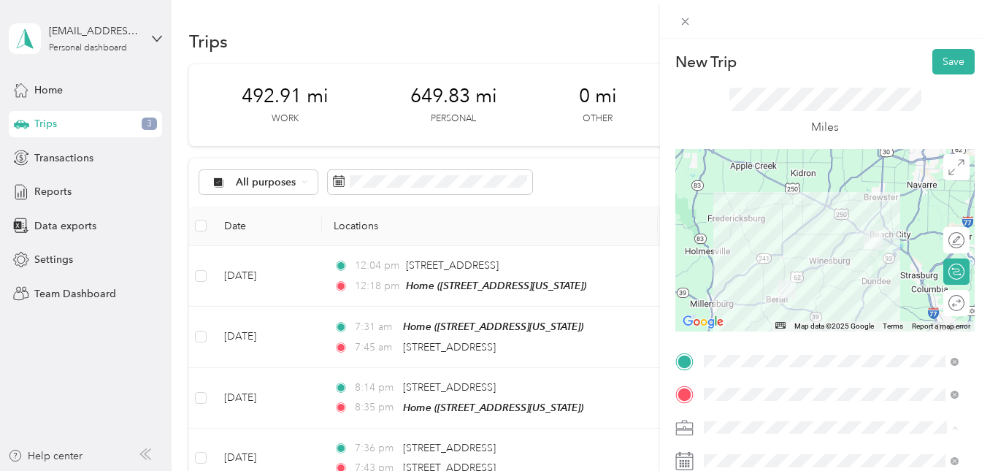
click at [721, 256] on li "Work" at bounding box center [831, 249] width 265 height 26
click at [949, 301] on div at bounding box center [949, 303] width 31 height 15
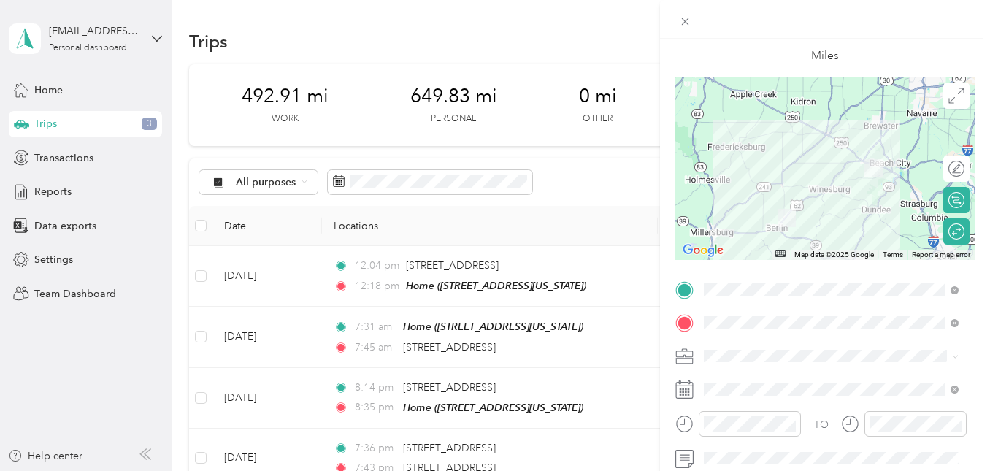
scroll to position [73, 0]
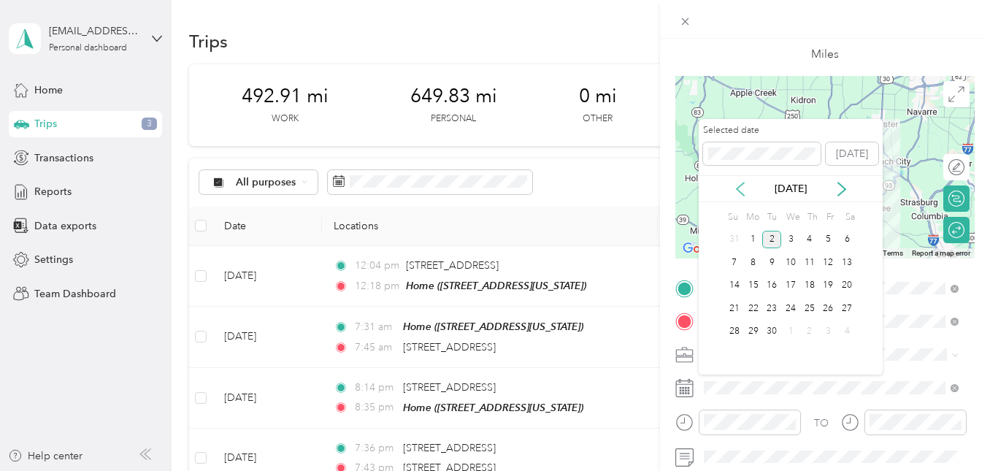
click at [738, 191] on icon at bounding box center [740, 189] width 15 height 15
click at [777, 332] on div "26" at bounding box center [771, 332] width 19 height 18
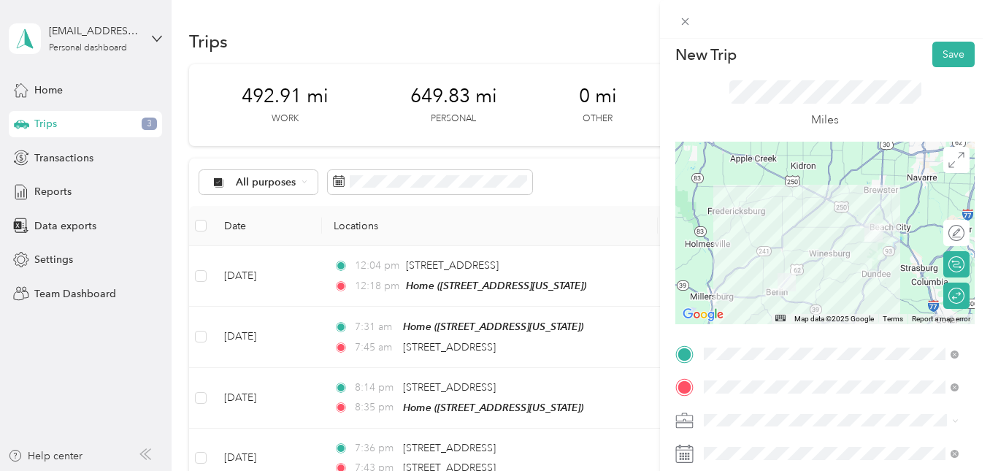
scroll to position [0, 0]
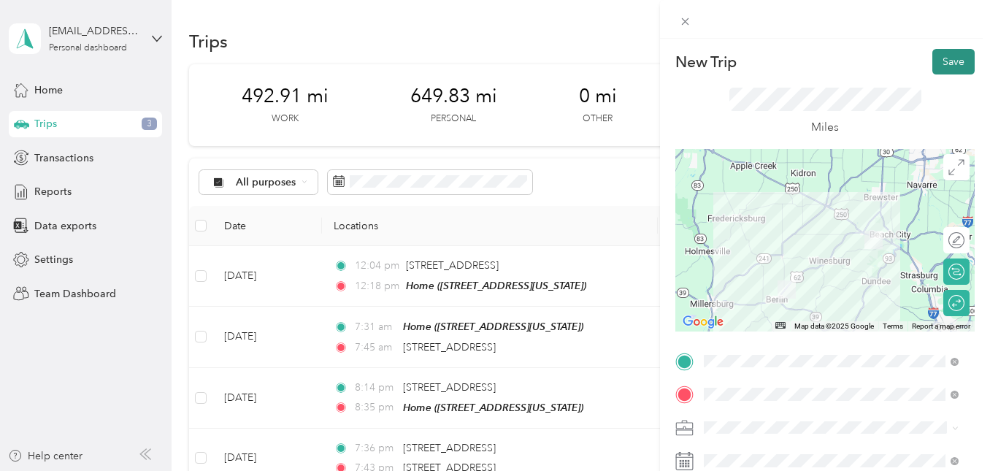
click at [933, 61] on button "Save" at bounding box center [954, 62] width 42 height 26
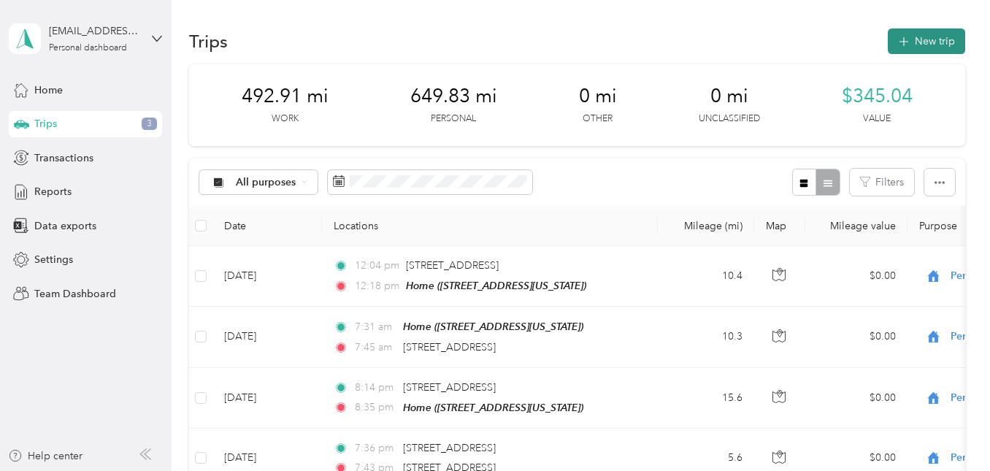
click at [921, 47] on button "New trip" at bounding box center [926, 41] width 77 height 26
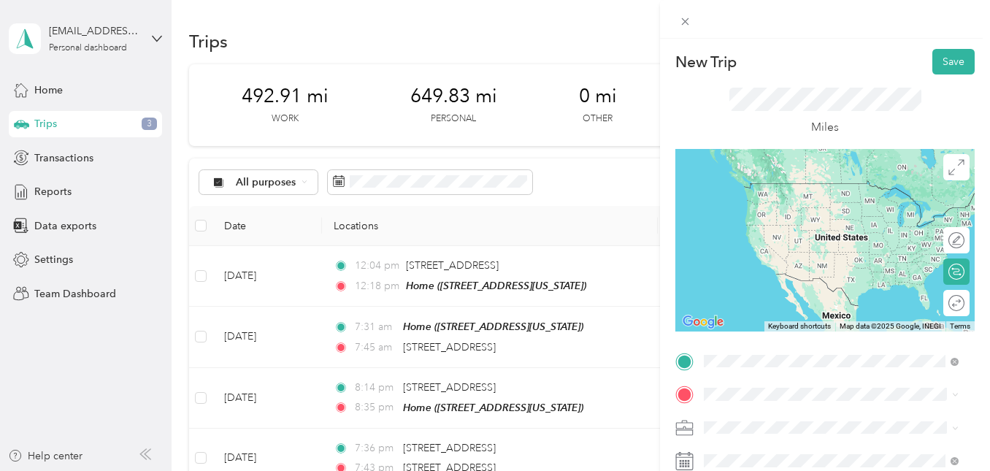
click at [775, 210] on span "5329 County Road 626, Berlin, Ohio, United States" at bounding box center [805, 205] width 146 height 12
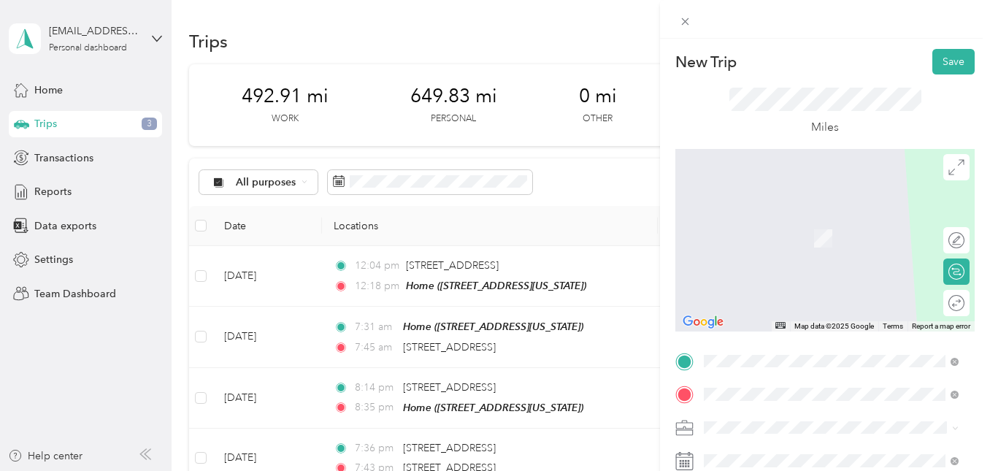
click at [791, 240] on span "2871 US-62, Dundee, OH 44624, USA , Millersburg, Ohio, United States" at bounding box center [843, 253] width 222 height 43
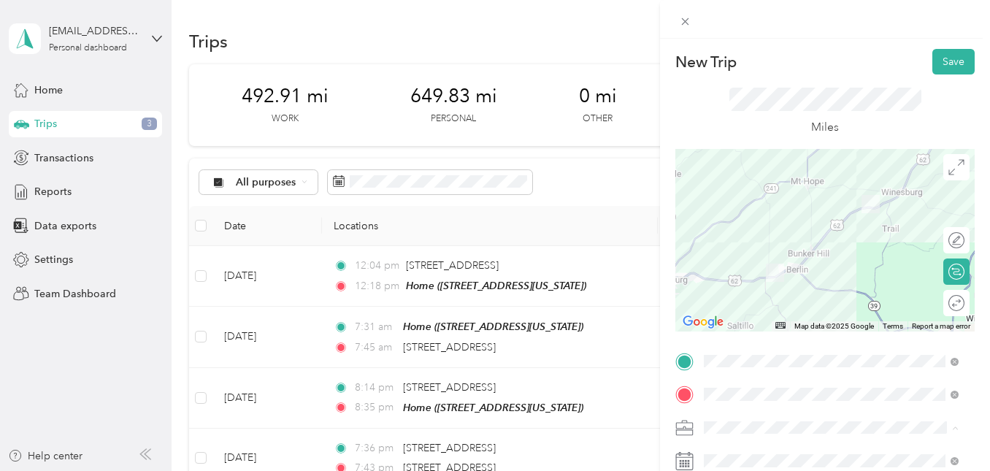
click at [716, 245] on span "Work" at bounding box center [721, 248] width 25 height 12
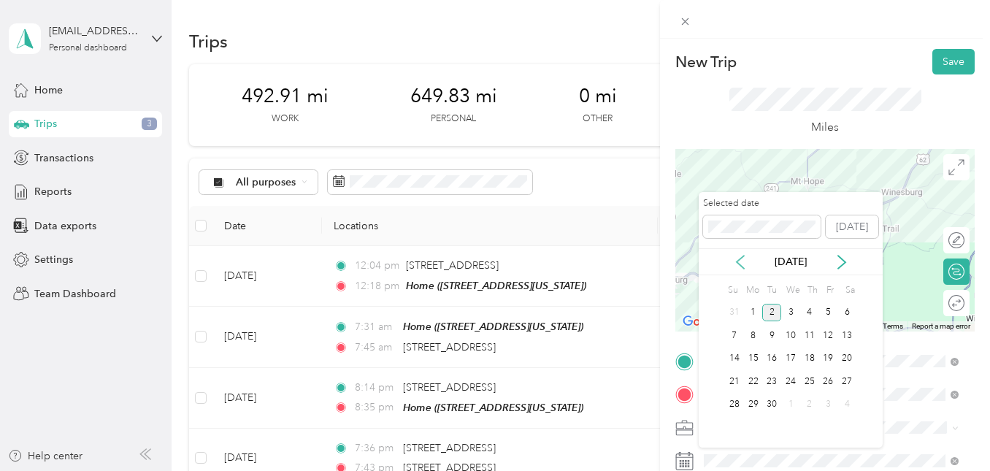
click at [743, 257] on icon at bounding box center [740, 262] width 7 height 13
click at [792, 406] on div "27" at bounding box center [790, 405] width 19 height 18
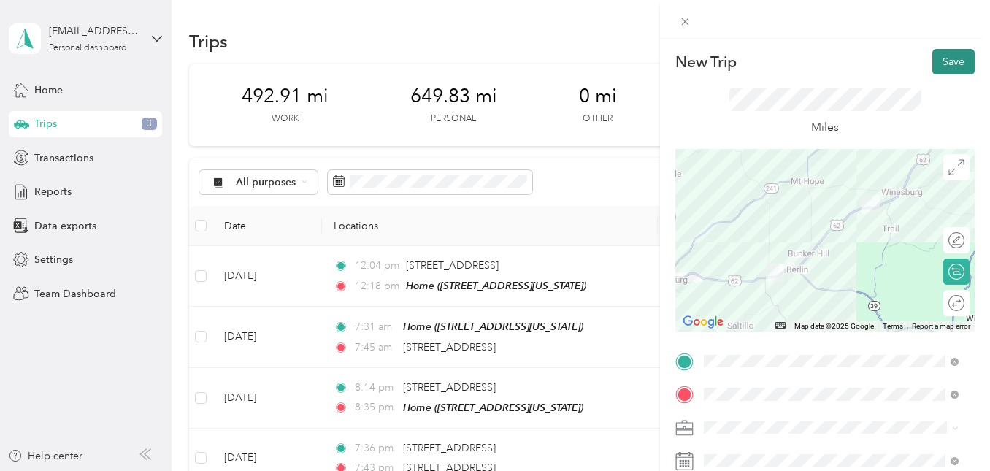
click at [938, 61] on button "Save" at bounding box center [954, 62] width 42 height 26
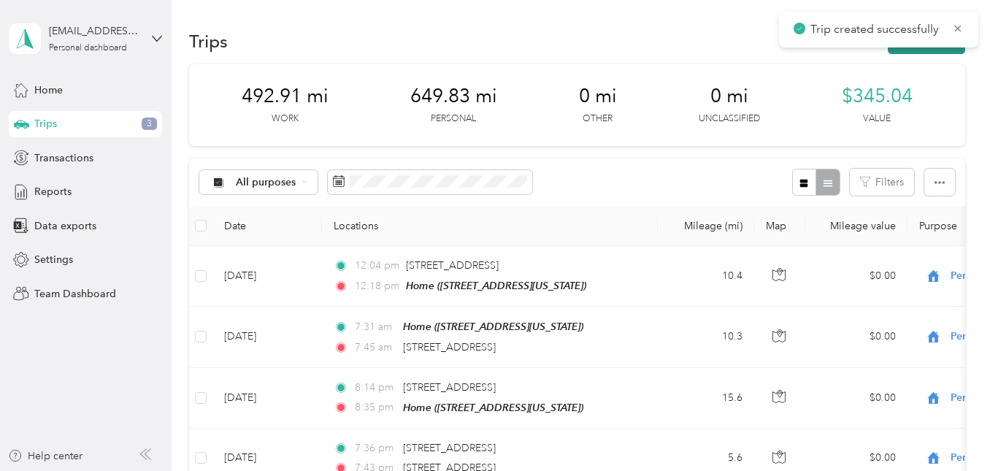
click at [914, 52] on button "New trip" at bounding box center [926, 41] width 77 height 26
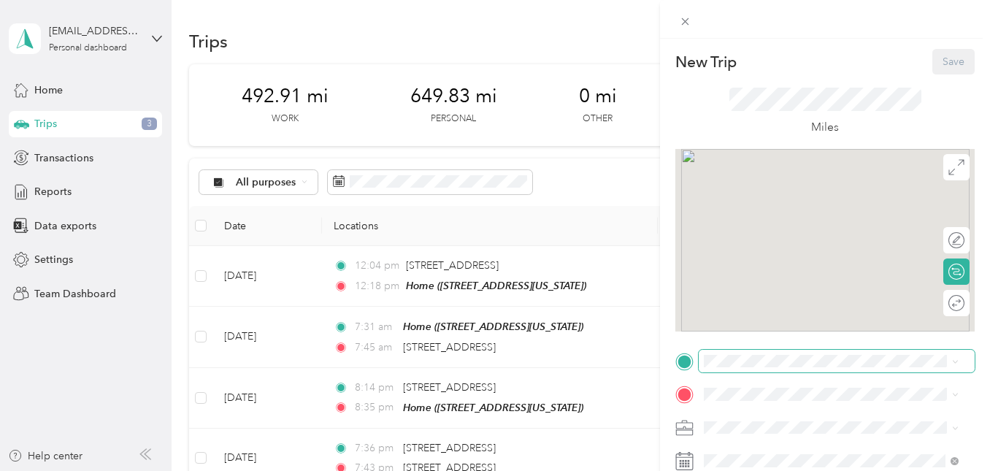
click at [775, 351] on span at bounding box center [837, 361] width 276 height 23
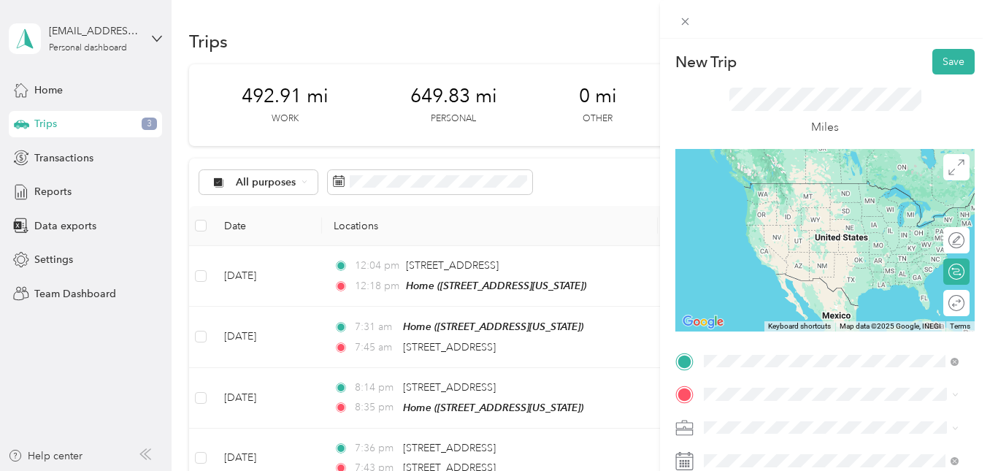
click at [776, 210] on span "2871 US-62, Dundee, OH 44624, USA , Millersburg, Ohio, United States" at bounding box center [843, 220] width 222 height 43
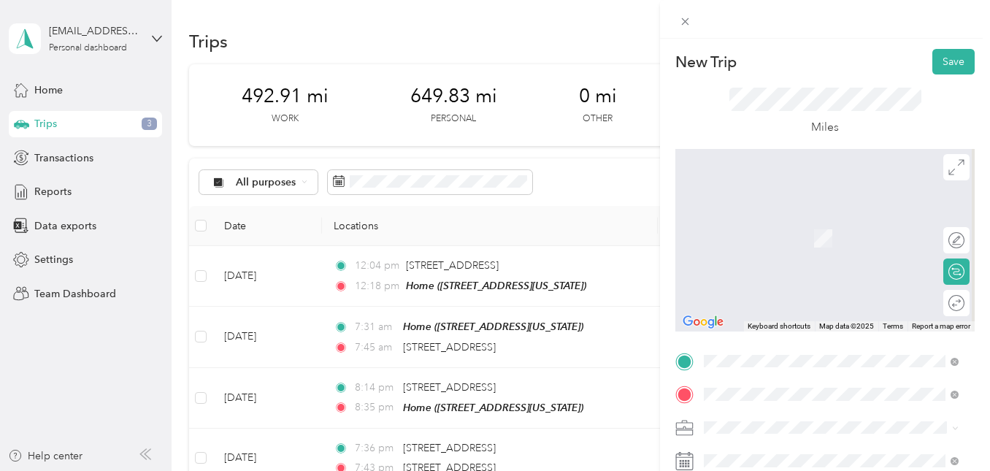
click at [808, 219] on div "Ginger House" at bounding box center [805, 221] width 146 height 13
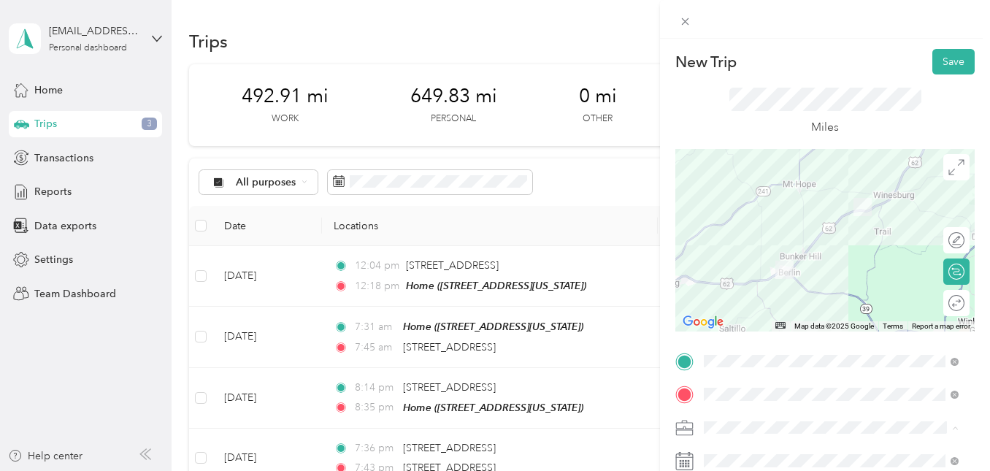
click at [727, 253] on div "Work" at bounding box center [831, 248] width 245 height 15
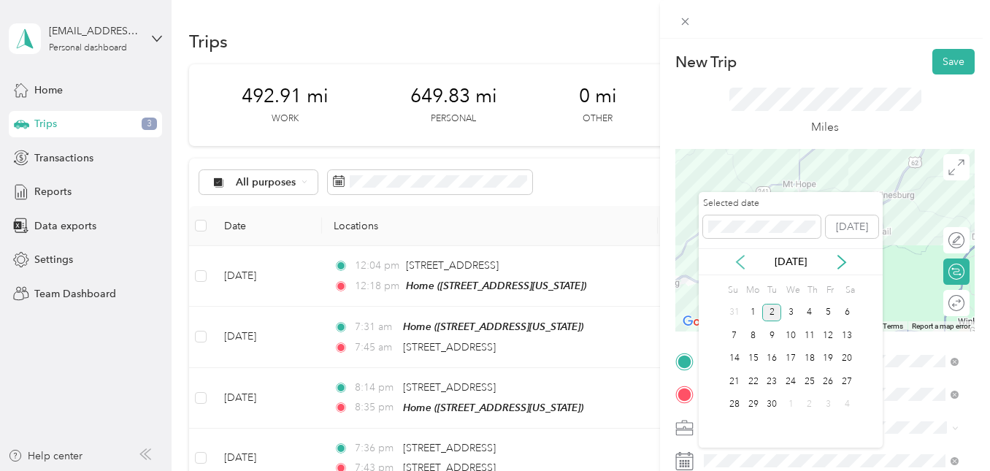
click at [737, 269] on icon at bounding box center [740, 262] width 15 height 15
click at [793, 405] on div "27" at bounding box center [790, 405] width 19 height 18
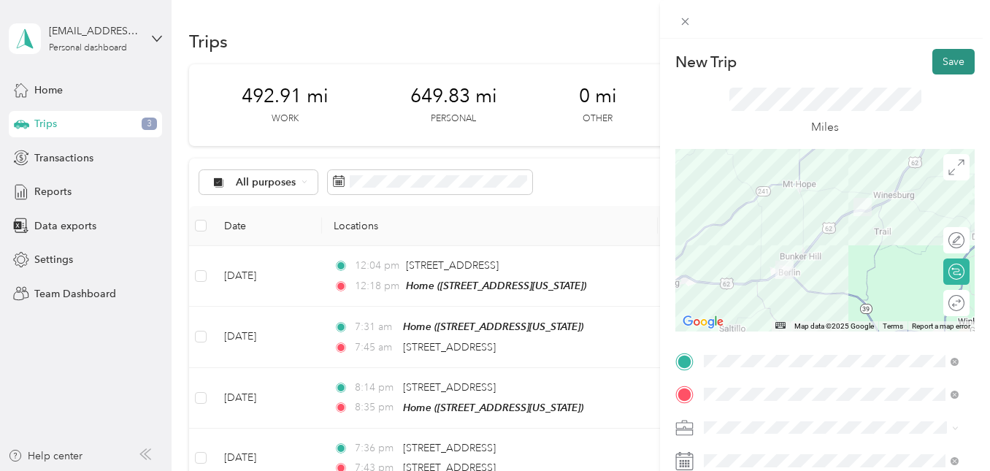
click at [941, 71] on button "Save" at bounding box center [954, 62] width 42 height 26
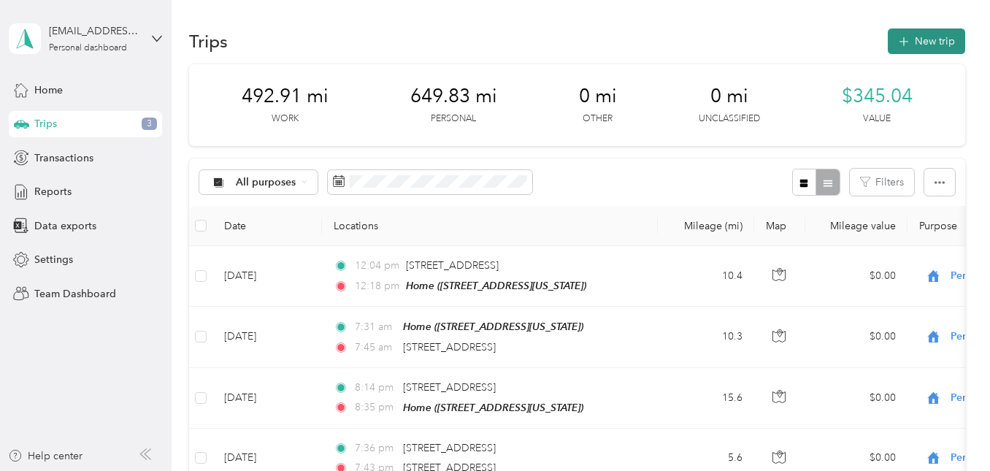
click at [917, 47] on button "New trip" at bounding box center [926, 41] width 77 height 26
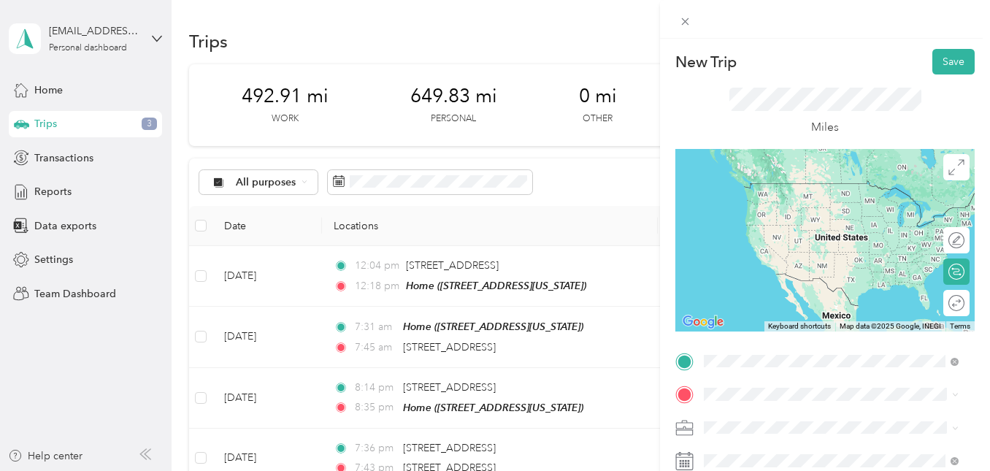
click at [753, 209] on span "4860 E Main St, 44654, Millersburg, Ohio, United States" at bounding box center [805, 205] width 146 height 12
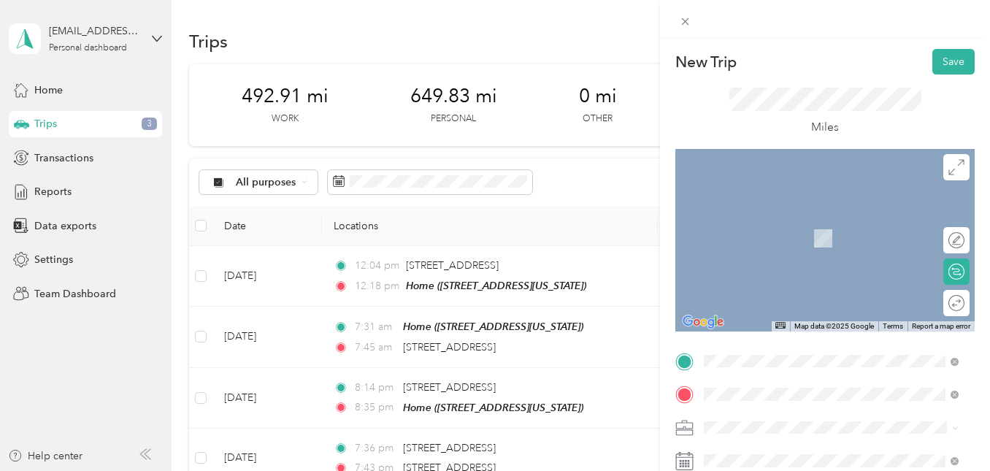
click at [794, 245] on span "111 North Mill Street, Fredericksburg, 44627, Fredericksburg, Ohio, United Stat…" at bounding box center [805, 238] width 146 height 12
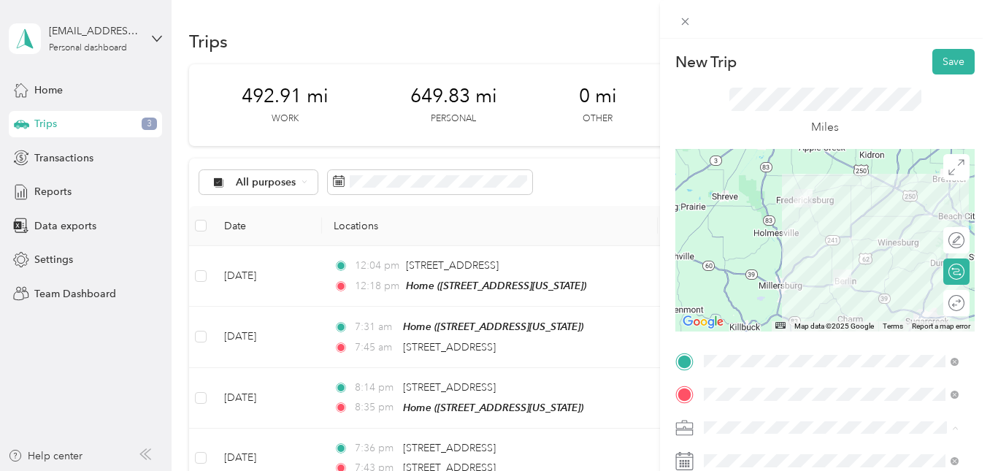
click at [726, 254] on span "Work" at bounding box center [721, 248] width 25 height 12
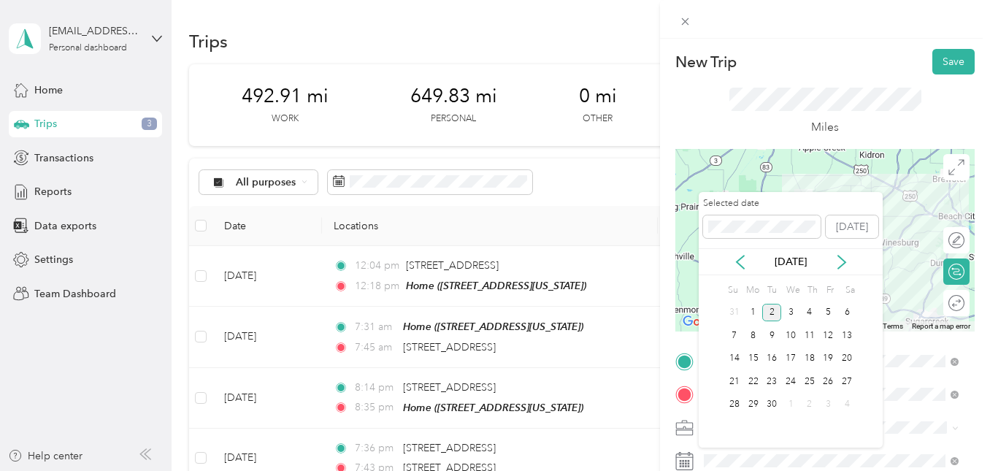
click at [736, 270] on div "Sep 2025" at bounding box center [791, 261] width 184 height 27
click at [740, 267] on icon at bounding box center [740, 262] width 15 height 15
click at [813, 402] on div "28" at bounding box center [809, 405] width 19 height 18
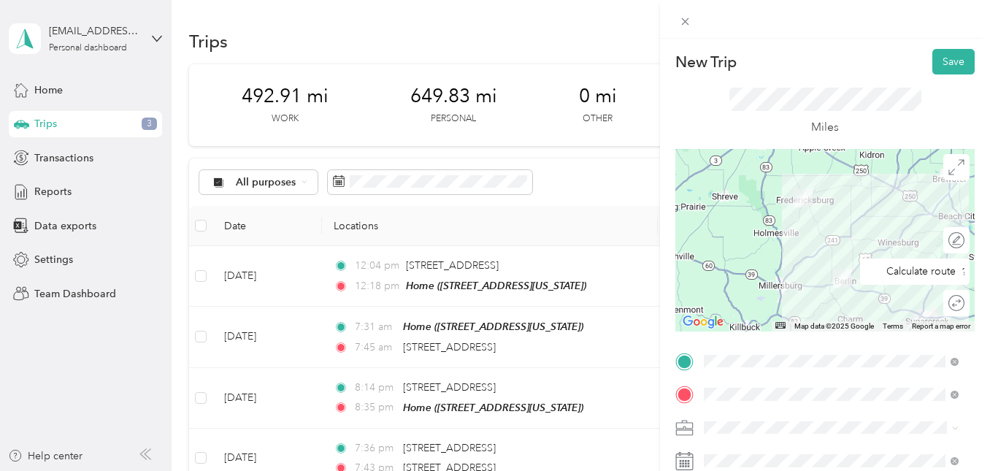
click at [943, 302] on div "Round trip" at bounding box center [956, 303] width 26 height 26
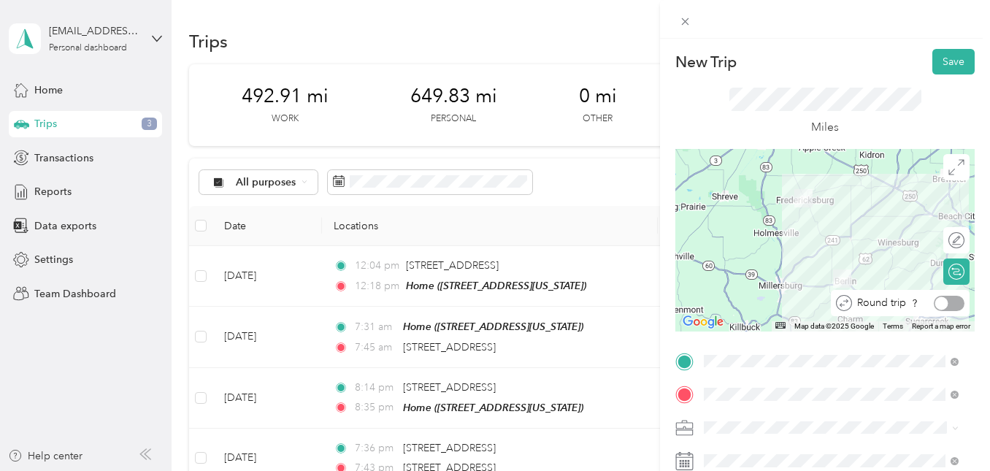
click at [942, 302] on div at bounding box center [949, 303] width 31 height 15
click at [935, 64] on button "Save" at bounding box center [954, 62] width 42 height 26
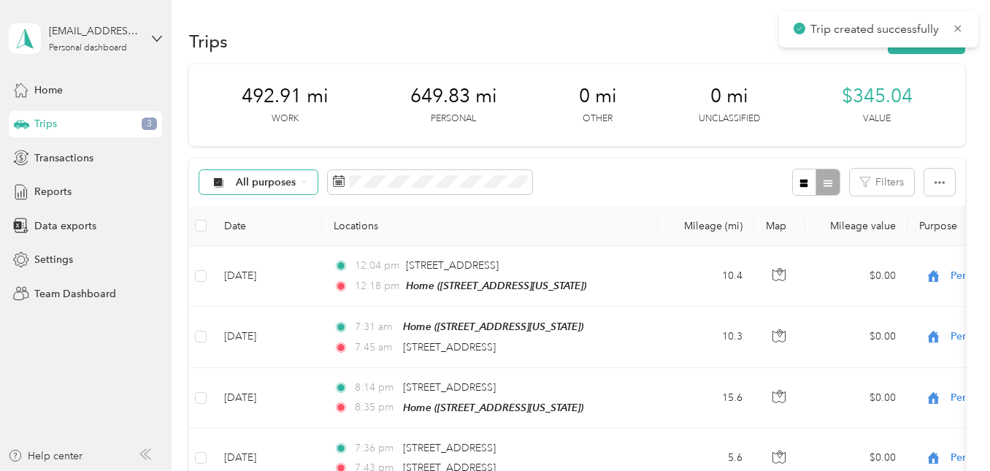
click at [260, 188] on div "All purposes" at bounding box center [258, 182] width 118 height 25
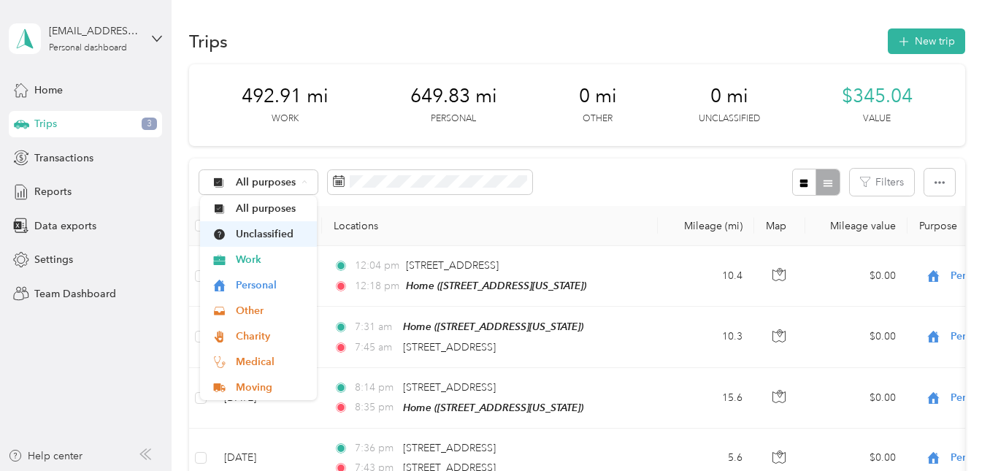
click at [257, 230] on span "Unclassified" at bounding box center [271, 233] width 71 height 15
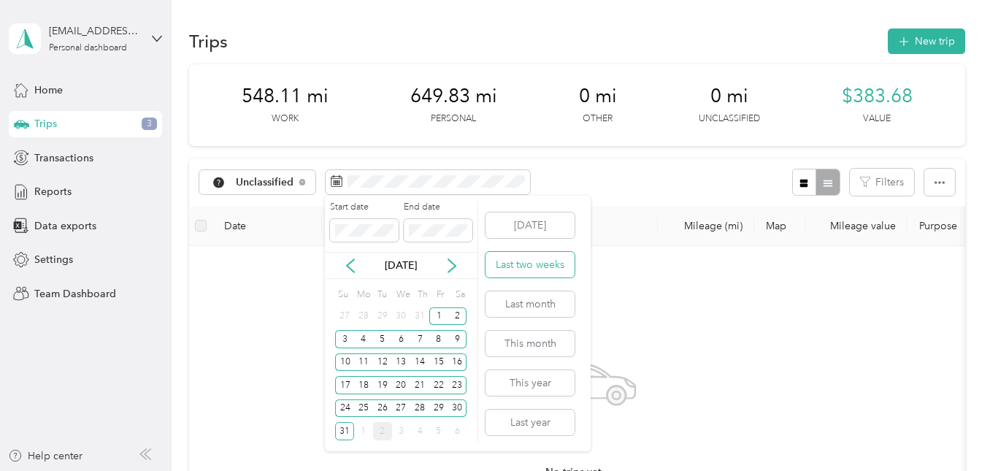
click at [530, 265] on button "Last two weeks" at bounding box center [530, 265] width 89 height 26
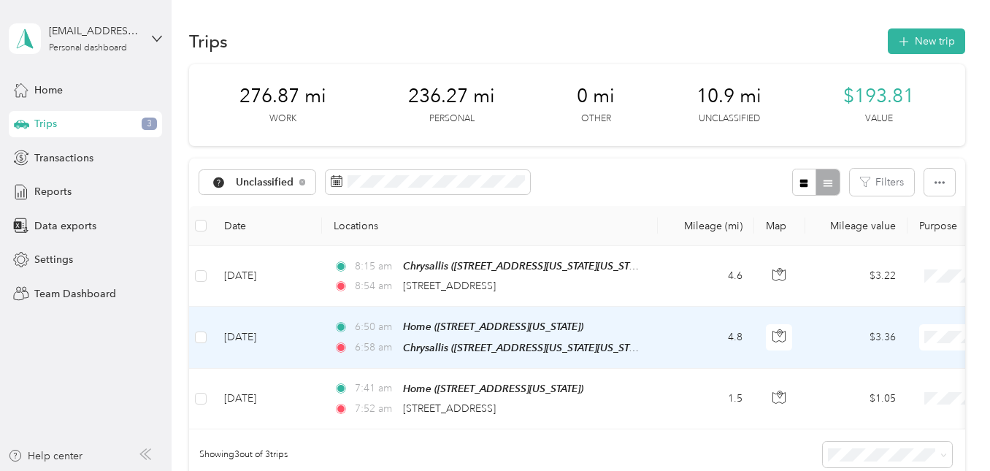
click at [857, 158] on li "Work" at bounding box center [899, 149] width 181 height 26
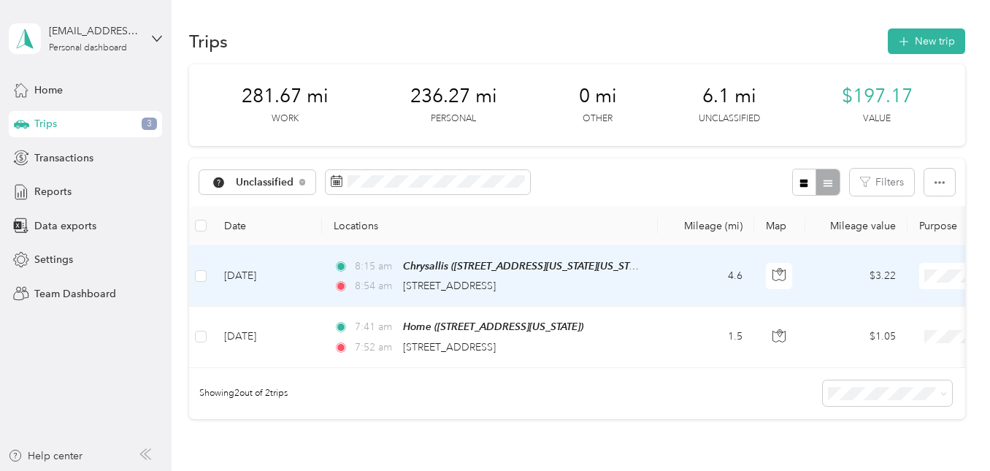
click at [841, 302] on span "Work" at bounding box center [899, 303] width 161 height 15
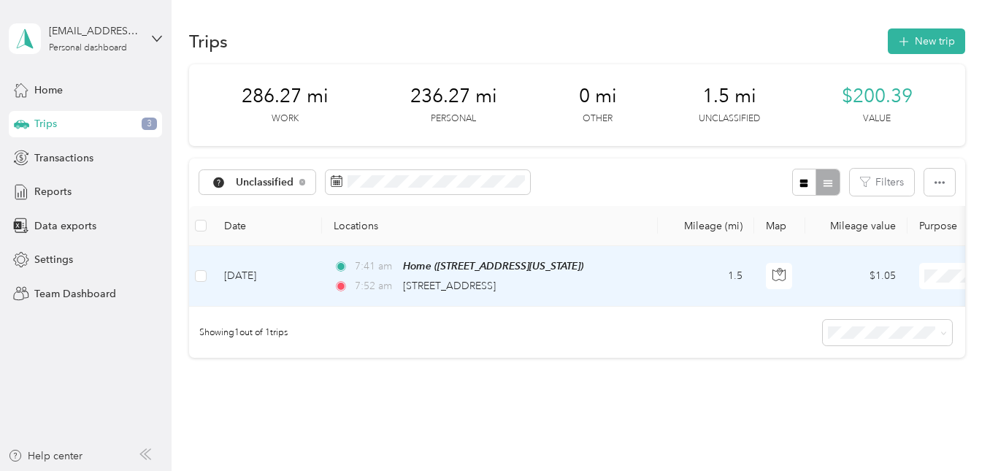
click at [853, 334] on li "Personal" at bounding box center [899, 328] width 181 height 26
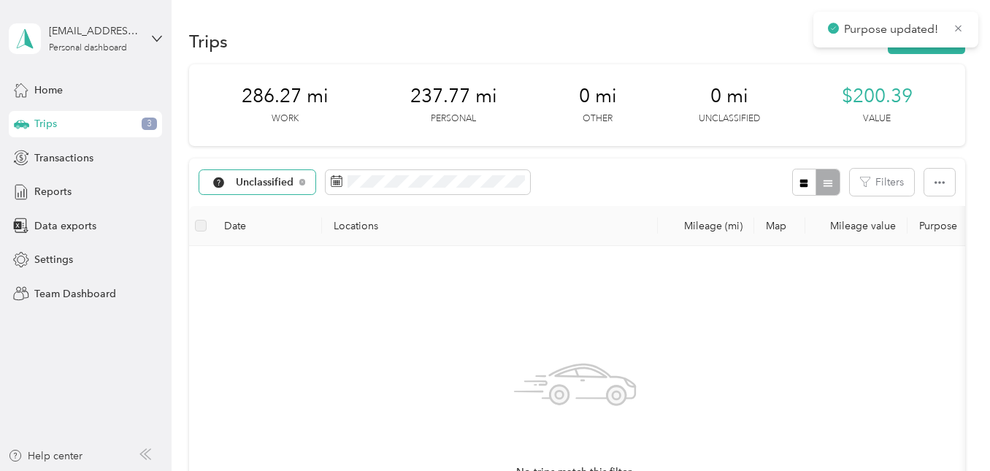
click at [291, 180] on span "Unclassified" at bounding box center [265, 182] width 58 height 10
click at [263, 212] on li "All purposes" at bounding box center [261, 209] width 122 height 26
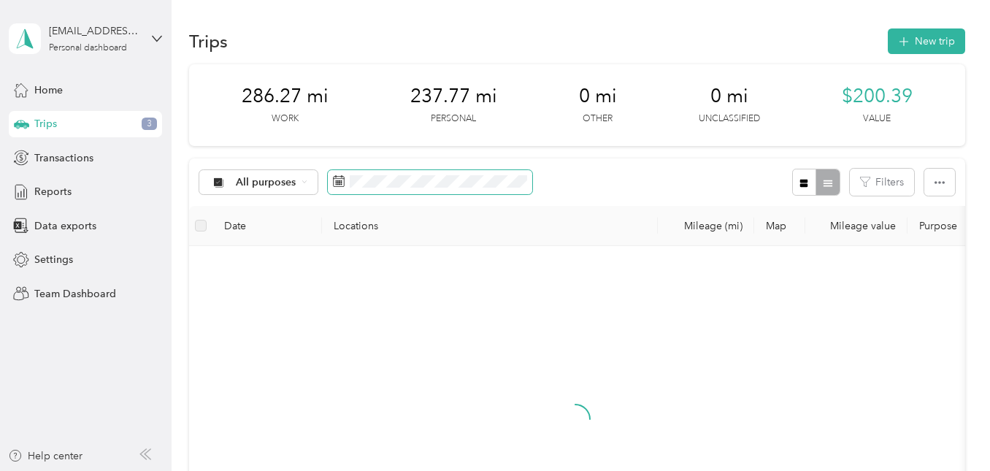
click at [342, 186] on icon at bounding box center [339, 181] width 12 height 12
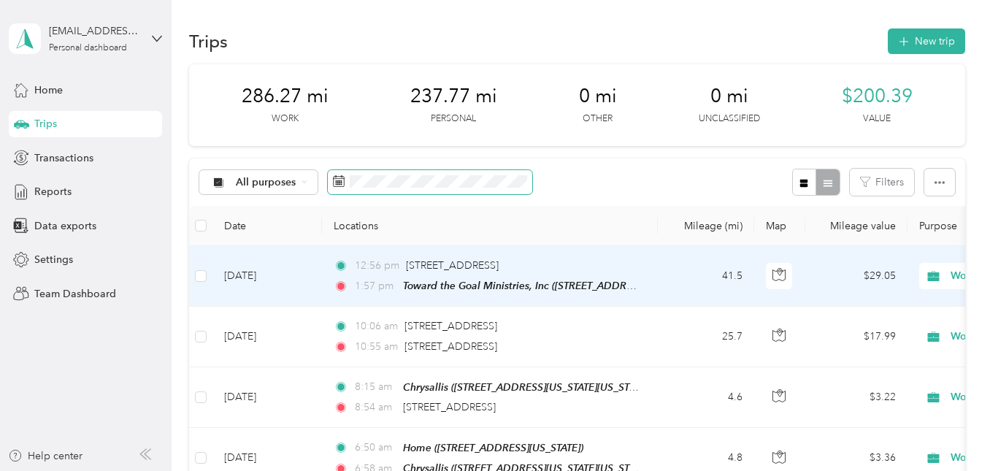
click at [486, 189] on span at bounding box center [430, 182] width 204 height 25
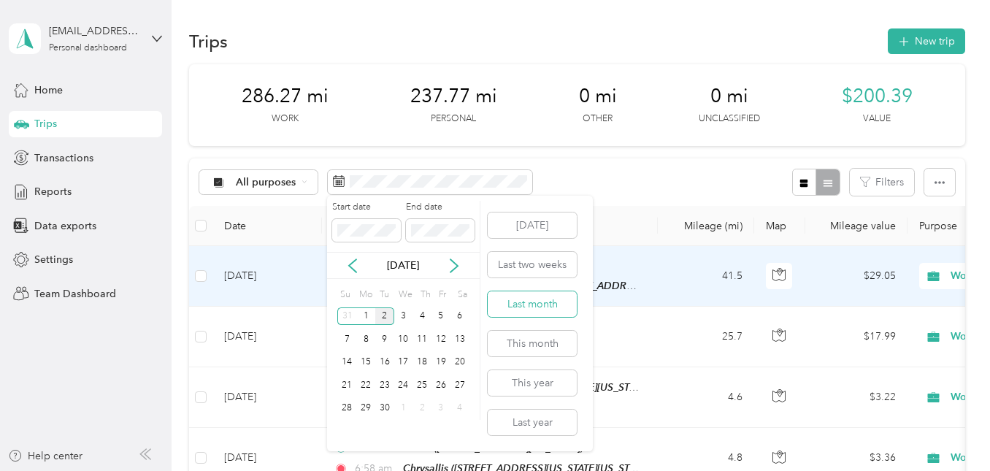
click at [542, 292] on button "Last month" at bounding box center [532, 304] width 89 height 26
